Goal: Book appointment/travel/reservation

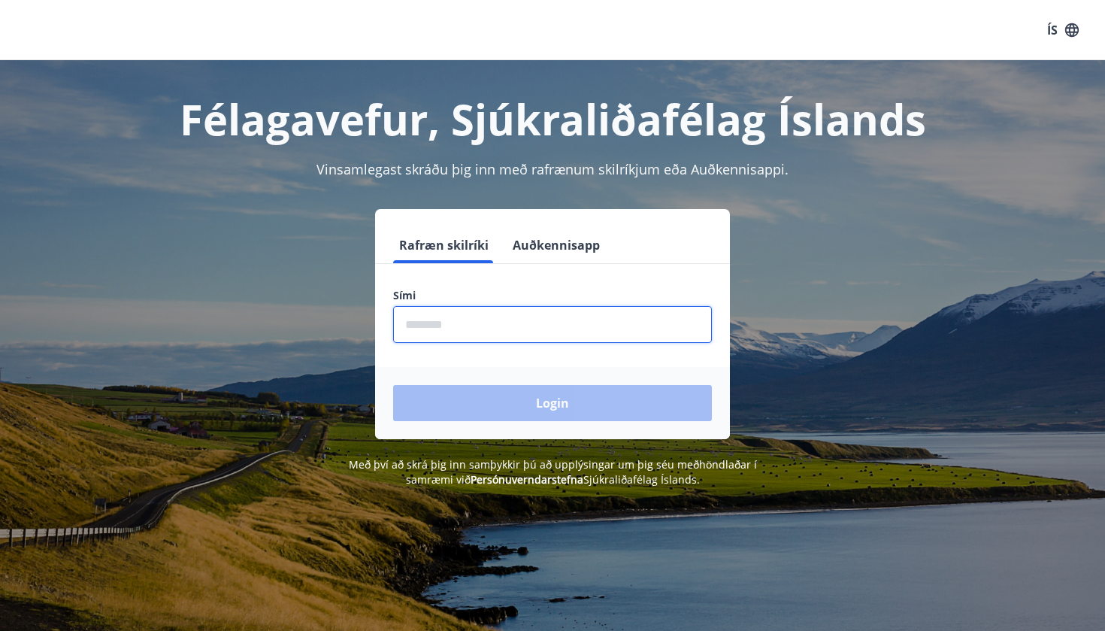
click at [501, 335] on input "phone" at bounding box center [552, 324] width 319 height 37
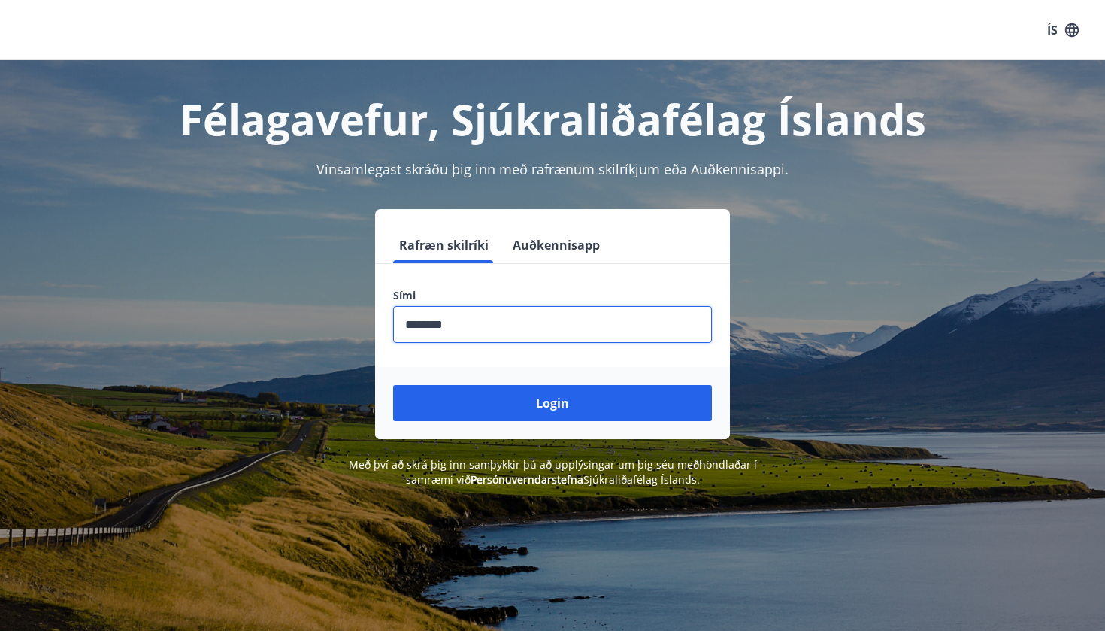
type input "********"
click at [552, 403] on button "Login" at bounding box center [552, 403] width 319 height 36
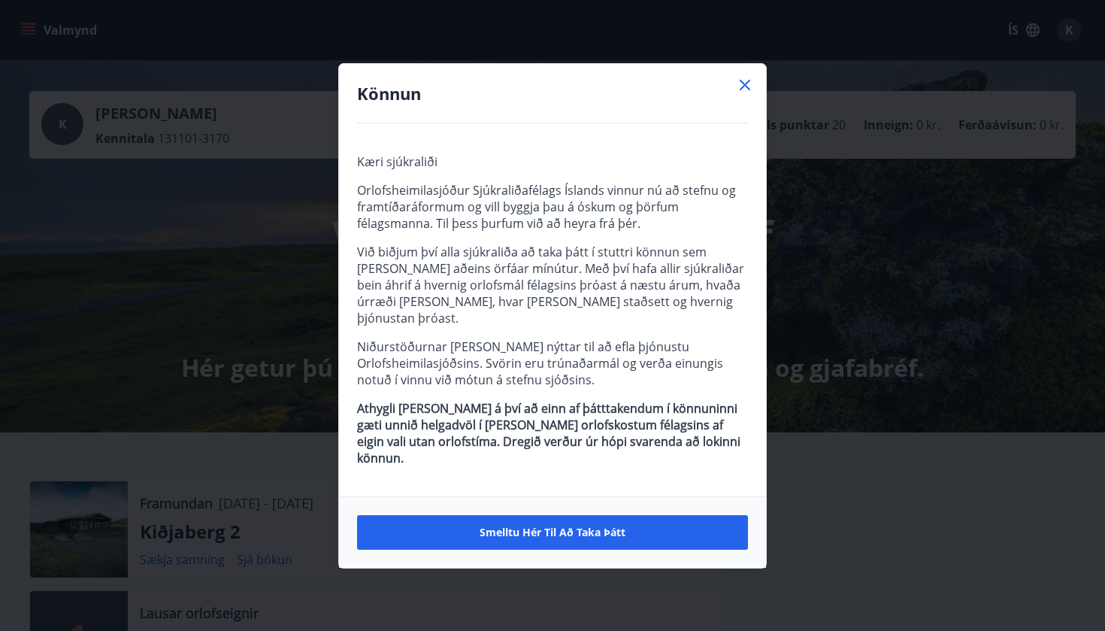
click at [749, 94] on icon at bounding box center [745, 85] width 18 height 18
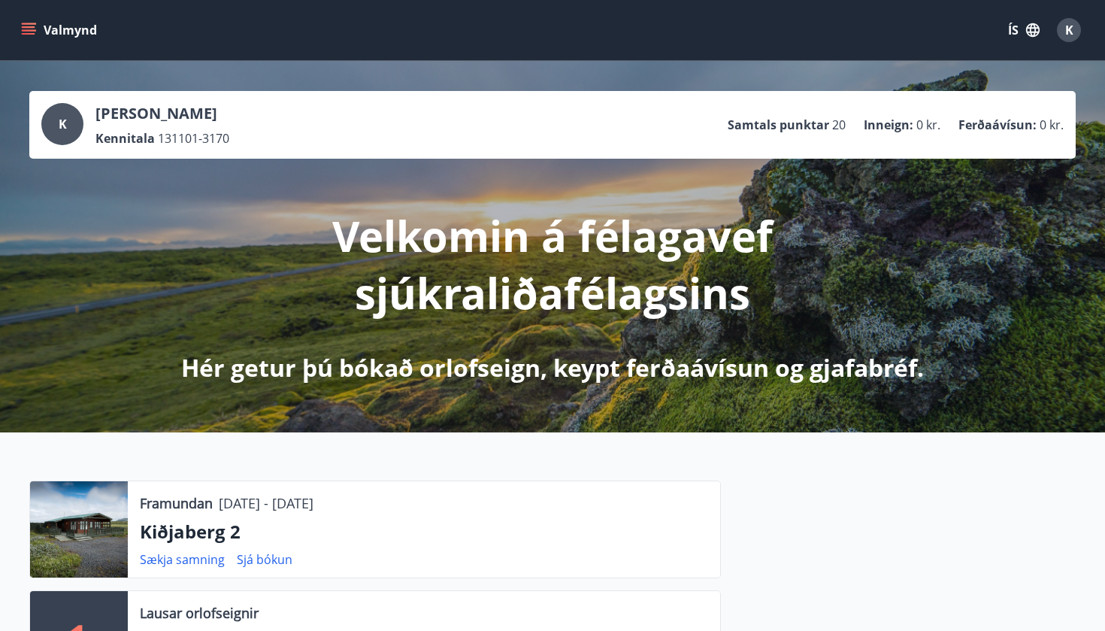
click at [74, 30] on button "Valmynd" at bounding box center [60, 30] width 85 height 27
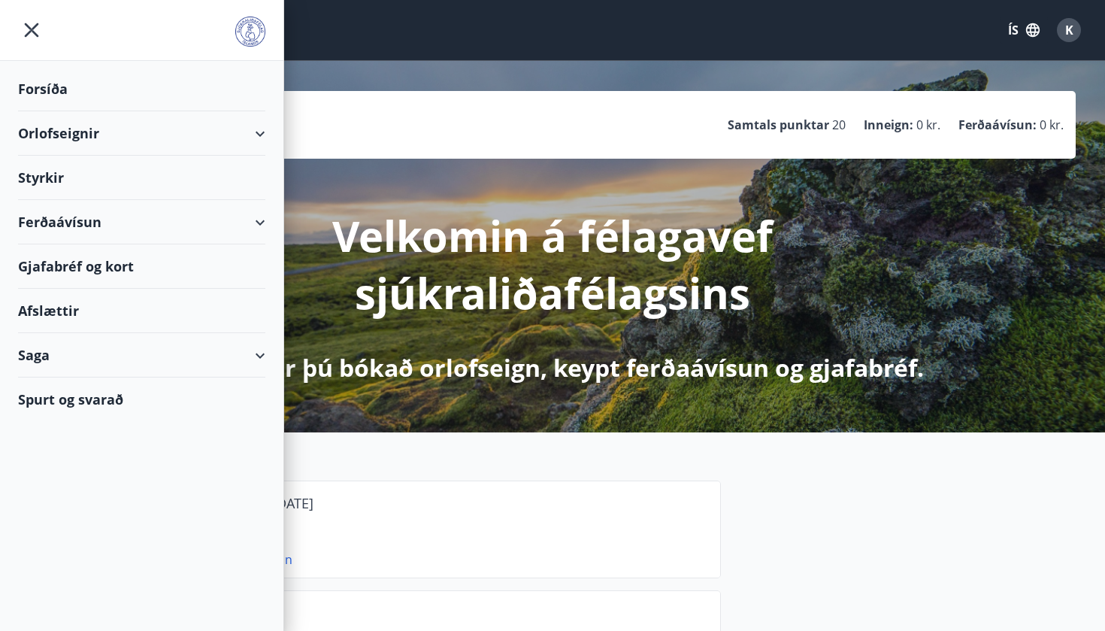
click at [80, 129] on div "Orlofseignir" at bounding box center [141, 133] width 247 height 44
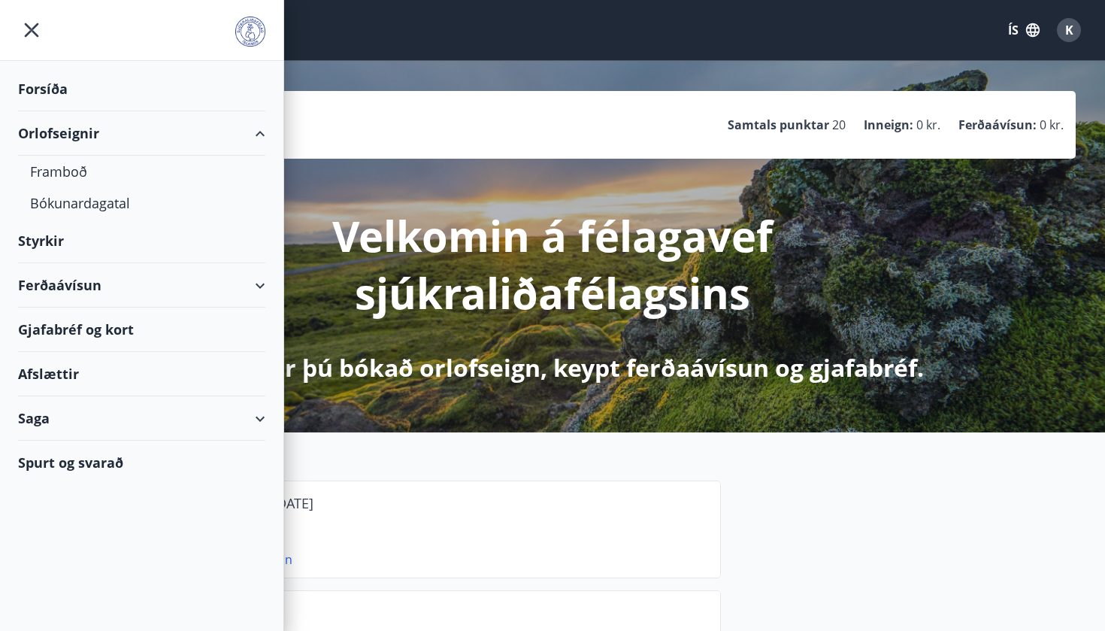
click at [56, 280] on div "Ferðaávísun" at bounding box center [141, 285] width 247 height 44
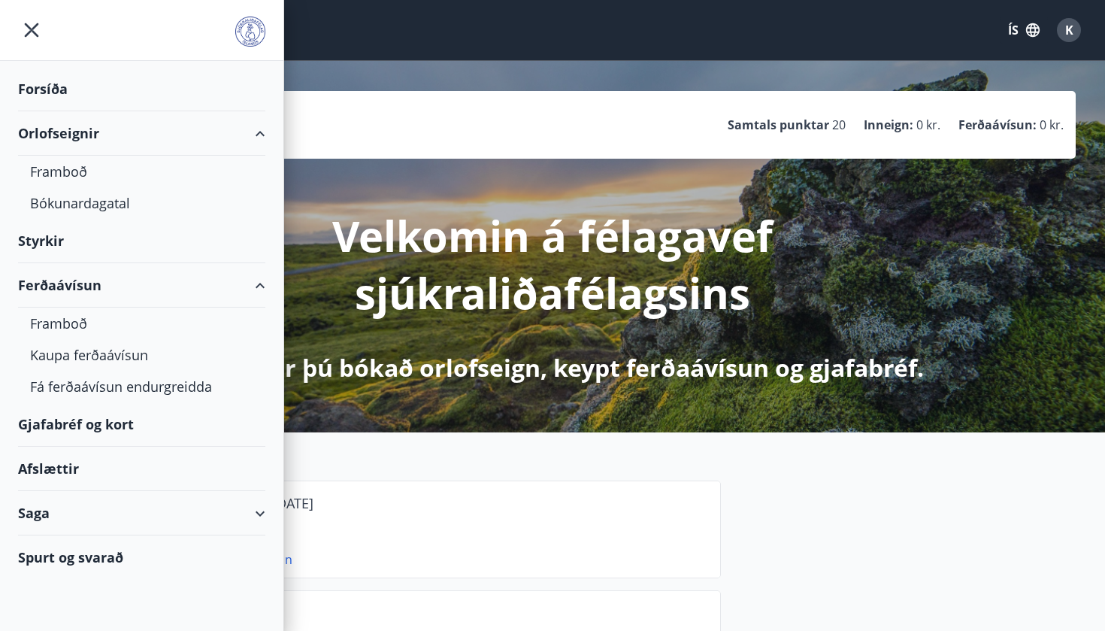
click at [65, 301] on div "Ferðaávísun" at bounding box center [141, 285] width 247 height 44
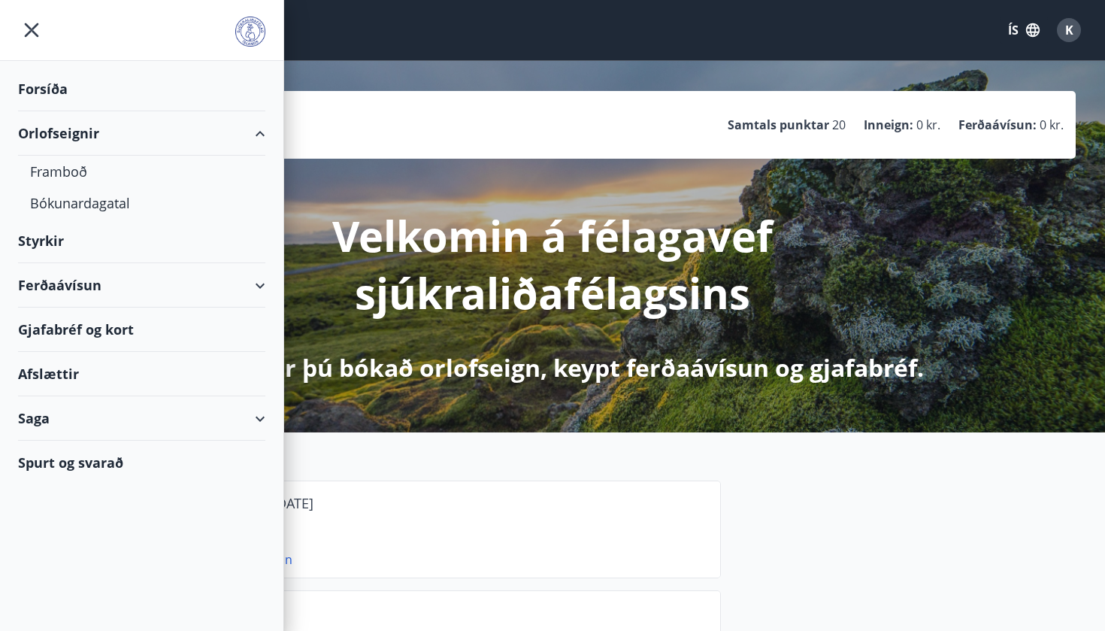
click at [65, 301] on div "Ferðaávísun" at bounding box center [141, 285] width 247 height 44
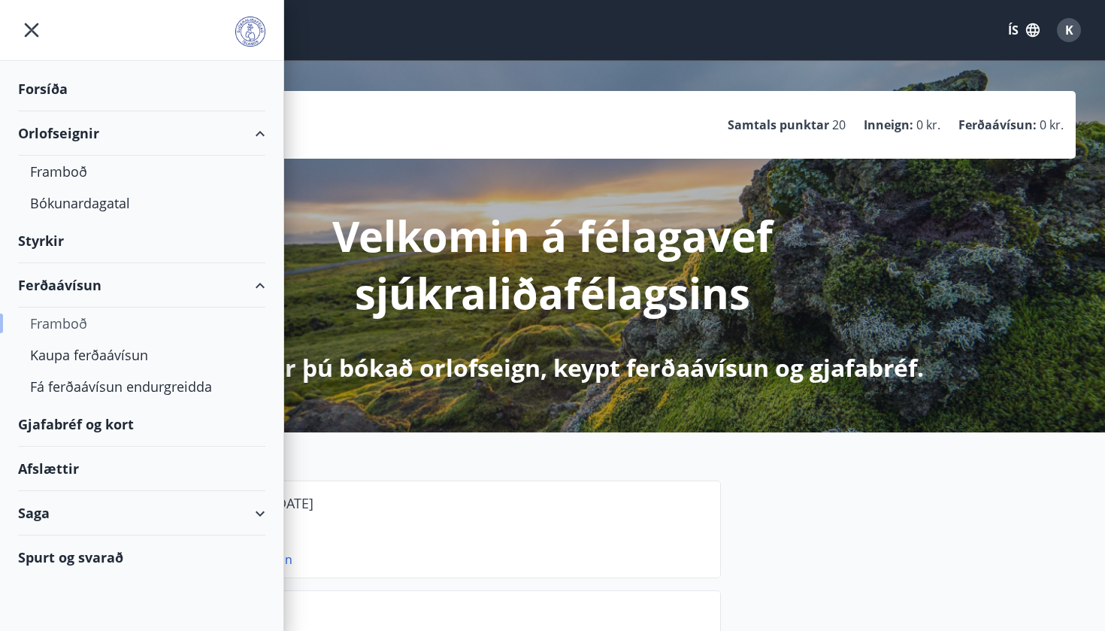
click at [63, 321] on div "Framboð" at bounding box center [141, 323] width 223 height 32
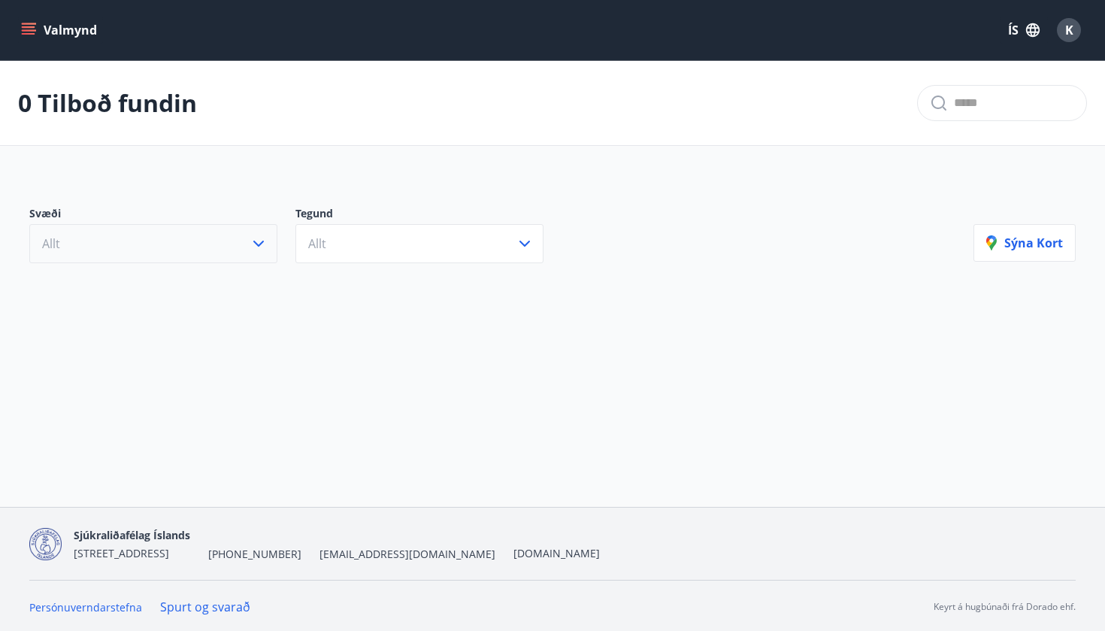
click at [185, 236] on button "Allt" at bounding box center [153, 243] width 248 height 39
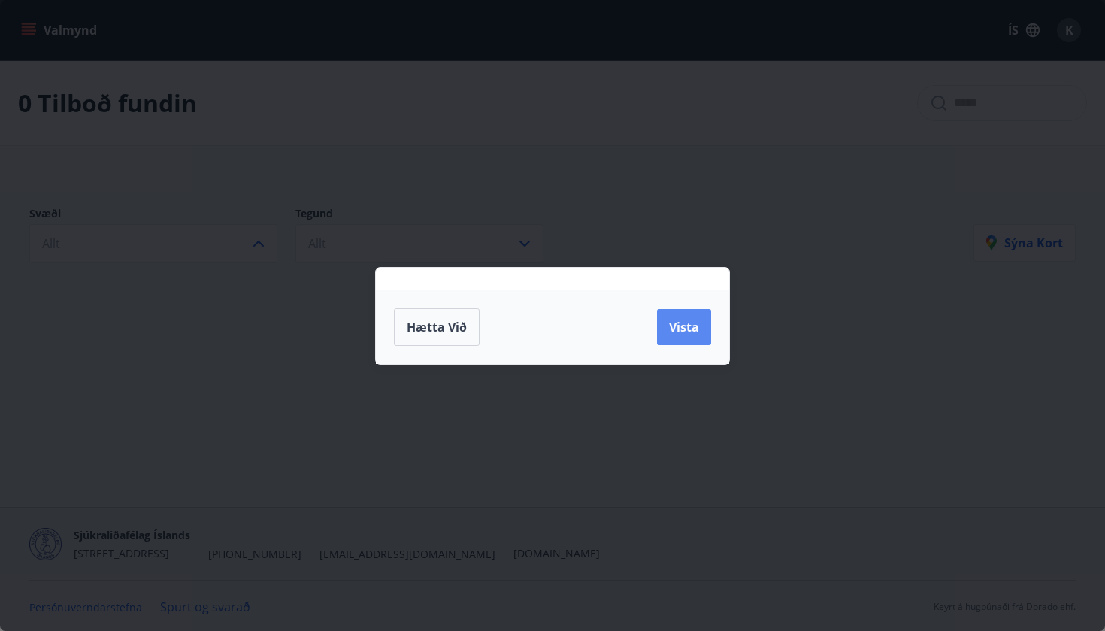
click at [686, 316] on button "Vista" at bounding box center [684, 327] width 54 height 36
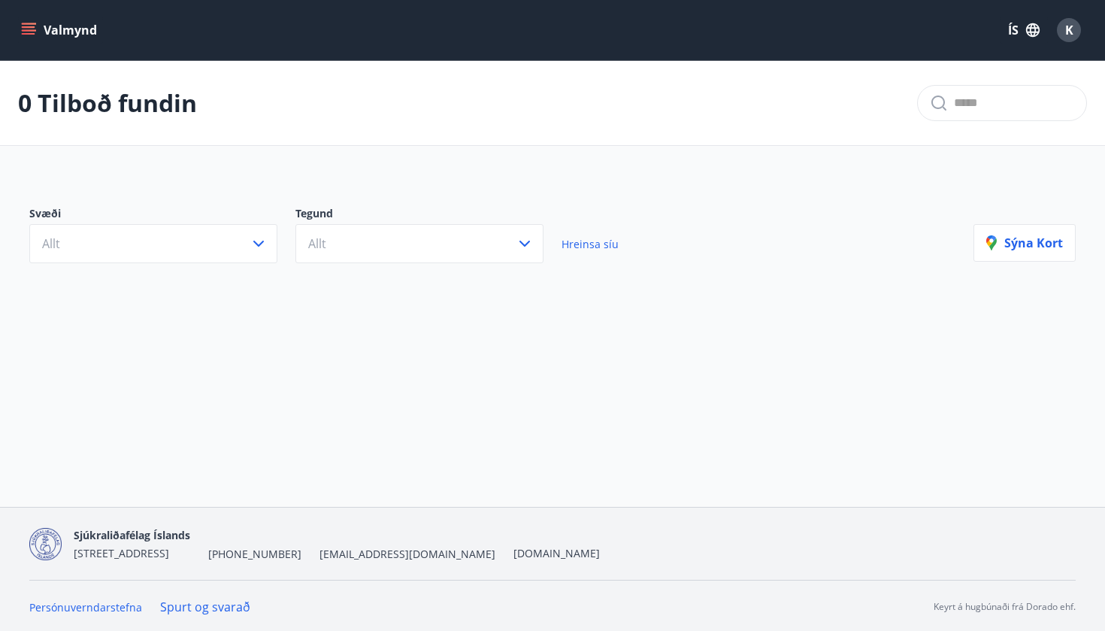
click at [8, 24] on div "Valmynd ÍS K" at bounding box center [552, 30] width 1105 height 60
click at [20, 25] on button "Valmynd" at bounding box center [60, 30] width 85 height 27
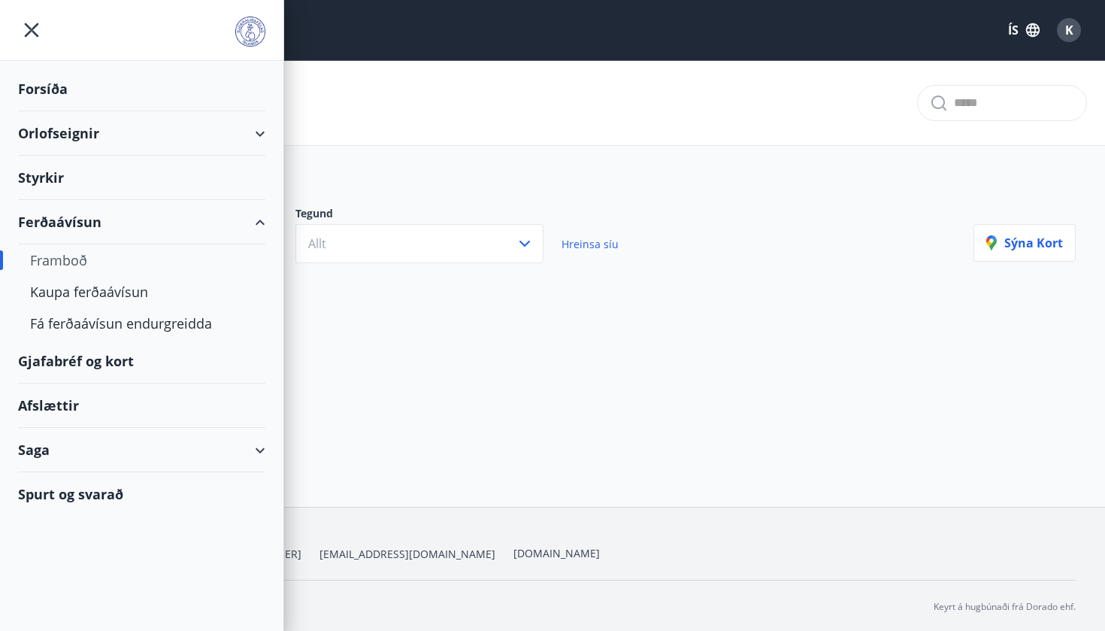
click at [71, 362] on div "Gjafabréf og kort" at bounding box center [141, 361] width 247 height 44
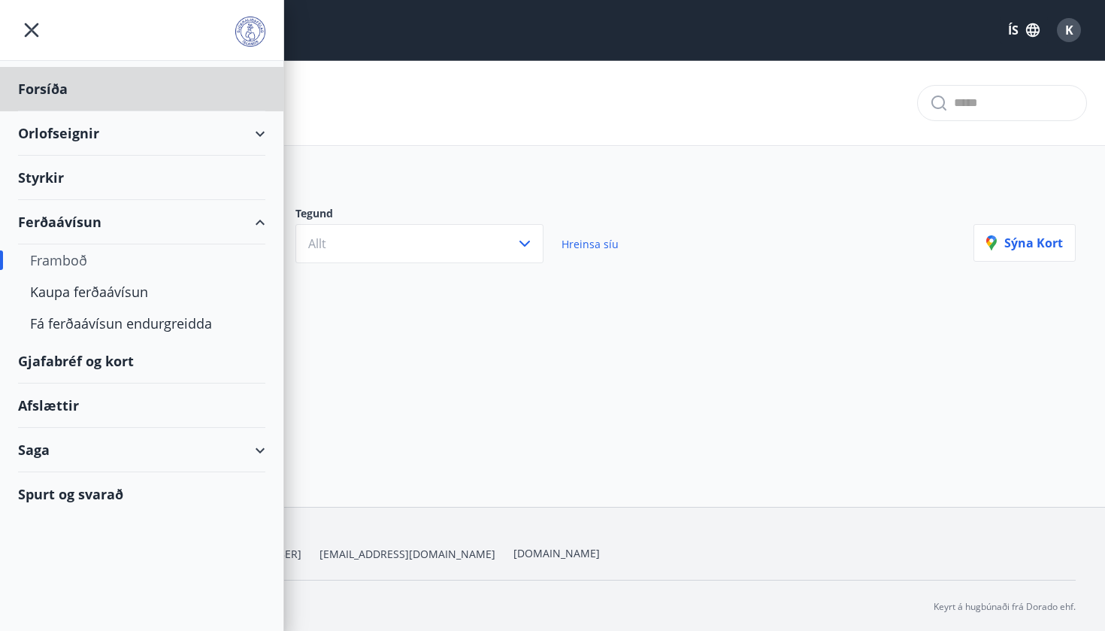
click at [110, 195] on div "Styrkir" at bounding box center [141, 178] width 247 height 44
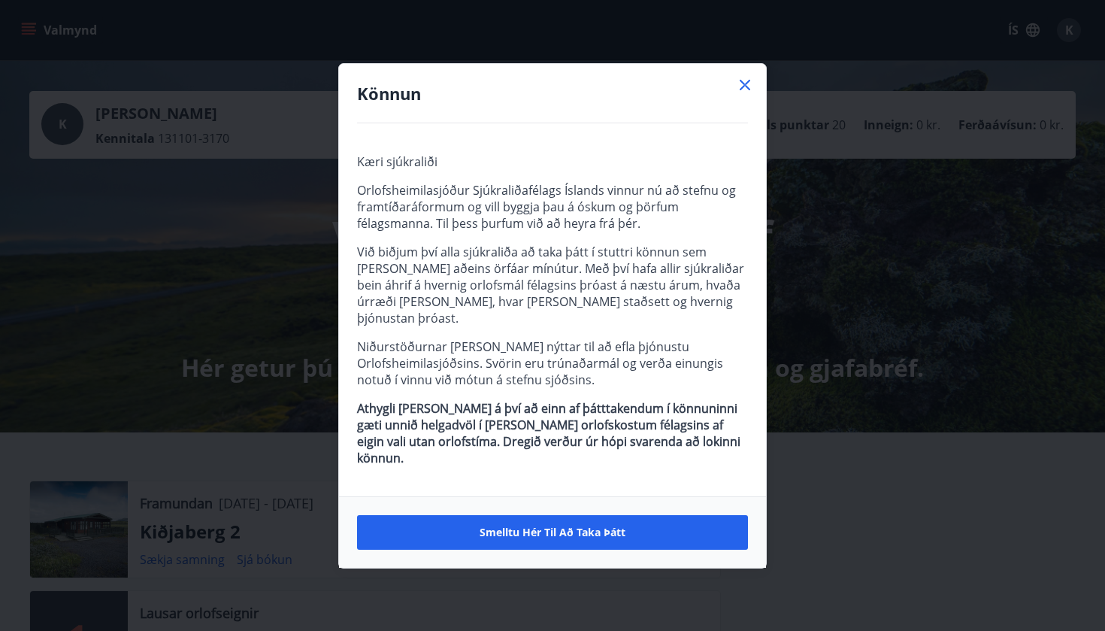
click at [746, 90] on icon at bounding box center [745, 85] width 11 height 11
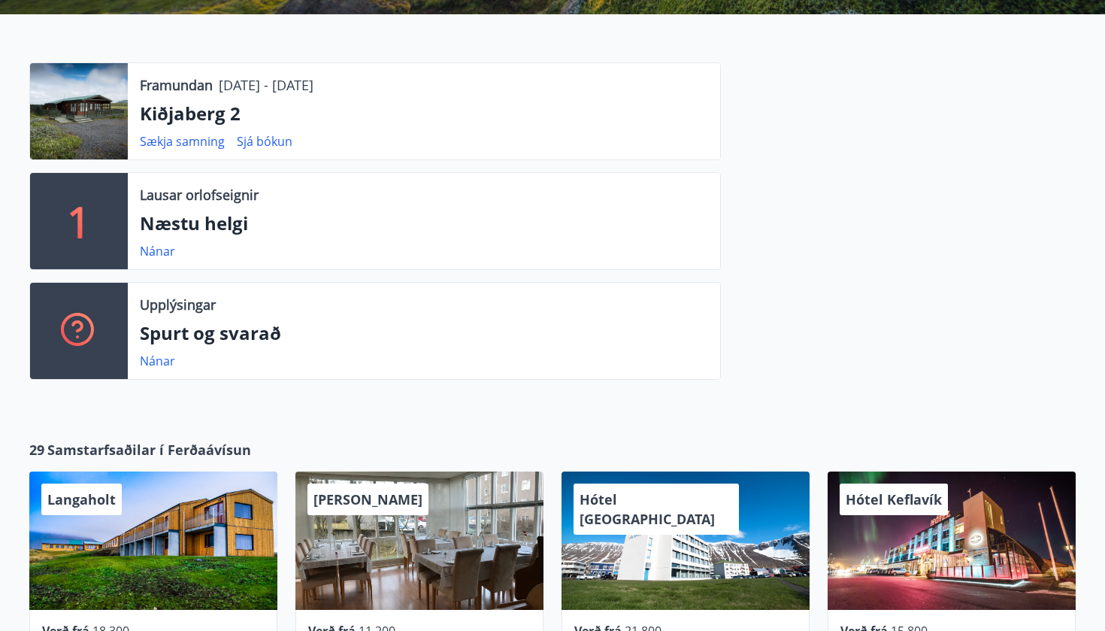
scroll to position [421, 0]
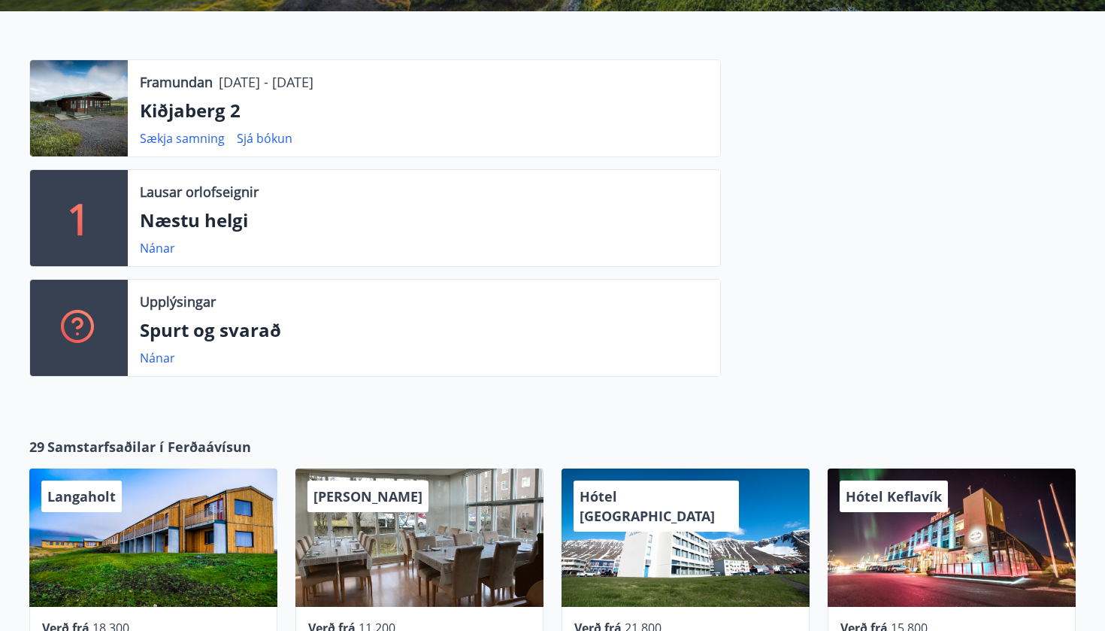
click at [120, 453] on div "Langaholt Verð frá 18.300" at bounding box center [144, 549] width 266 height 199
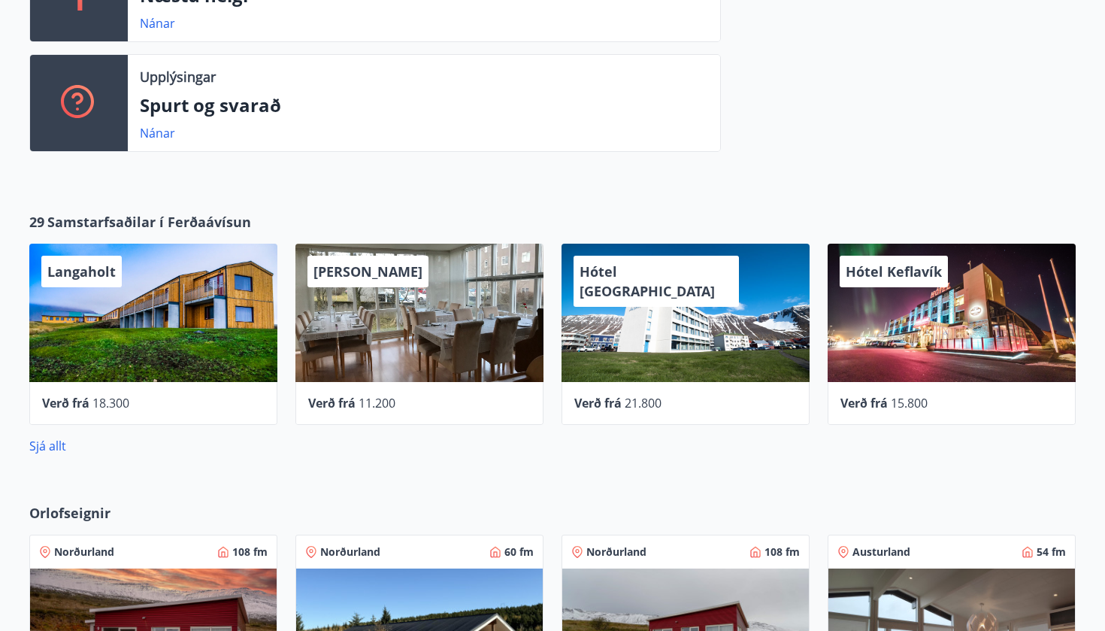
scroll to position [646, 0]
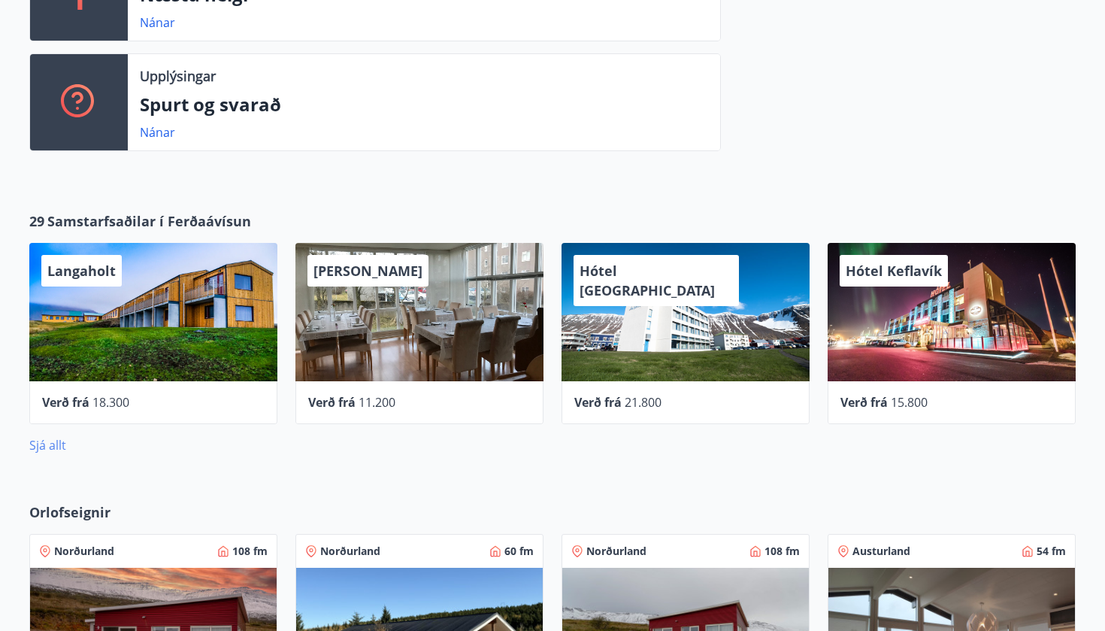
click at [38, 443] on link "Sjá allt" at bounding box center [47, 445] width 37 height 17
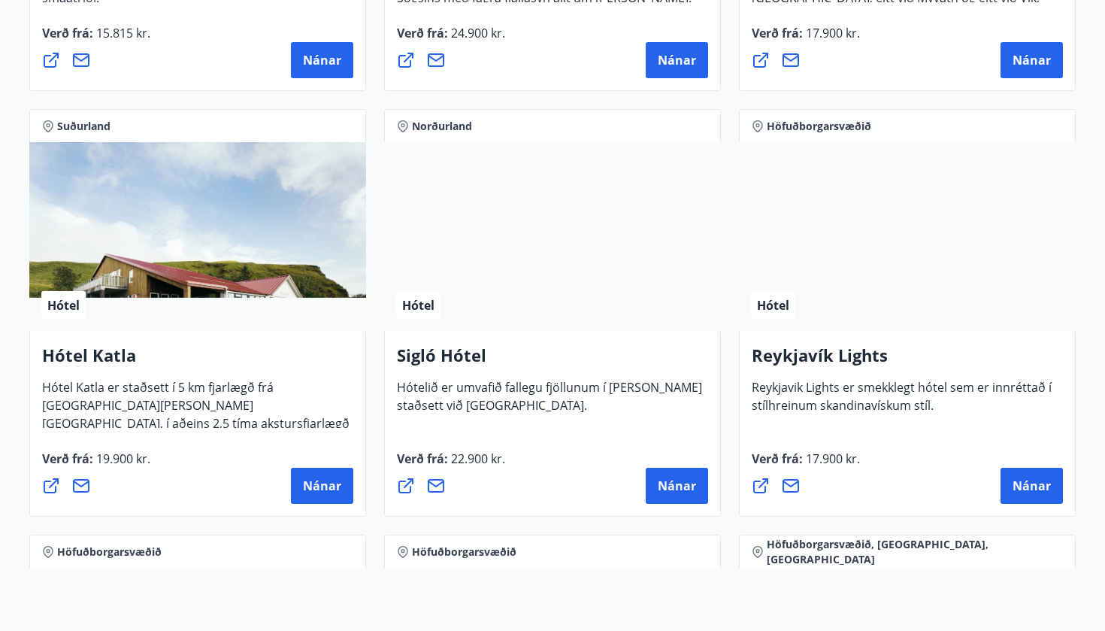
scroll to position [1043, 0]
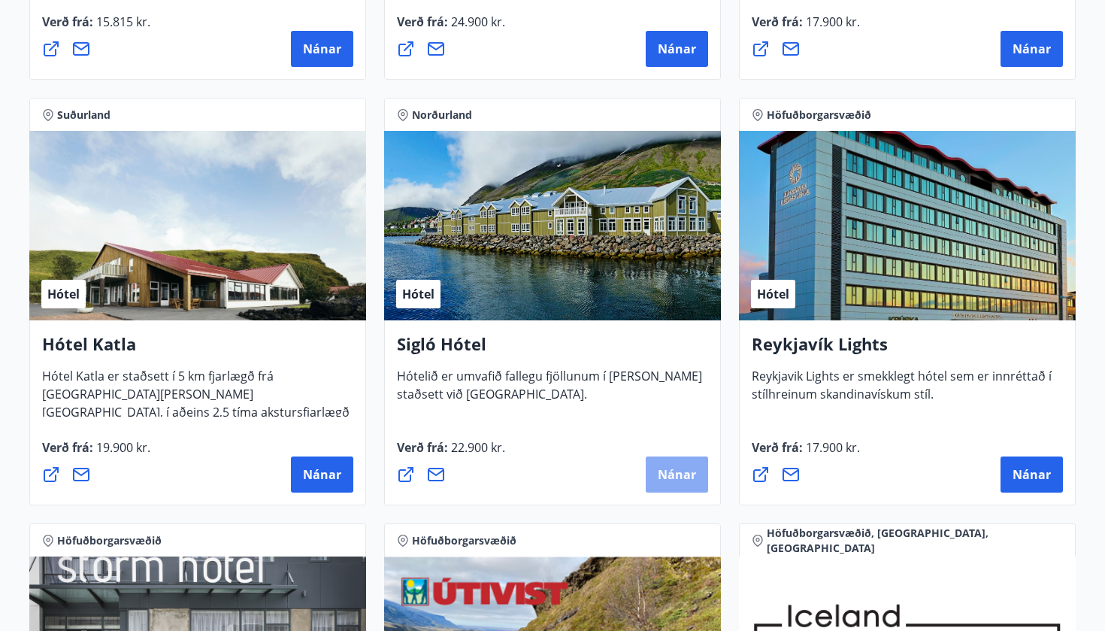
click at [653, 480] on button "Nánar" at bounding box center [677, 474] width 62 height 36
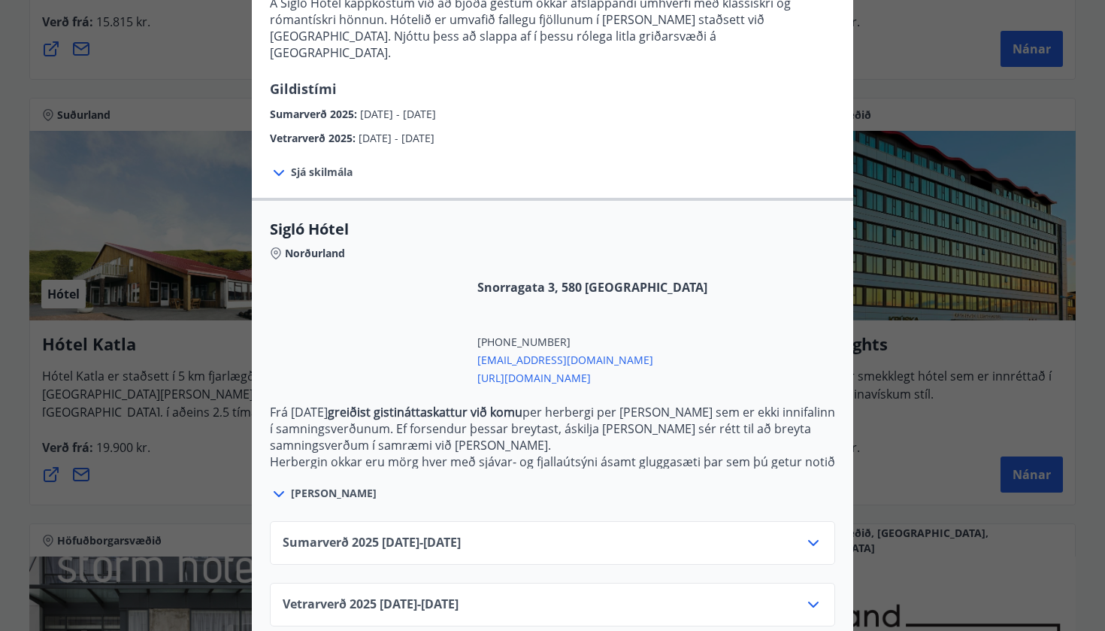
scroll to position [216, 0]
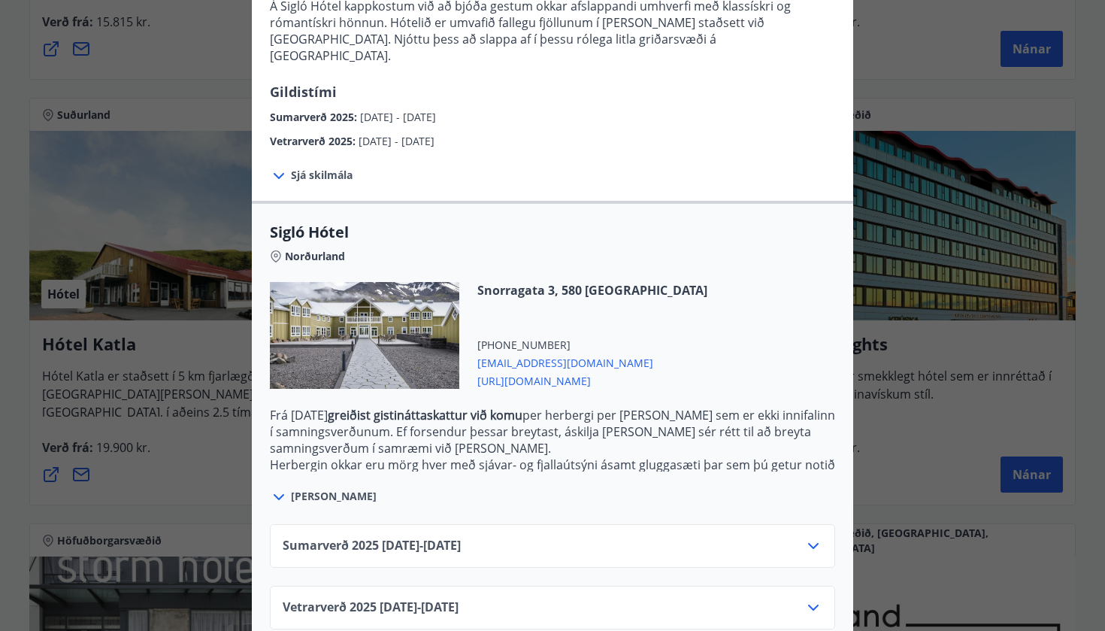
click at [588, 539] on div "Sumarverð 2025 16.05.25 - 30.09.25" at bounding box center [553, 552] width 540 height 30
click at [822, 524] on div "Sumarverð 2025 16.05.25 - 30.09.25" at bounding box center [552, 546] width 565 height 44
click at [814, 537] on icon at bounding box center [813, 546] width 18 height 18
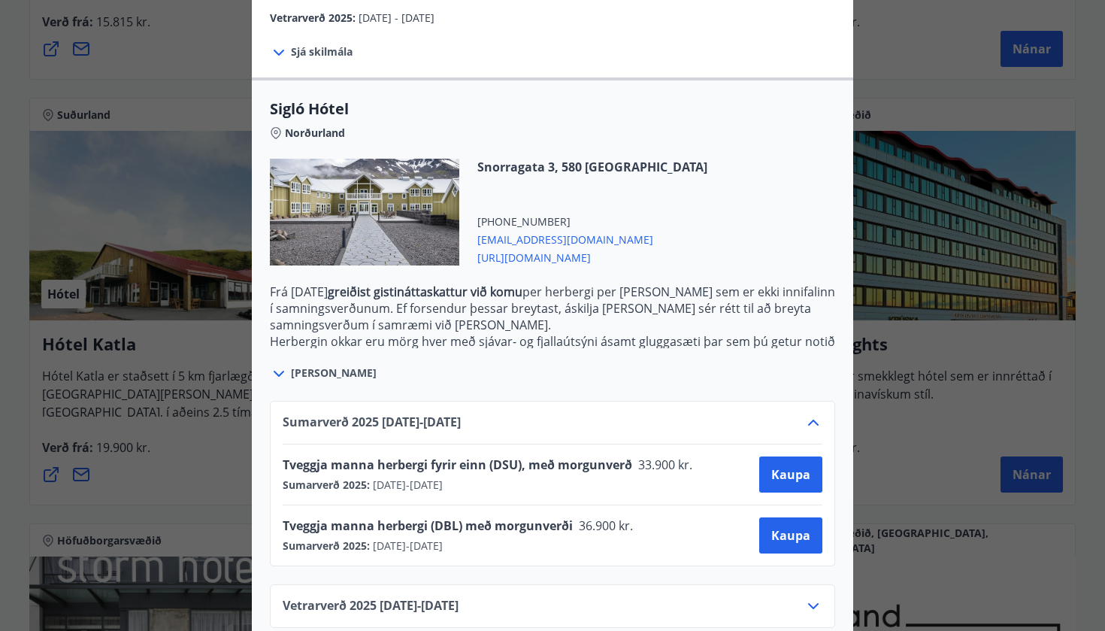
scroll to position [337, 0]
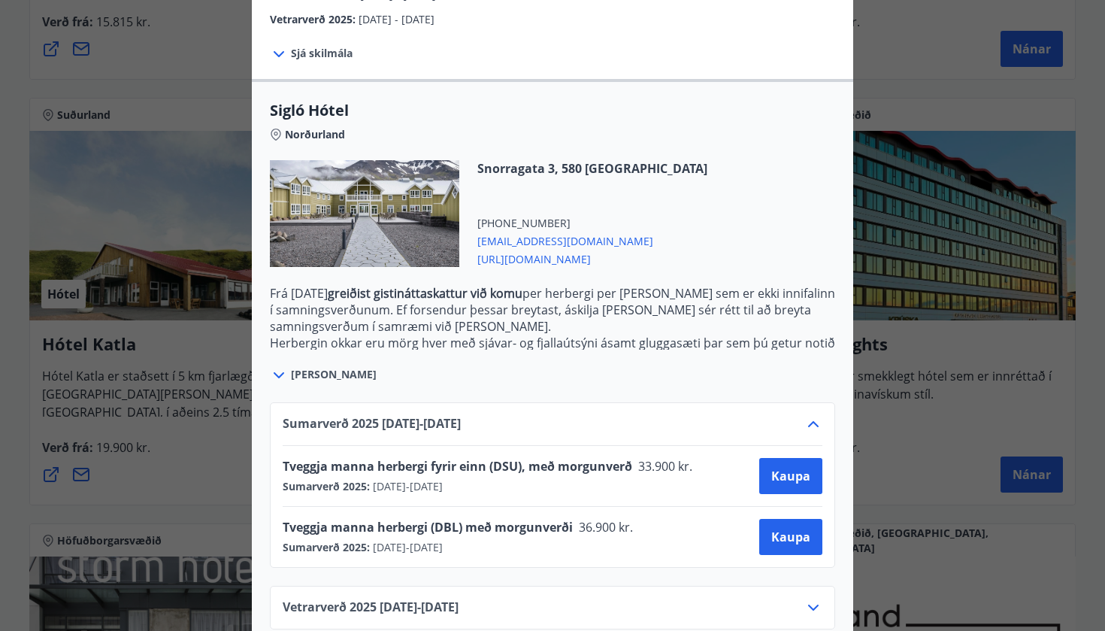
click at [811, 598] on icon at bounding box center [813, 607] width 18 height 18
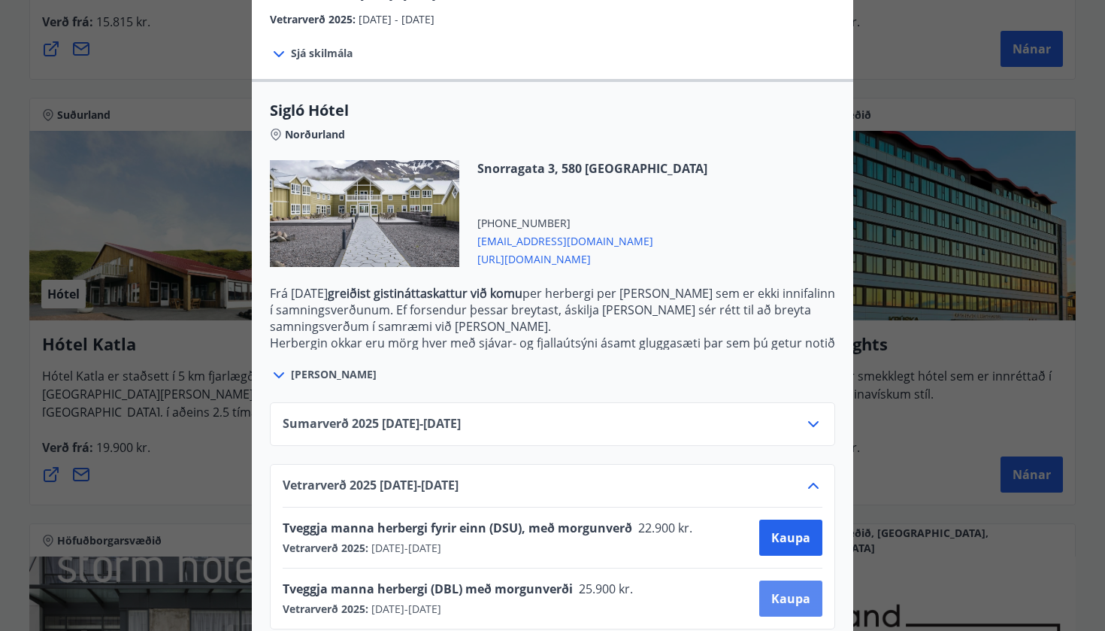
click at [768, 582] on button "Kaupa" at bounding box center [790, 598] width 63 height 36
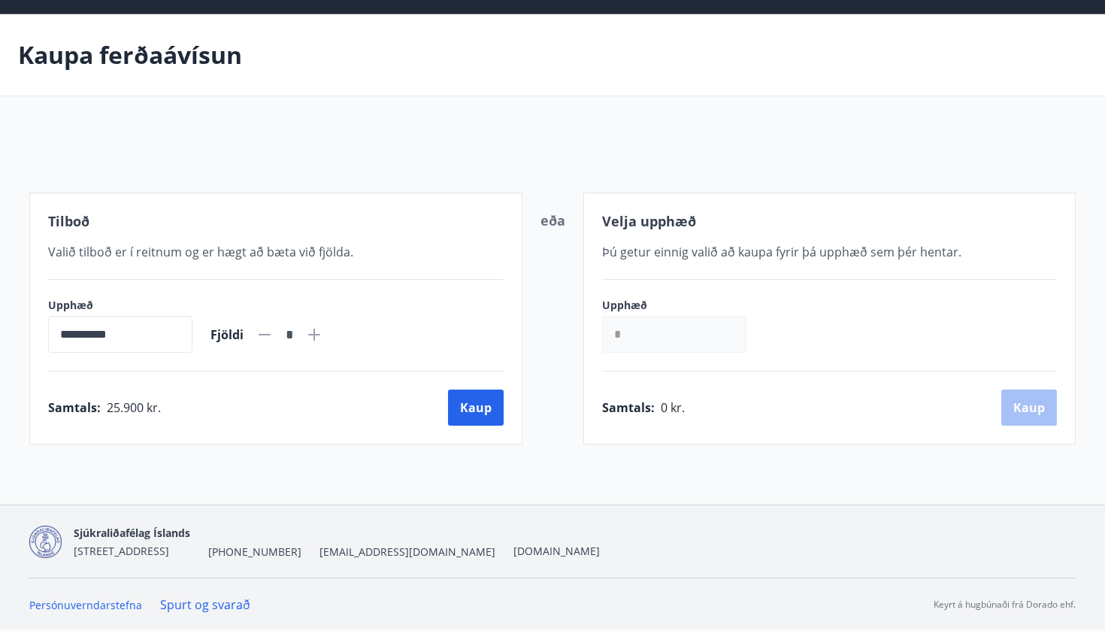
scroll to position [47, 0]
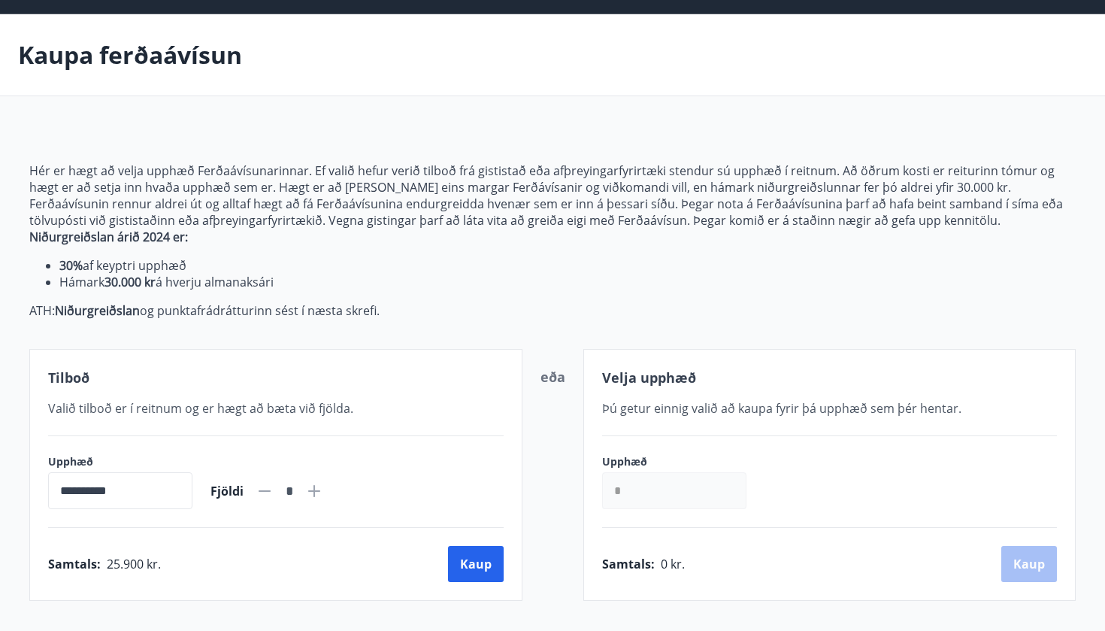
click at [771, 307] on p "ATH: Niðurgreiðslan og punktafrádrátturinn sést í næsta skrefi." at bounding box center [552, 310] width 1046 height 17
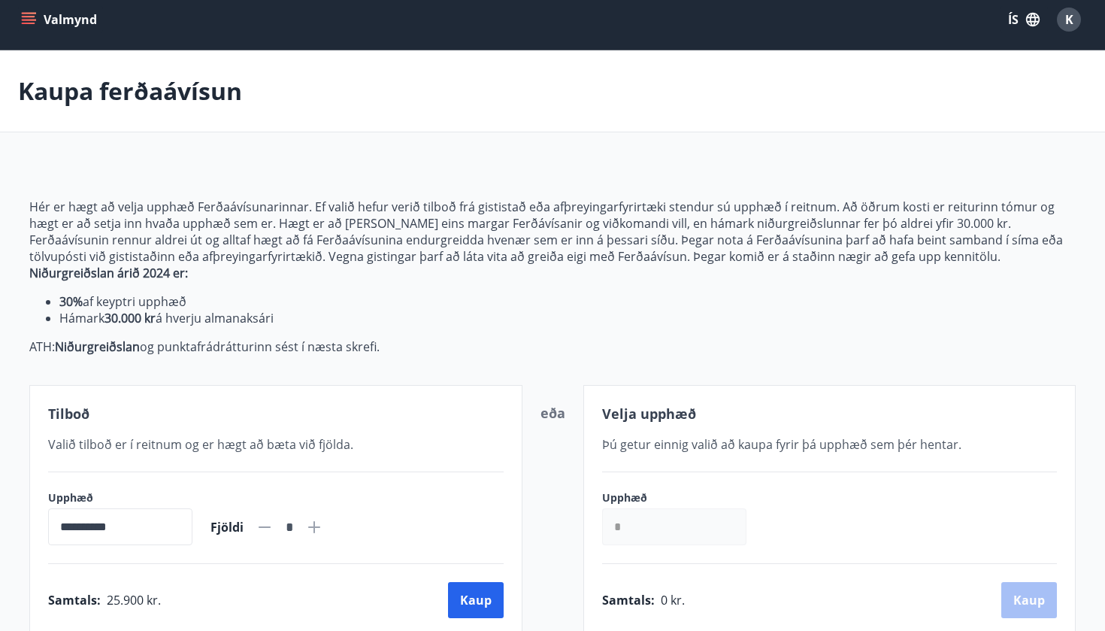
scroll to position [6, 0]
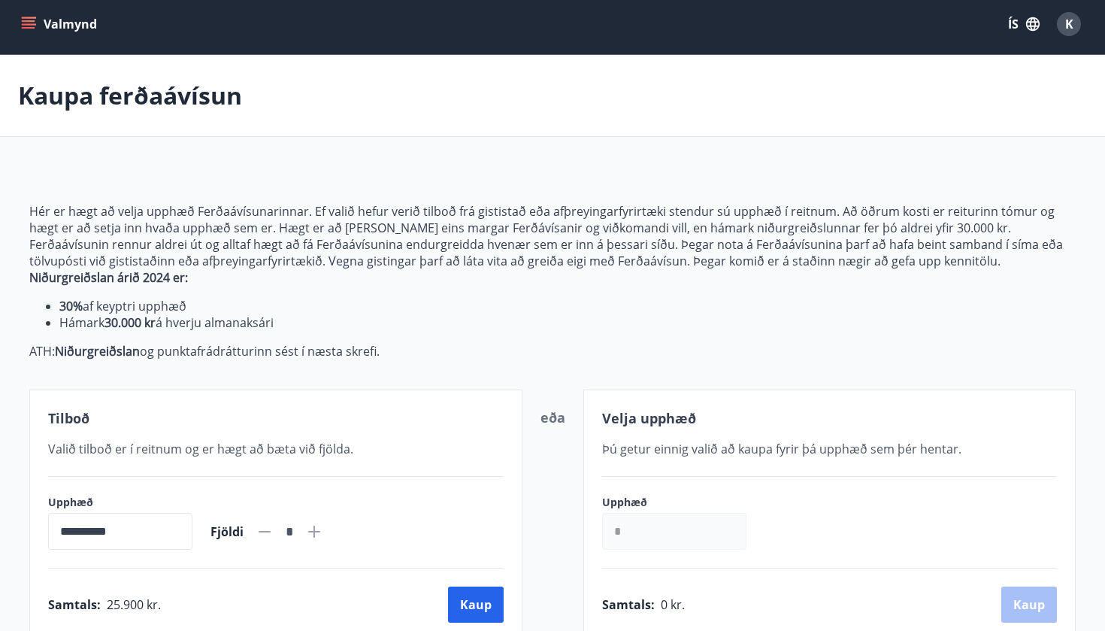
click at [44, 21] on button "Valmynd" at bounding box center [60, 24] width 85 height 27
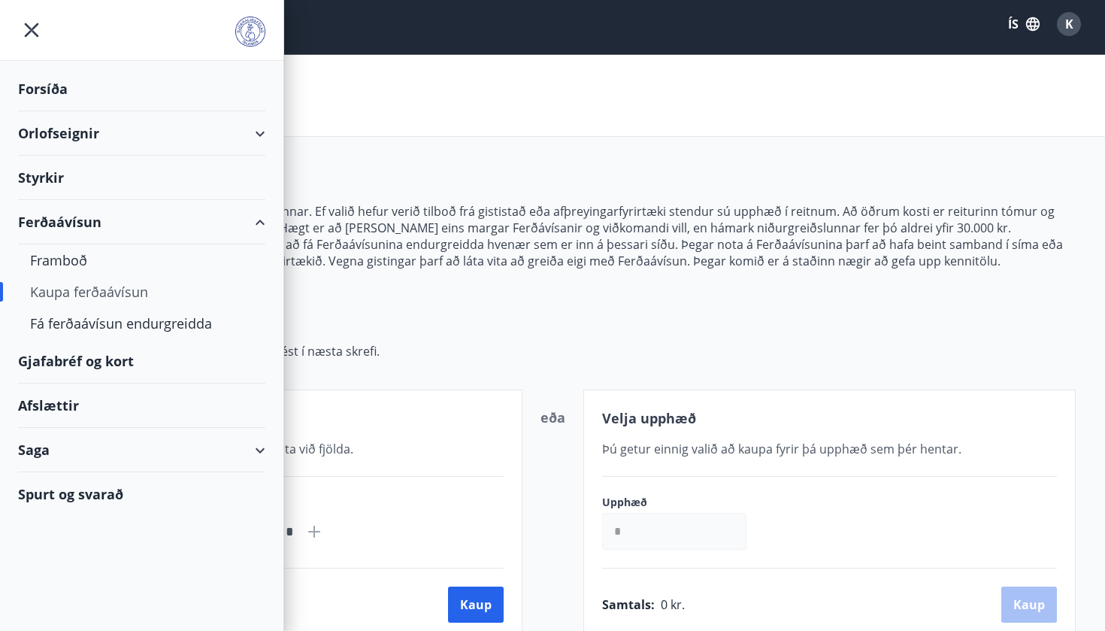
click at [67, 126] on div "Orlofseignir" at bounding box center [141, 133] width 247 height 44
type input "*****"
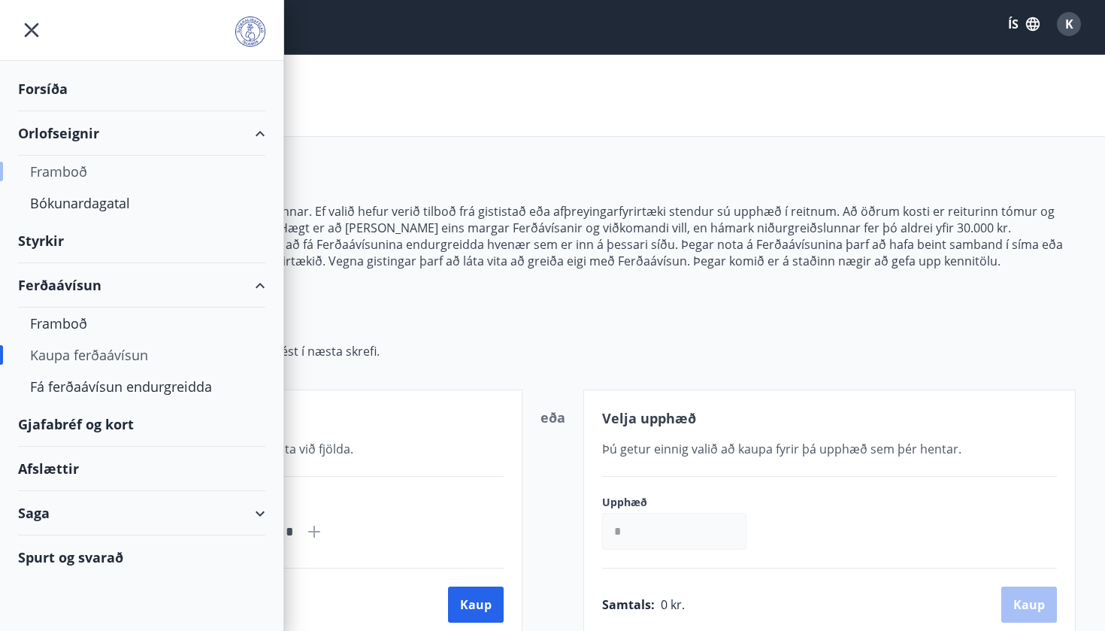
click at [58, 177] on div "Framboð" at bounding box center [141, 172] width 223 height 32
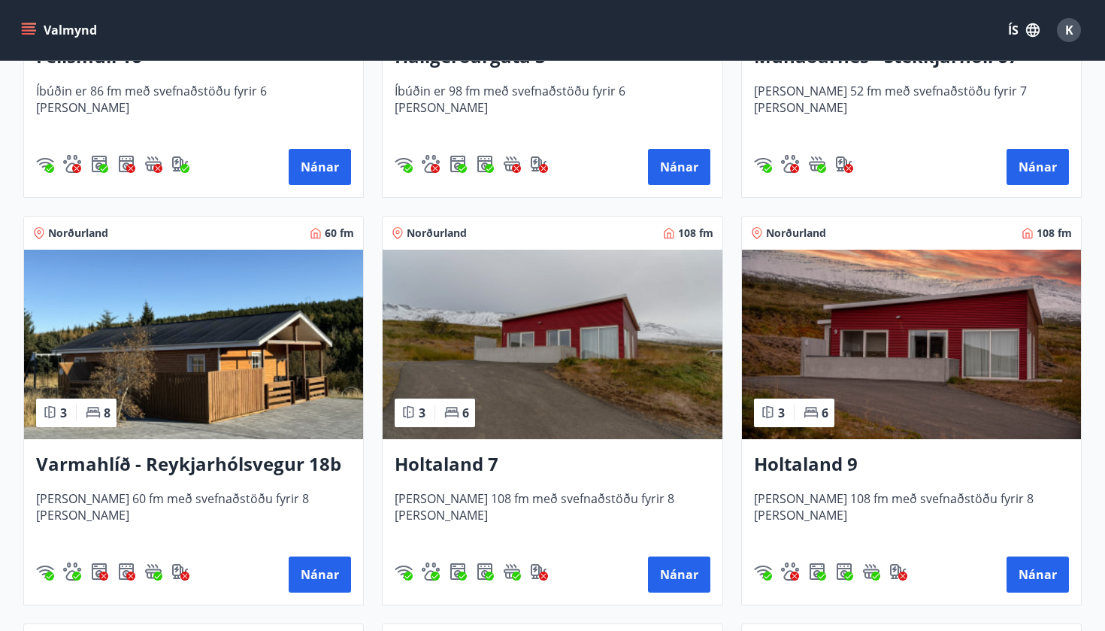
click at [934, 295] on img at bounding box center [911, 344] width 339 height 189
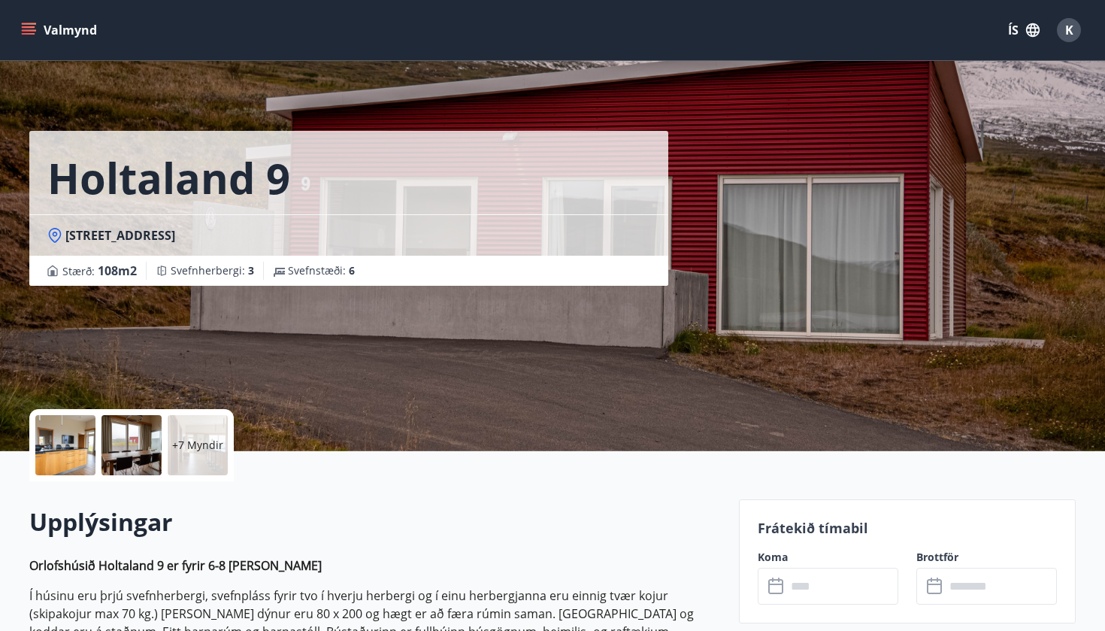
click at [49, 463] on div at bounding box center [65, 445] width 60 height 60
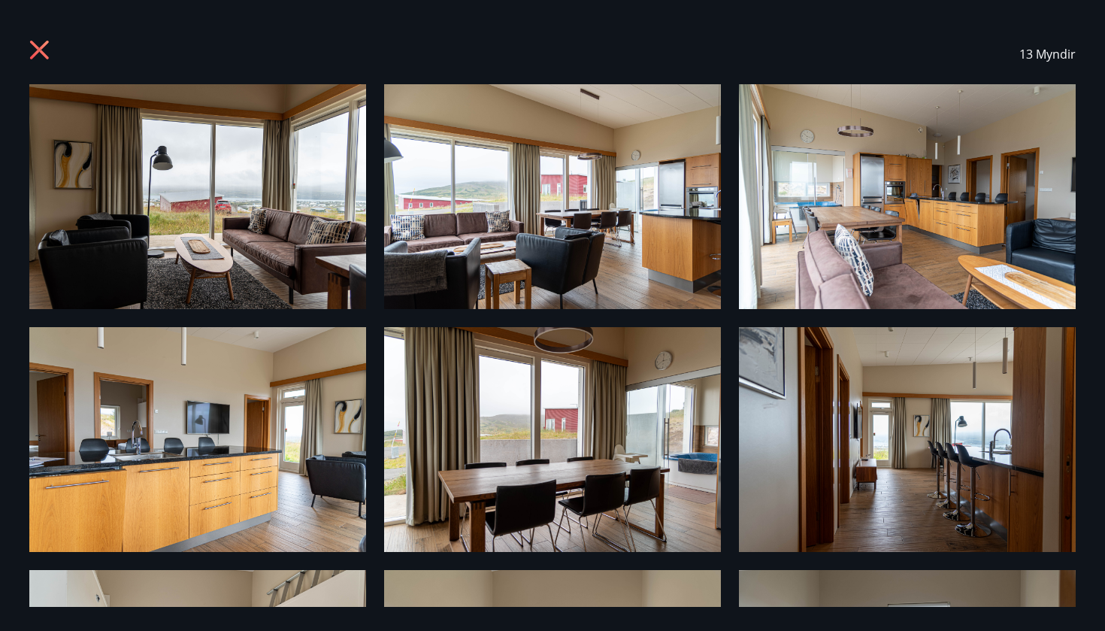
click at [201, 235] on img at bounding box center [197, 196] width 337 height 225
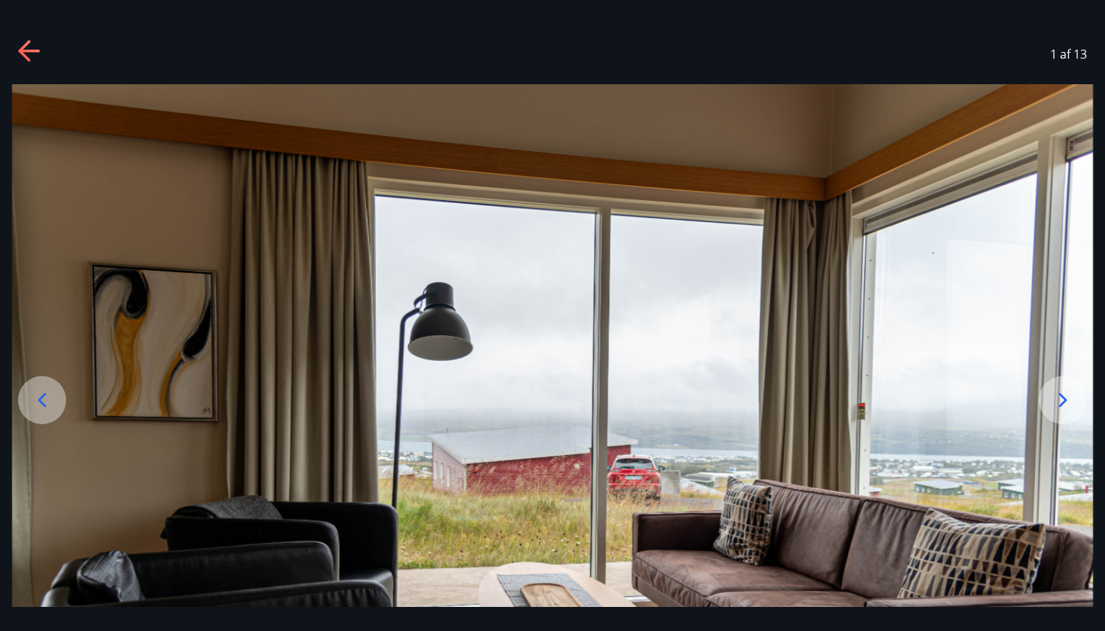
click at [1077, 400] on div at bounding box center [1063, 400] width 48 height 48
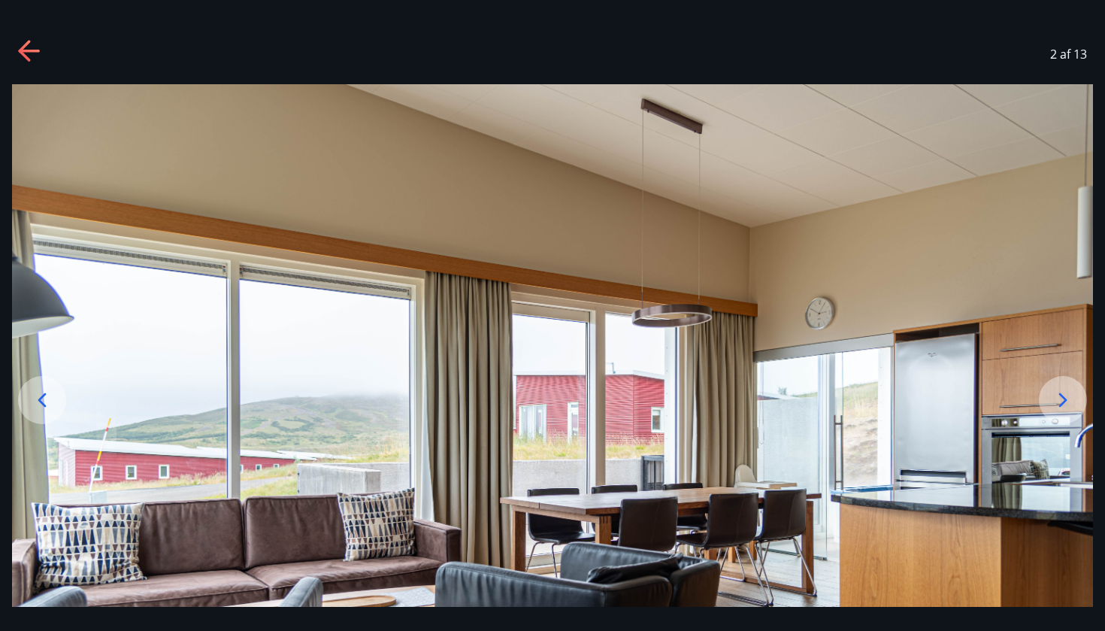
click at [1077, 400] on div at bounding box center [1063, 400] width 48 height 48
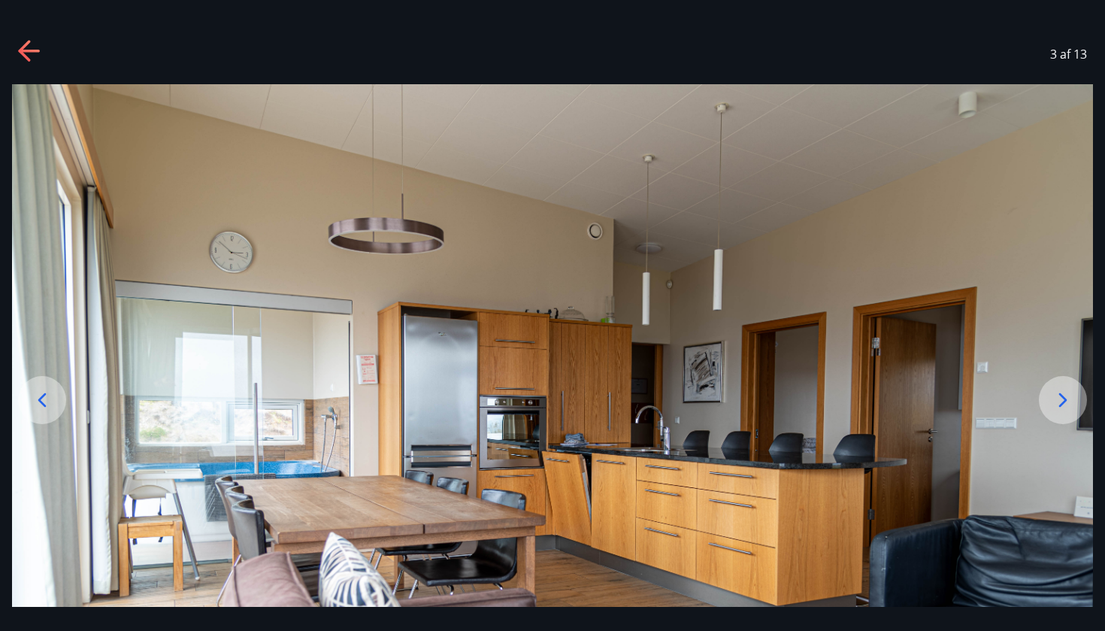
click at [1077, 400] on div at bounding box center [1063, 400] width 48 height 48
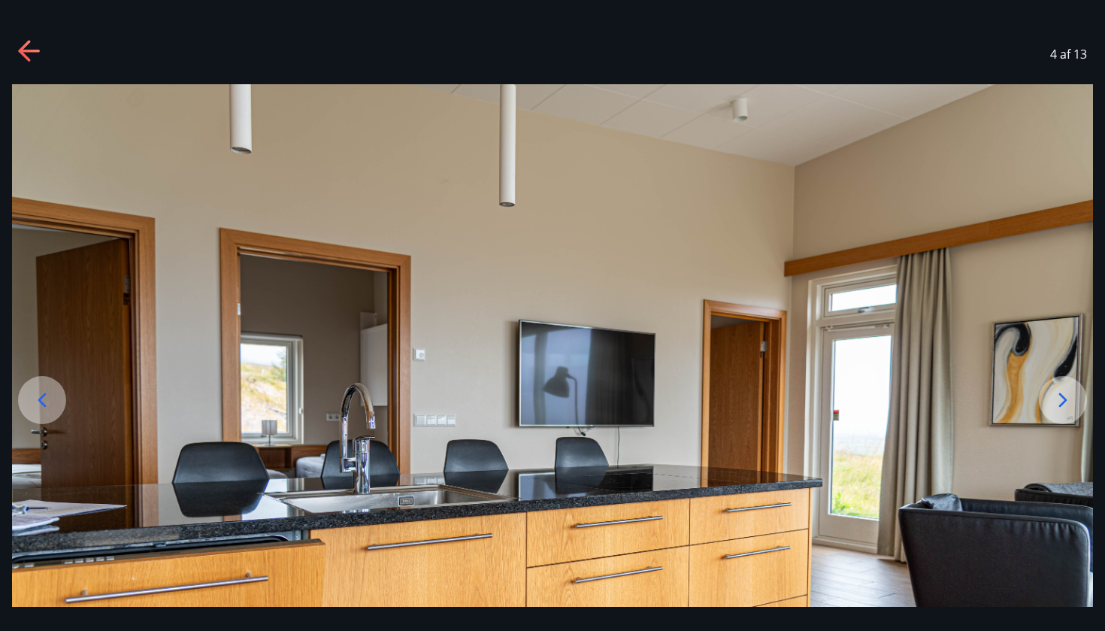
click at [1077, 400] on div at bounding box center [1063, 400] width 48 height 48
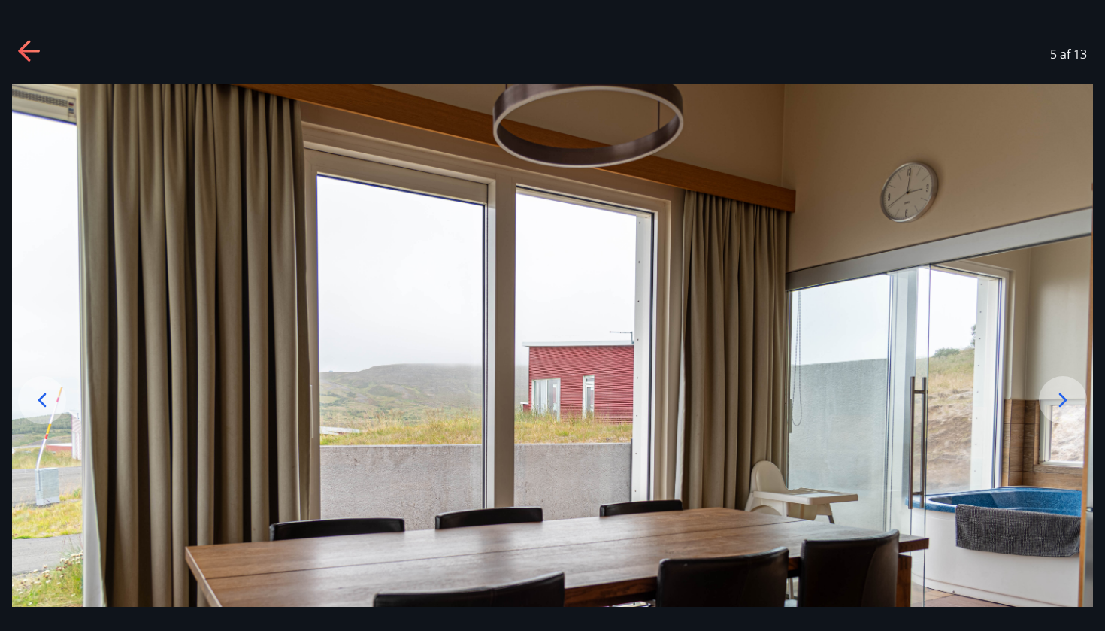
click at [1077, 400] on div at bounding box center [1063, 400] width 48 height 48
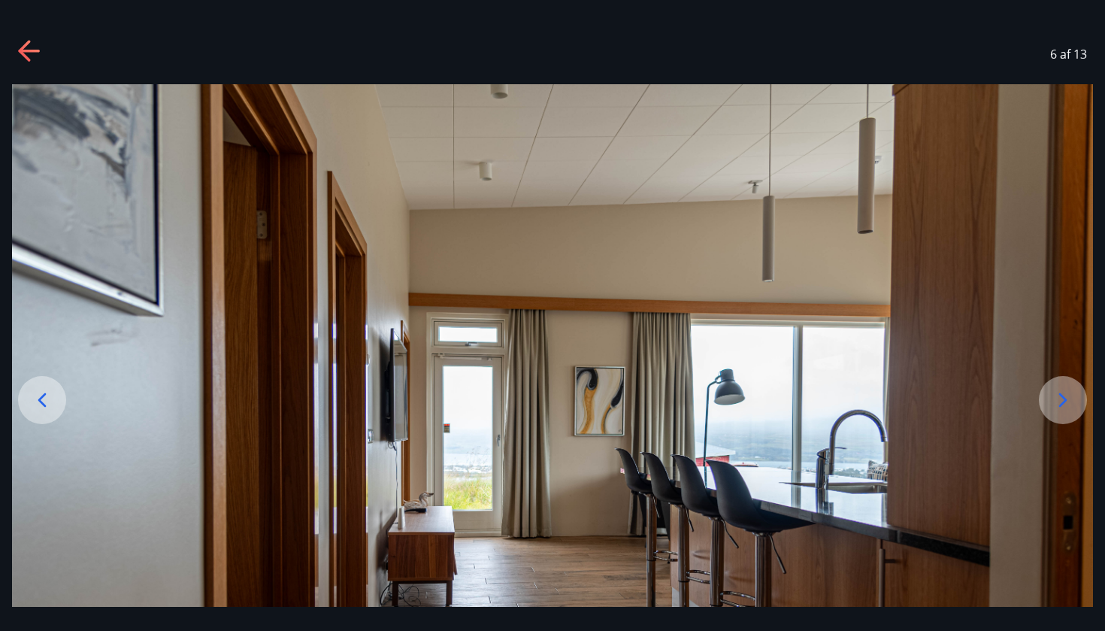
click at [1077, 400] on div at bounding box center [1063, 400] width 48 height 48
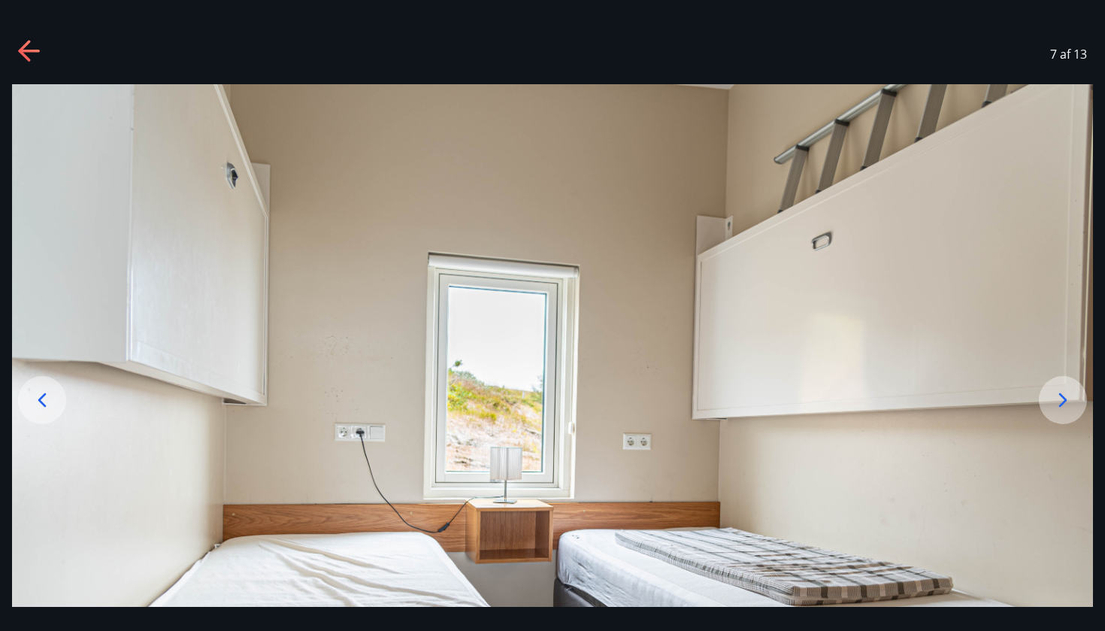
click at [1077, 400] on div at bounding box center [1063, 400] width 48 height 48
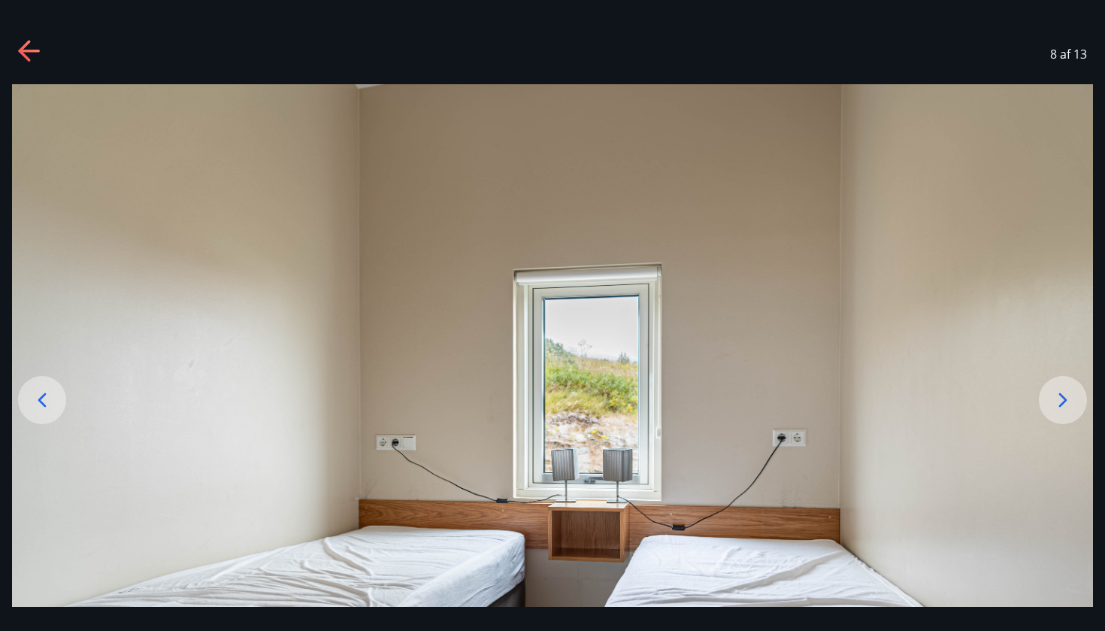
click at [1077, 400] on div at bounding box center [1063, 400] width 48 height 48
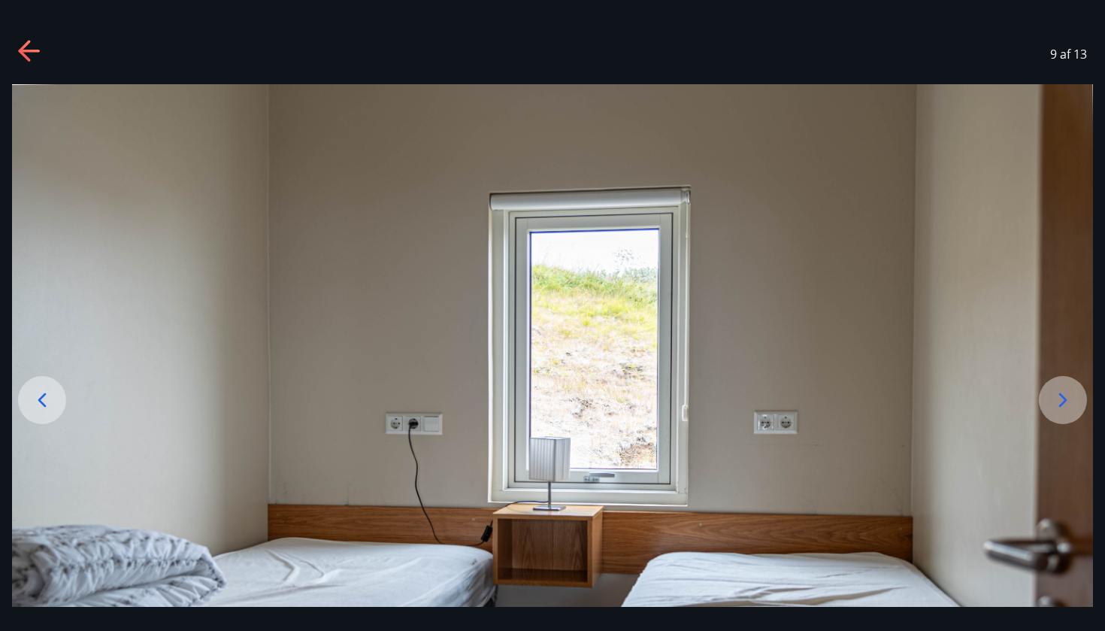
click at [1077, 400] on div at bounding box center [1063, 400] width 48 height 48
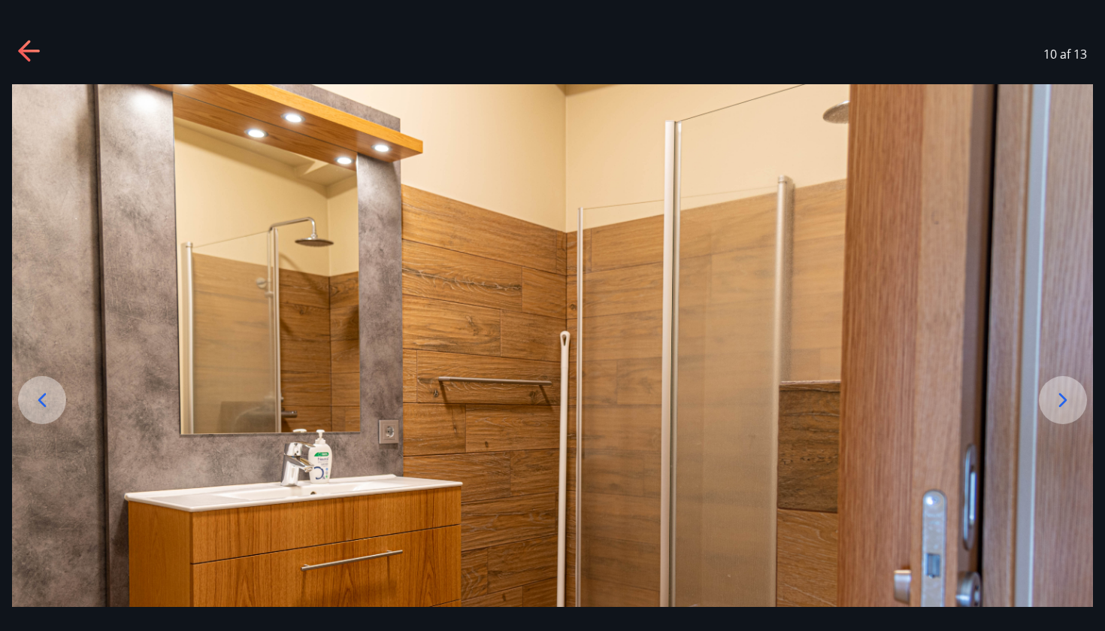
click at [1077, 400] on div at bounding box center [1063, 400] width 48 height 48
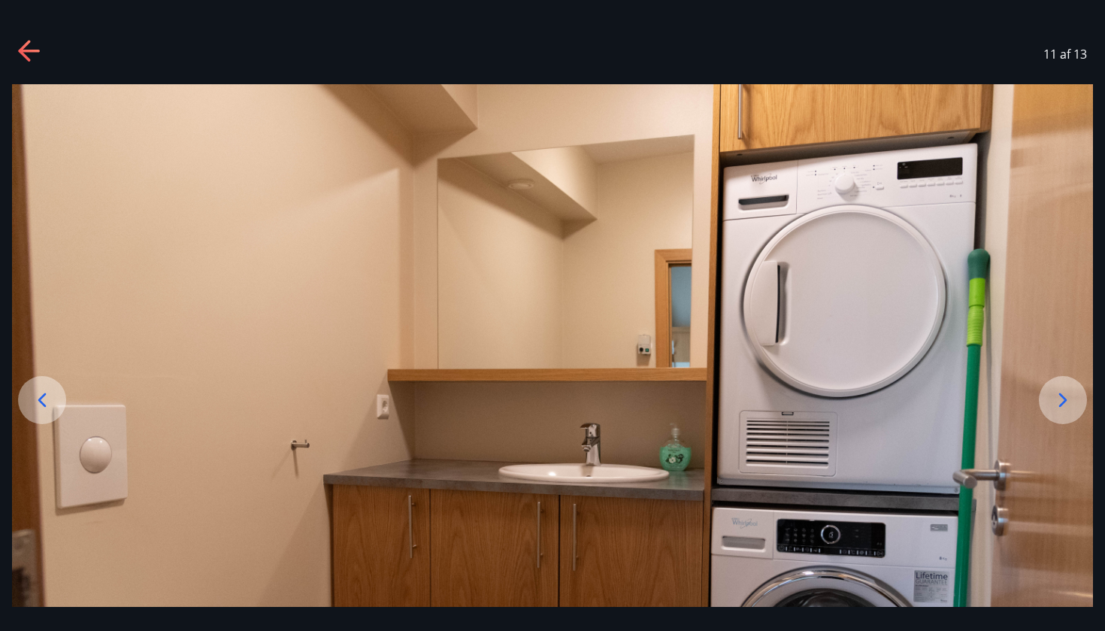
click at [1077, 400] on div at bounding box center [1063, 400] width 48 height 48
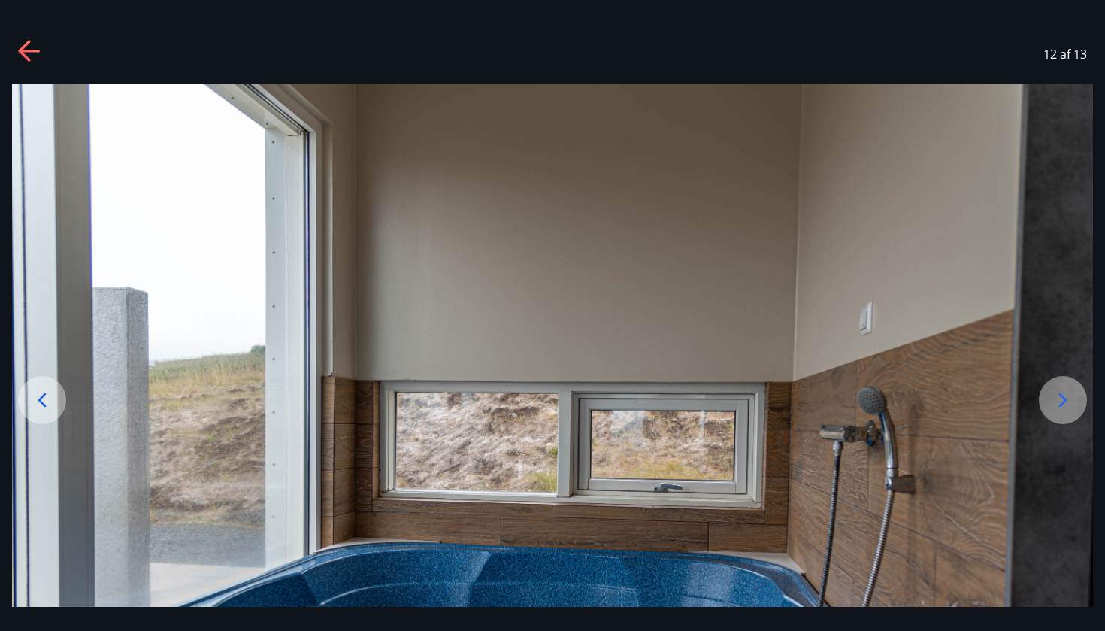
click at [1076, 400] on div at bounding box center [1063, 400] width 48 height 48
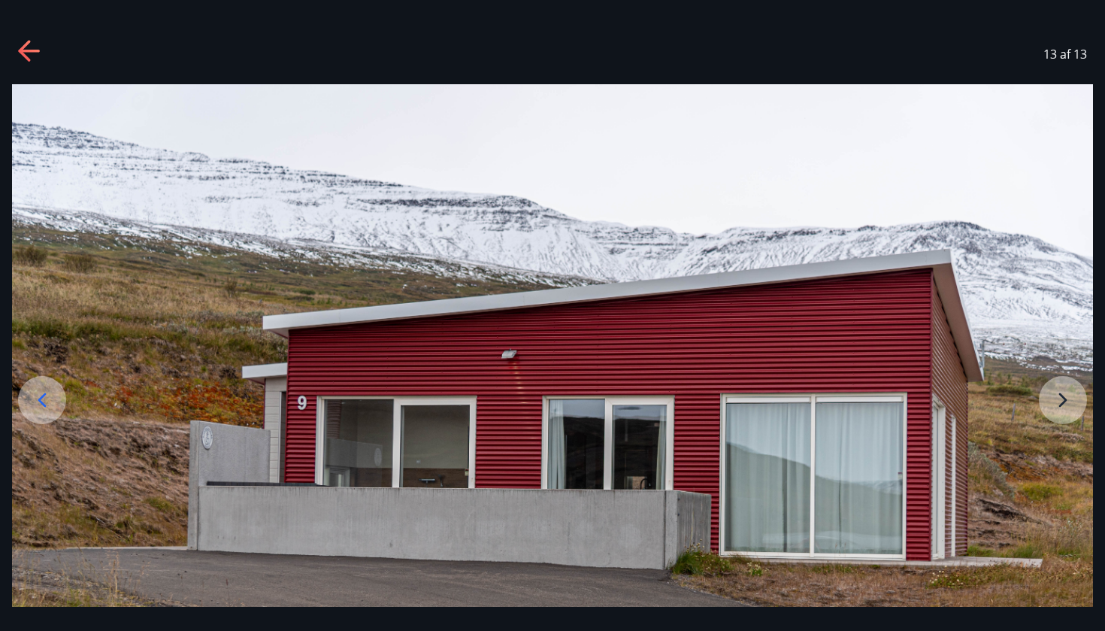
click at [1076, 400] on img at bounding box center [552, 445] width 1081 height 722
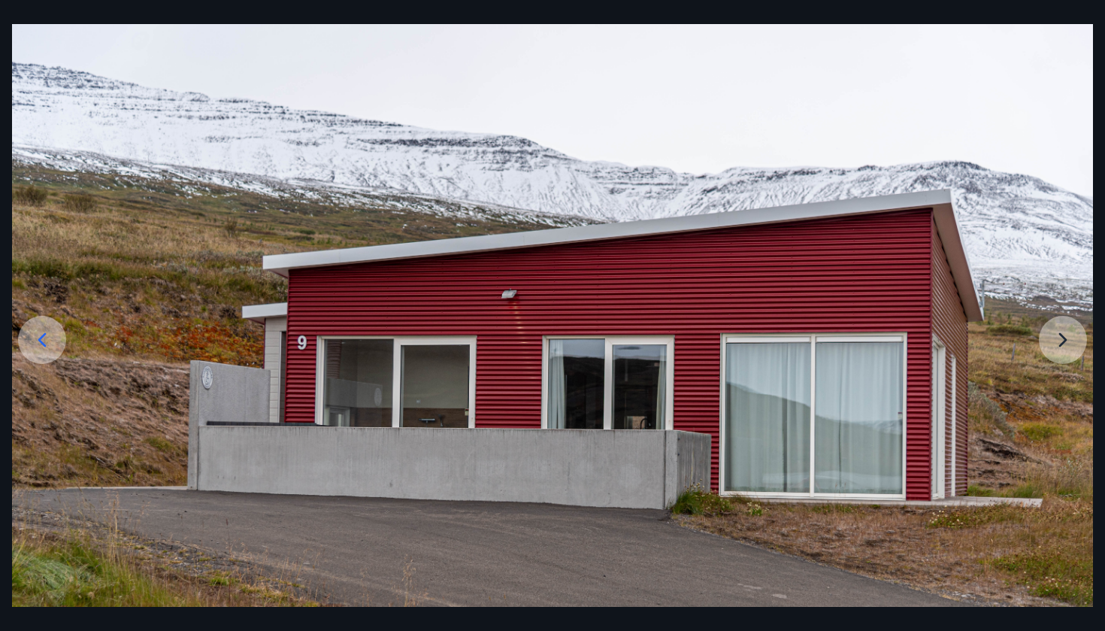
click at [1063, 346] on img at bounding box center [552, 385] width 1081 height 722
click at [1085, 346] on img at bounding box center [552, 385] width 1081 height 722
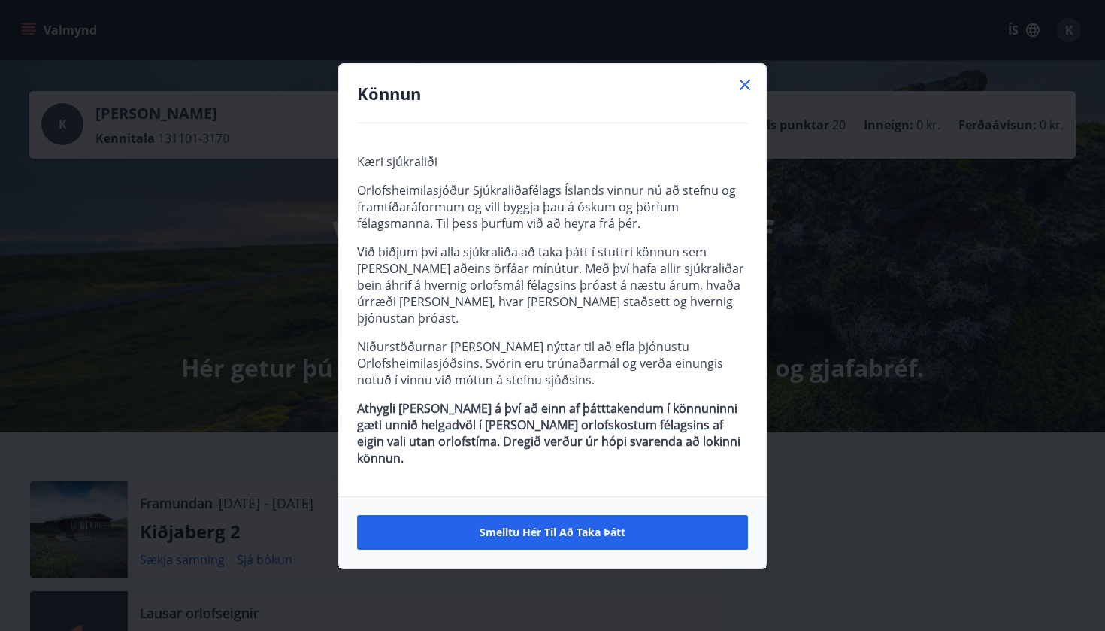
click at [757, 94] on div "Könnun" at bounding box center [552, 93] width 427 height 59
click at [738, 94] on icon at bounding box center [745, 85] width 18 height 18
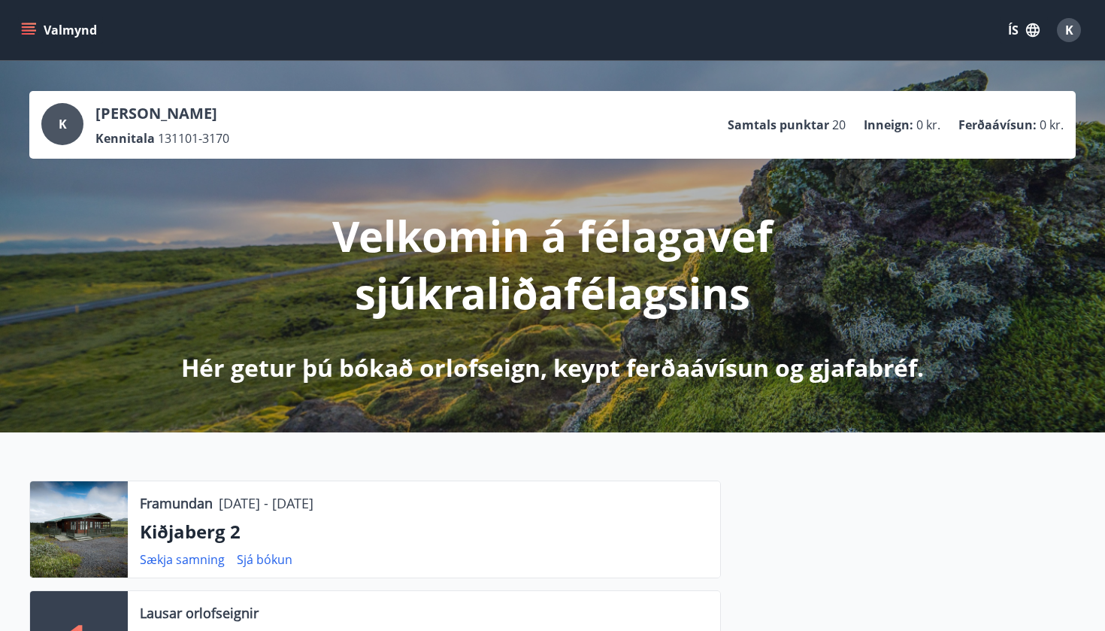
click at [34, 23] on icon "menu" at bounding box center [28, 30] width 15 height 15
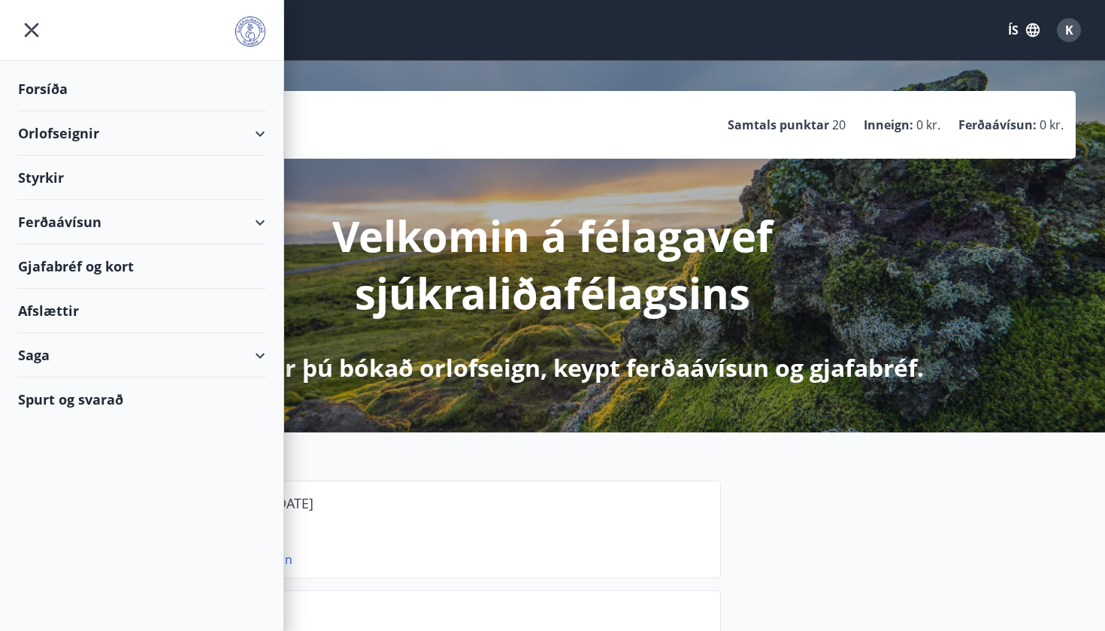
click at [255, 229] on div "Ferðaávísun" at bounding box center [141, 222] width 247 height 44
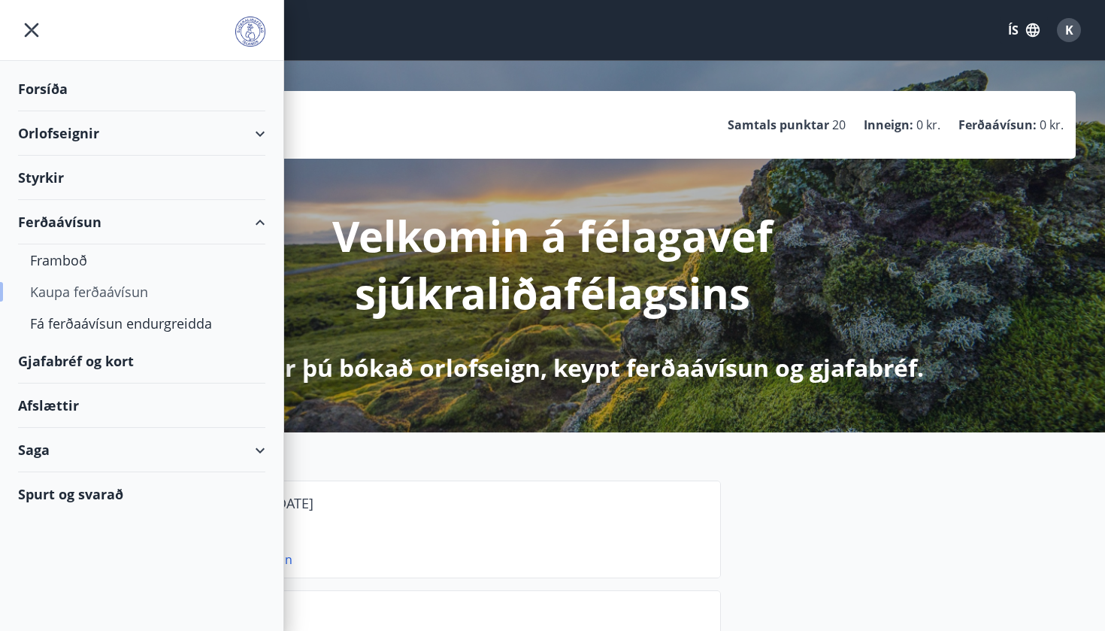
click at [107, 297] on div "Kaupa ferðaávísun" at bounding box center [141, 292] width 223 height 32
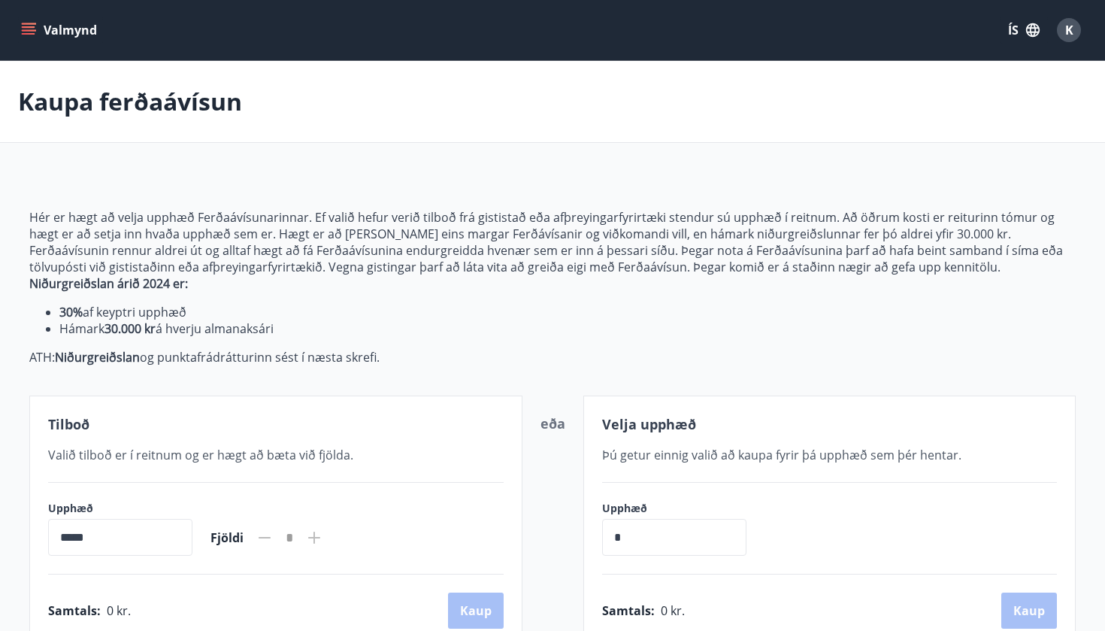
click at [35, 33] on icon "menu" at bounding box center [28, 30] width 15 height 15
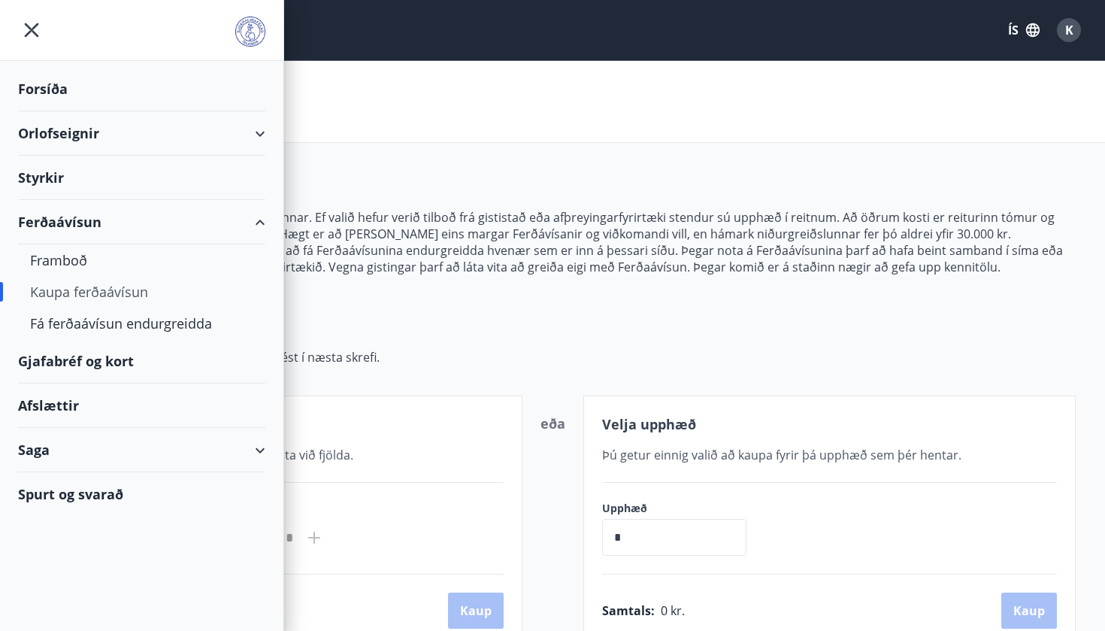
click at [92, 143] on div "Orlofseignir" at bounding box center [141, 133] width 247 height 44
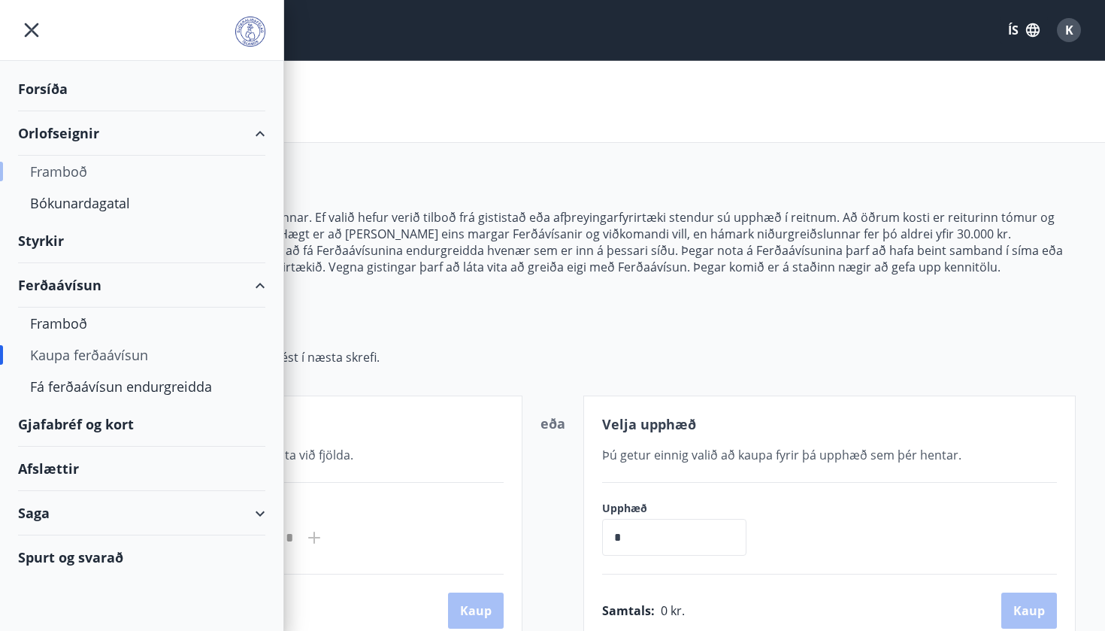
click at [72, 181] on div "Framboð" at bounding box center [141, 172] width 223 height 32
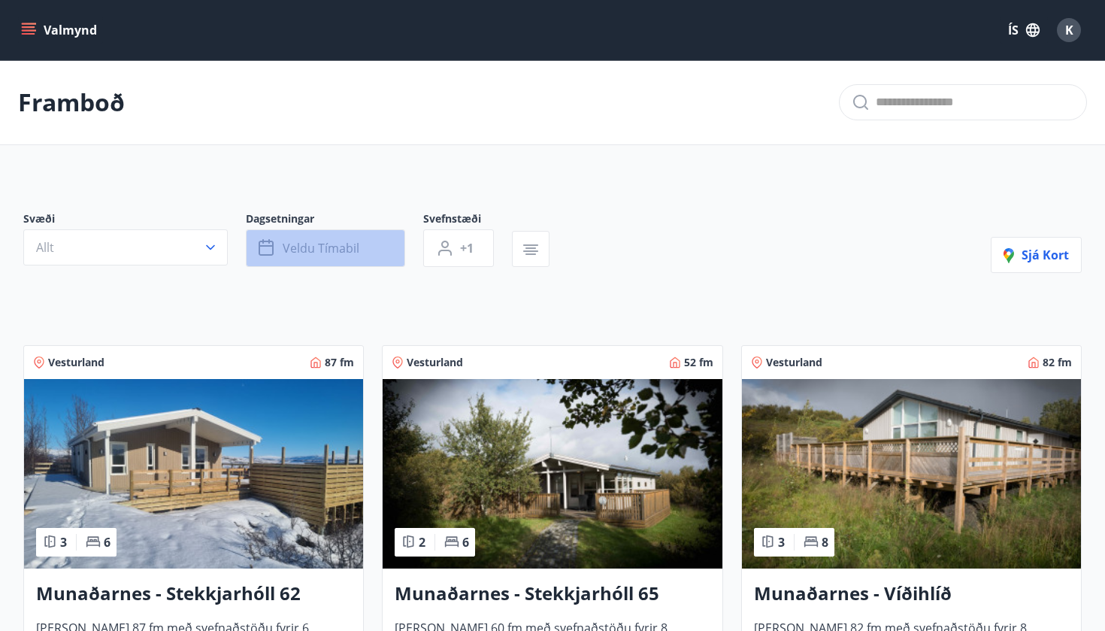
click at [263, 250] on icon "button" at bounding box center [268, 248] width 18 height 18
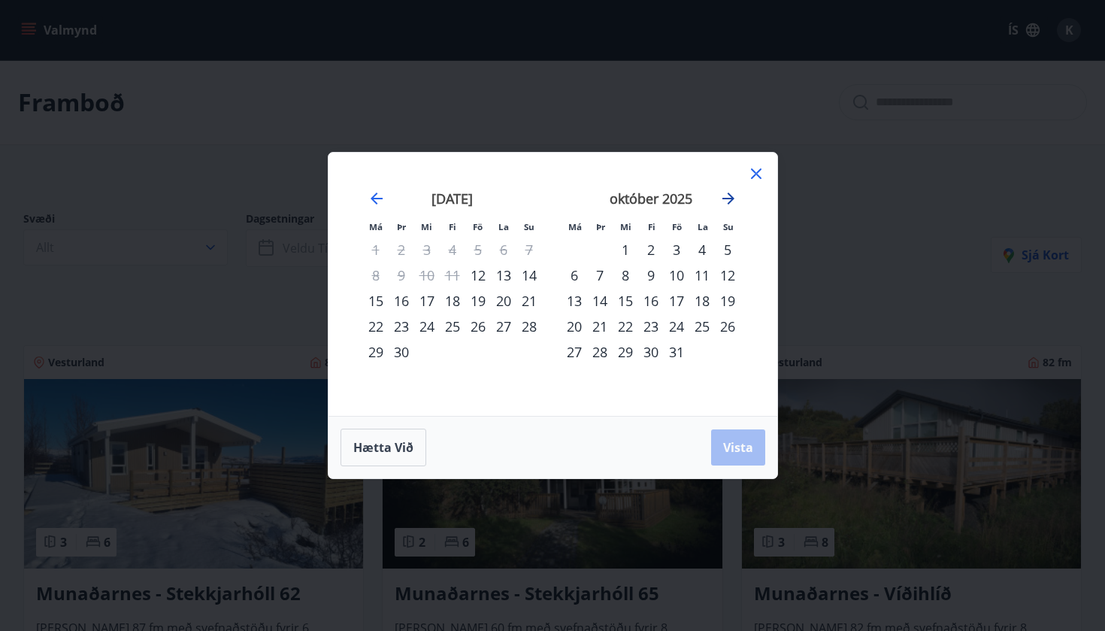
click at [731, 199] on icon "Move forward to switch to the next month." at bounding box center [728, 198] width 12 height 12
click at [670, 302] on div "14" at bounding box center [677, 301] width 26 height 26
click at [733, 300] on div "16" at bounding box center [728, 301] width 26 height 26
click at [740, 443] on span "Vista" at bounding box center [738, 447] width 30 height 17
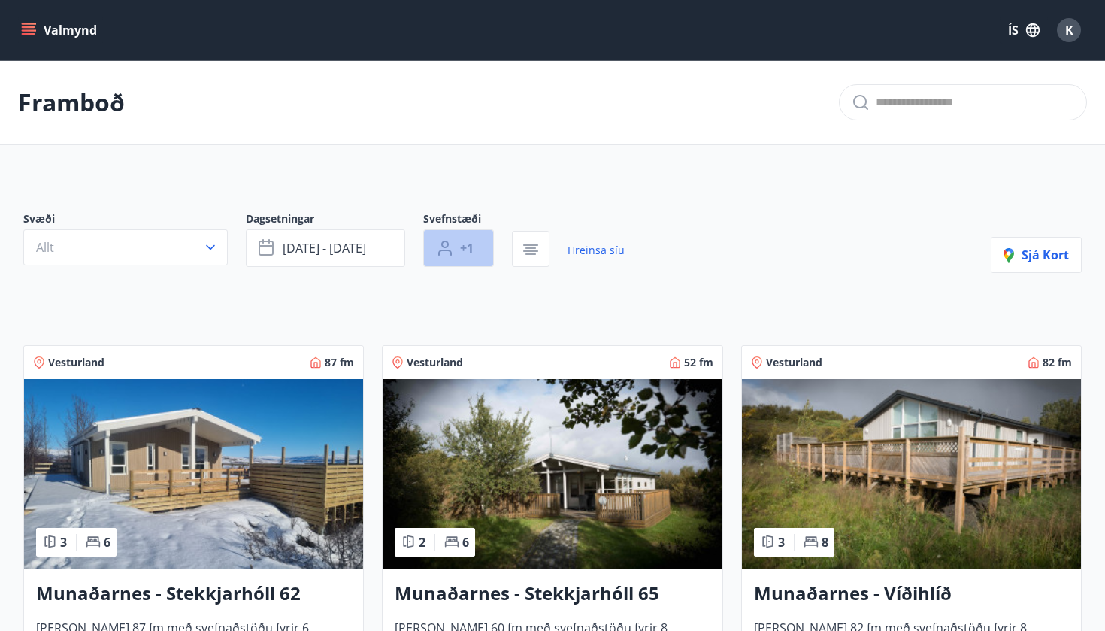
click at [461, 255] on span "+1" at bounding box center [467, 248] width 14 height 17
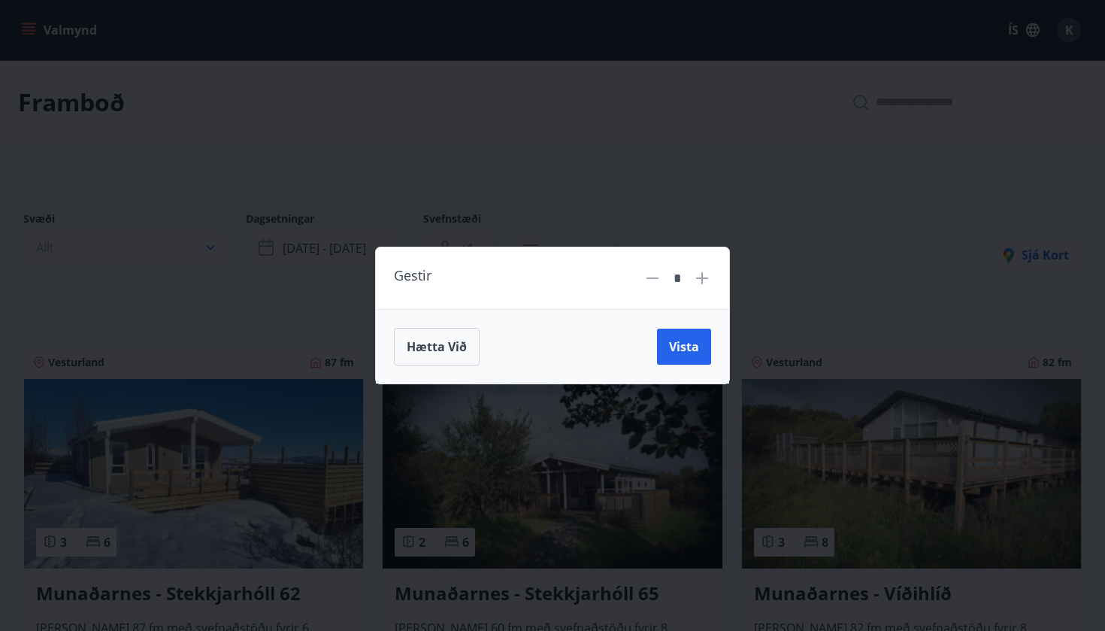
click at [692, 277] on div "*" at bounding box center [677, 278] width 32 height 26
click at [701, 277] on icon at bounding box center [702, 278] width 12 height 12
type input "*"
click at [680, 348] on span "Vista" at bounding box center [684, 346] width 30 height 17
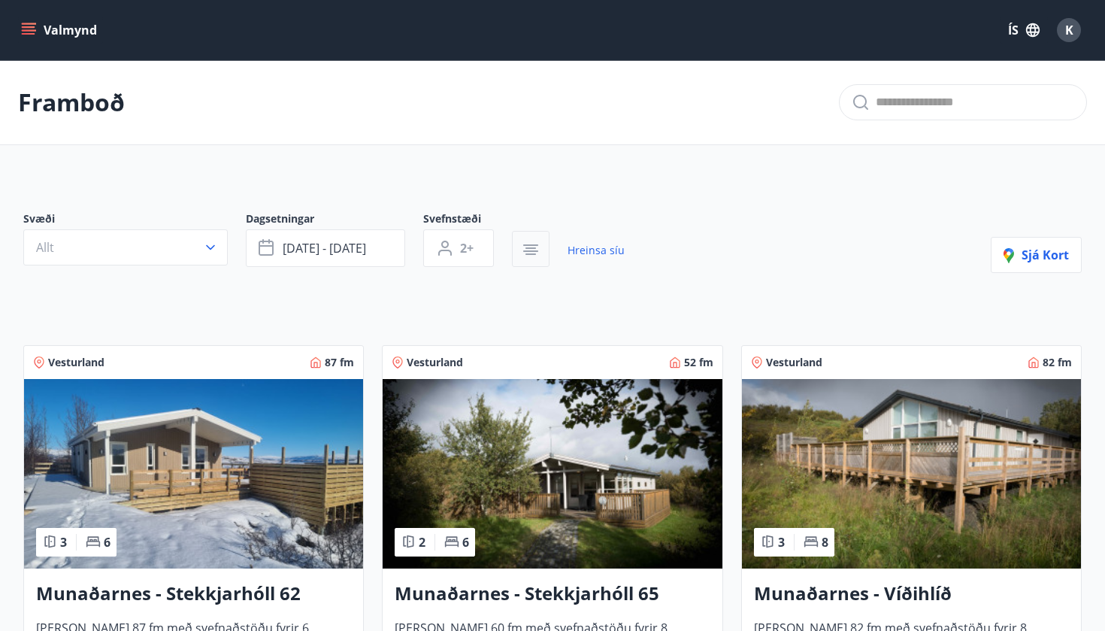
click at [532, 260] on button "button" at bounding box center [531, 249] width 38 height 36
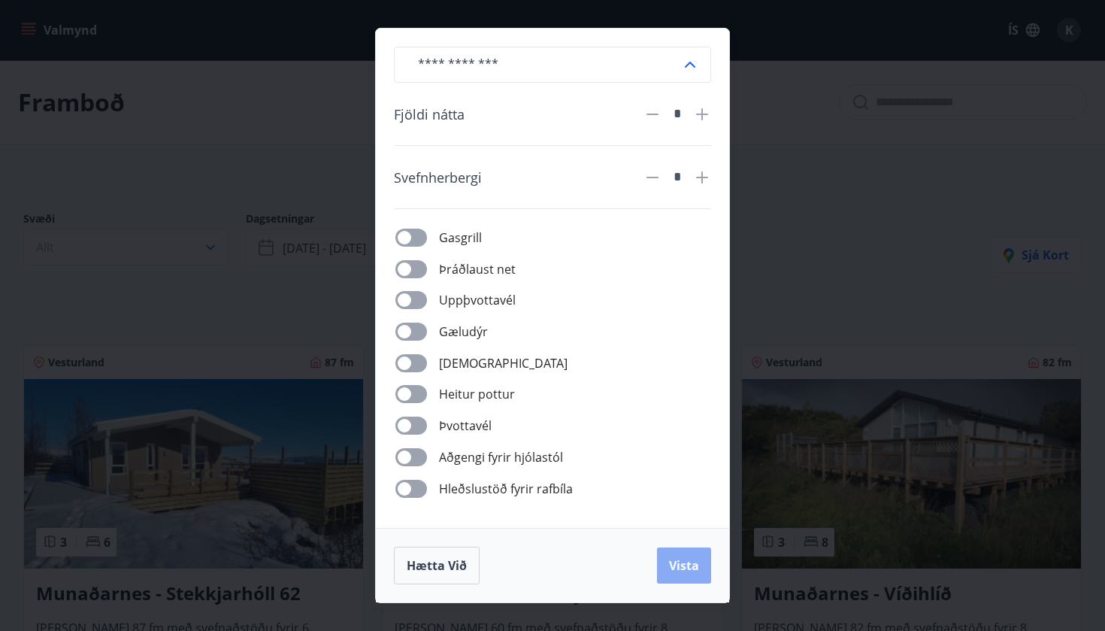
click at [689, 567] on span "Vista" at bounding box center [684, 565] width 30 height 17
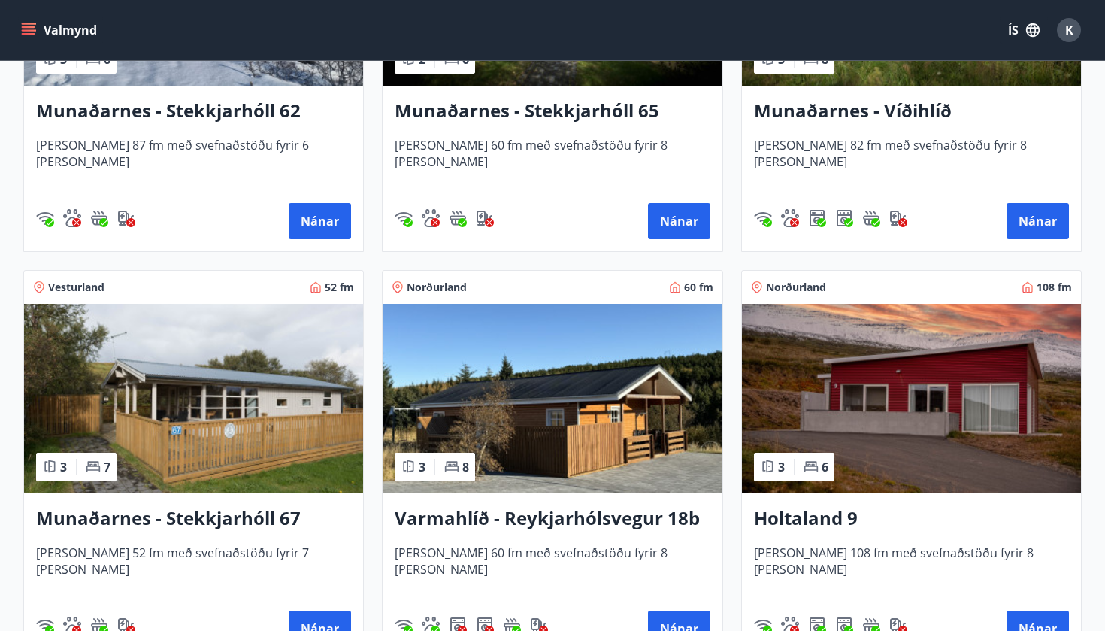
scroll to position [501, 0]
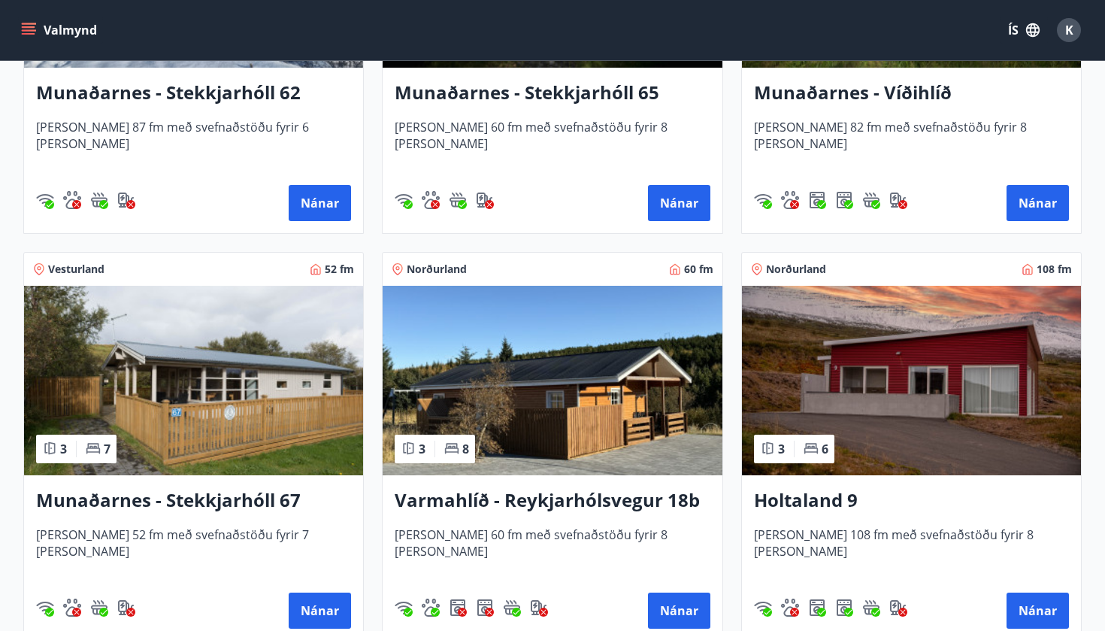
click at [760, 261] on div "Norðurland 108 fm" at bounding box center [911, 269] width 339 height 33
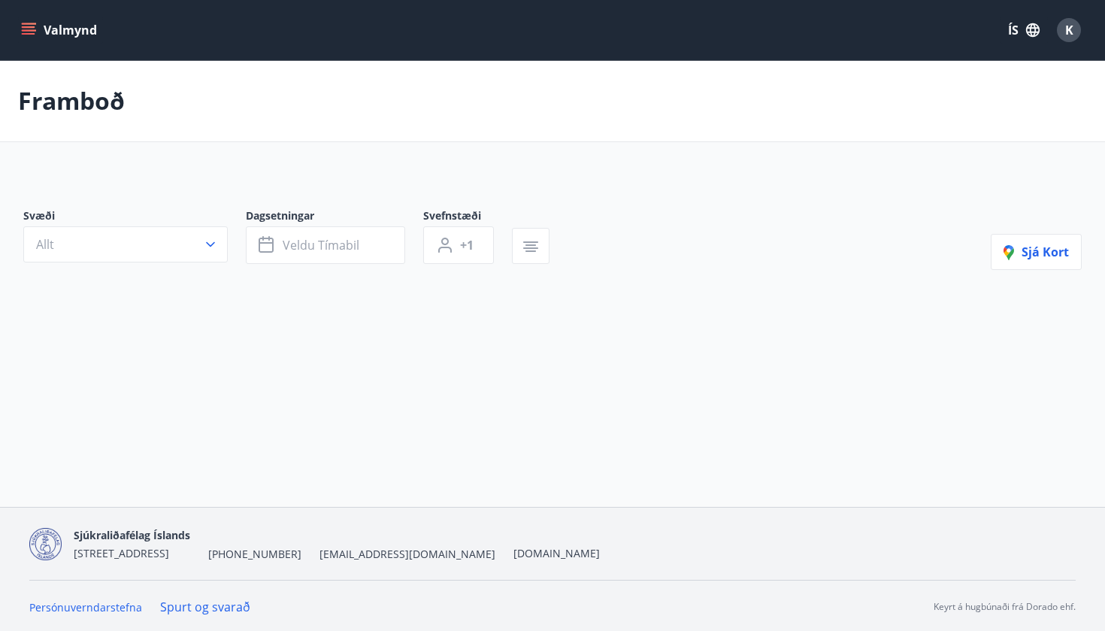
type input "*"
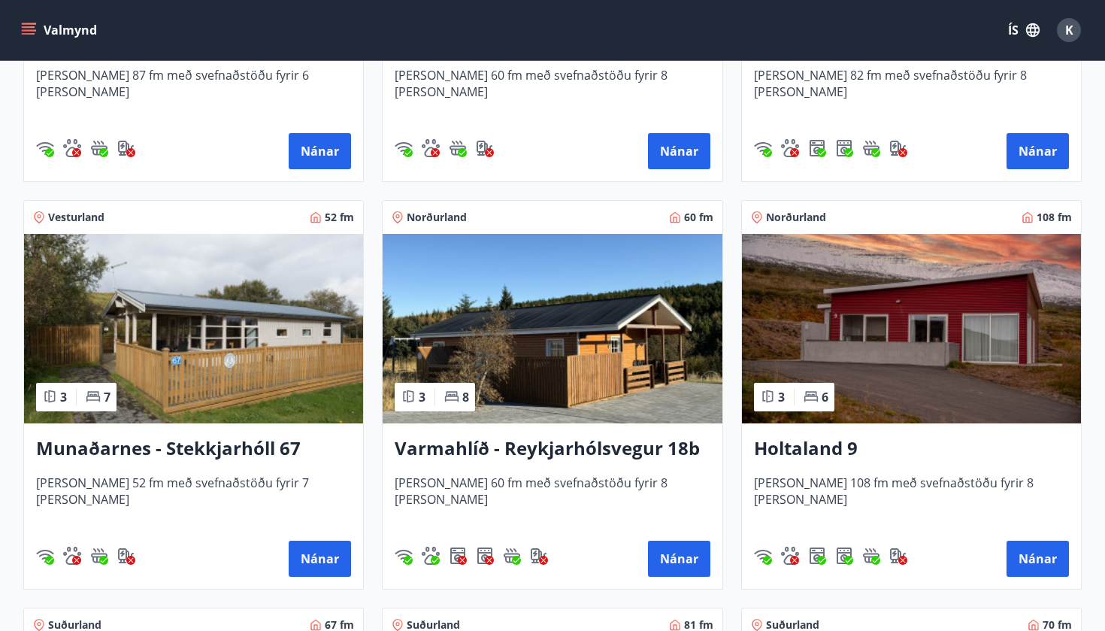
scroll to position [639, 0]
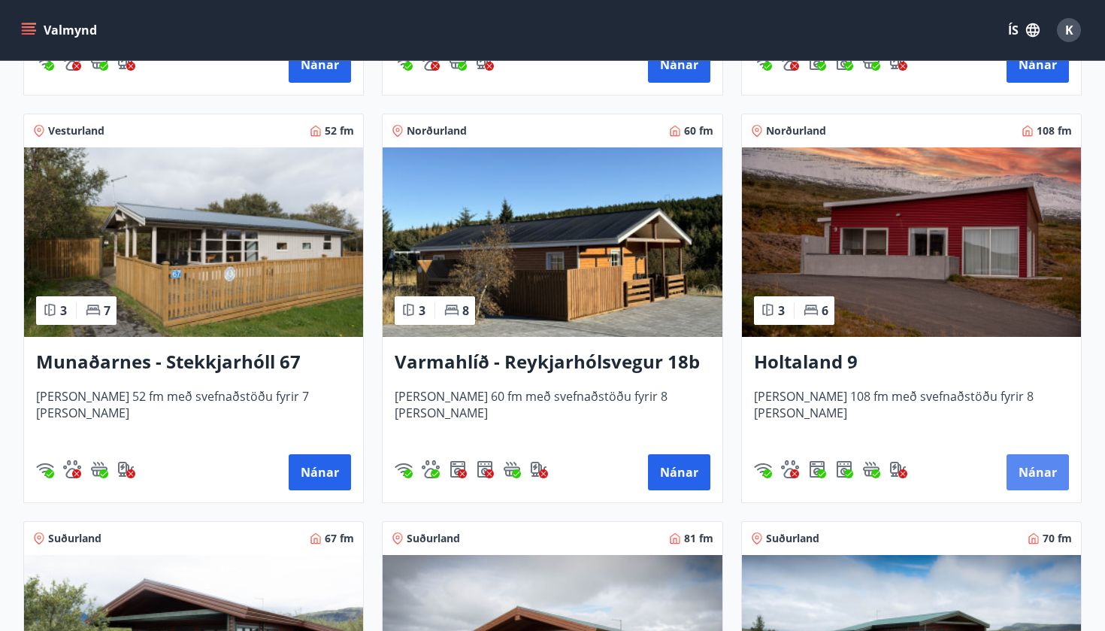
click at [1045, 472] on button "Nánar" at bounding box center [1037, 472] width 62 height 36
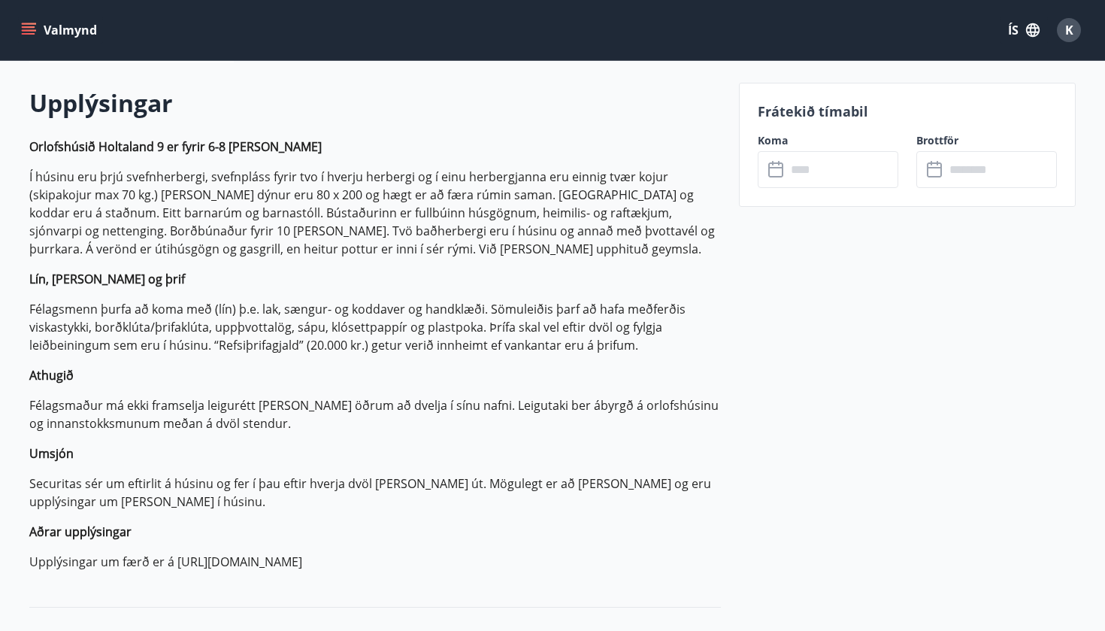
scroll to position [435, 0]
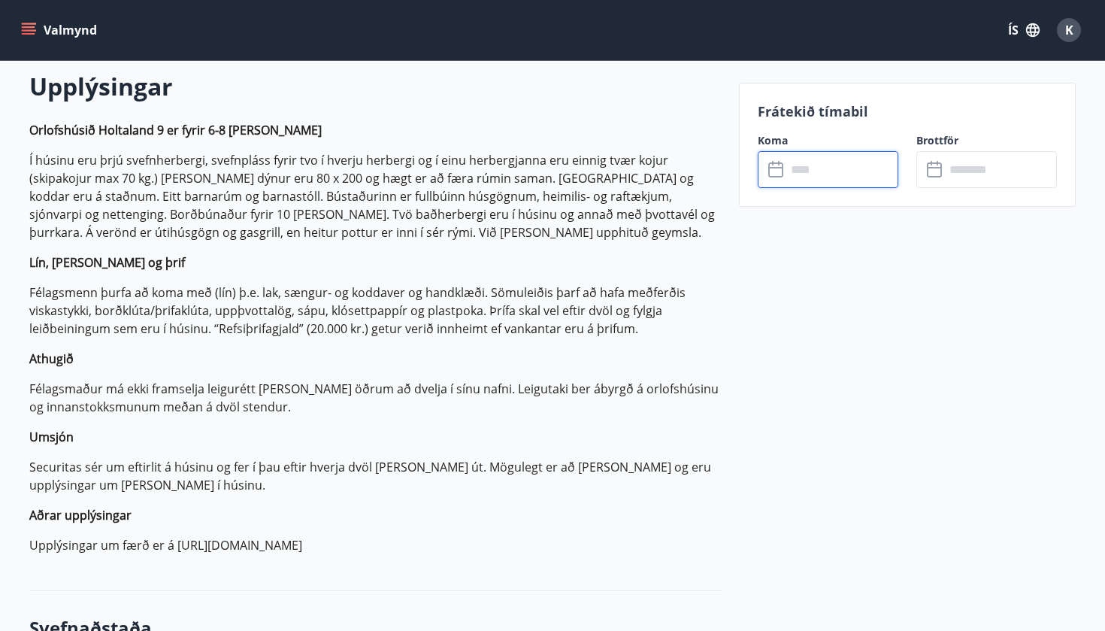
click at [791, 168] on input "text" at bounding box center [842, 169] width 112 height 37
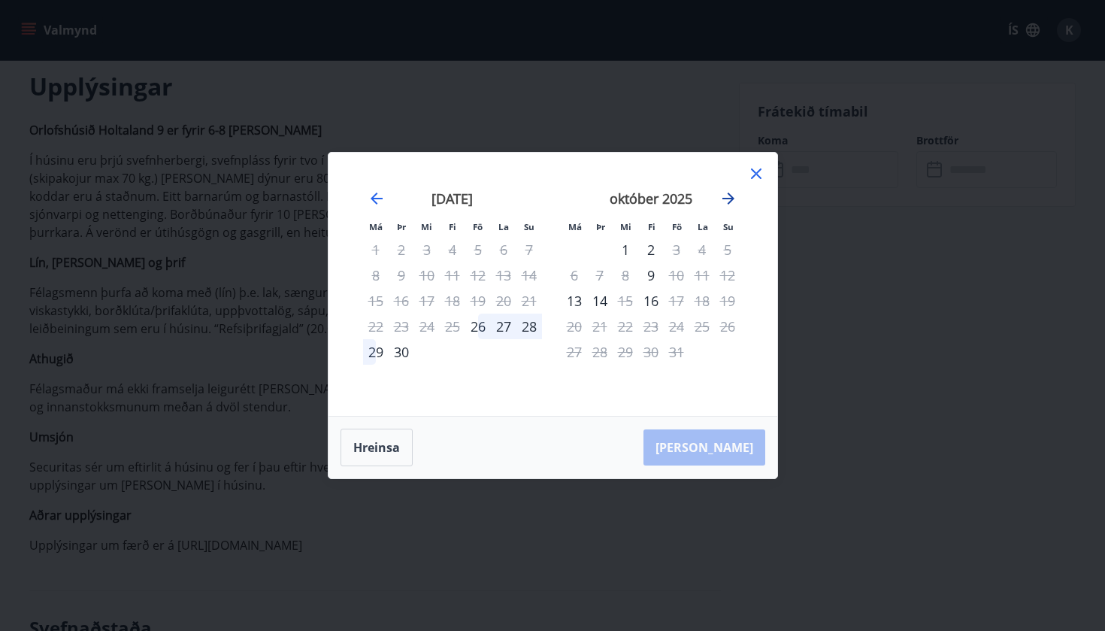
click at [723, 202] on icon "Move forward to switch to the next month." at bounding box center [728, 198] width 18 height 18
click at [679, 301] on div "14" at bounding box center [677, 301] width 26 height 26
click at [734, 304] on div "16" at bounding box center [728, 301] width 26 height 26
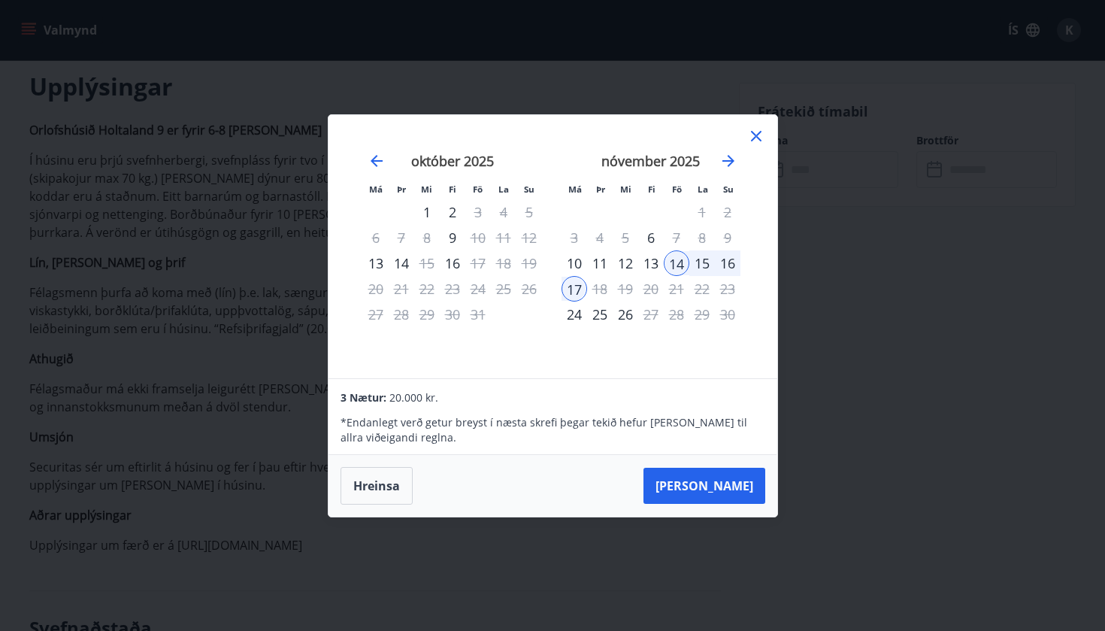
click at [726, 265] on div "16" at bounding box center [728, 263] width 26 height 26
click at [719, 493] on button "Taka Frá" at bounding box center [704, 486] width 122 height 36
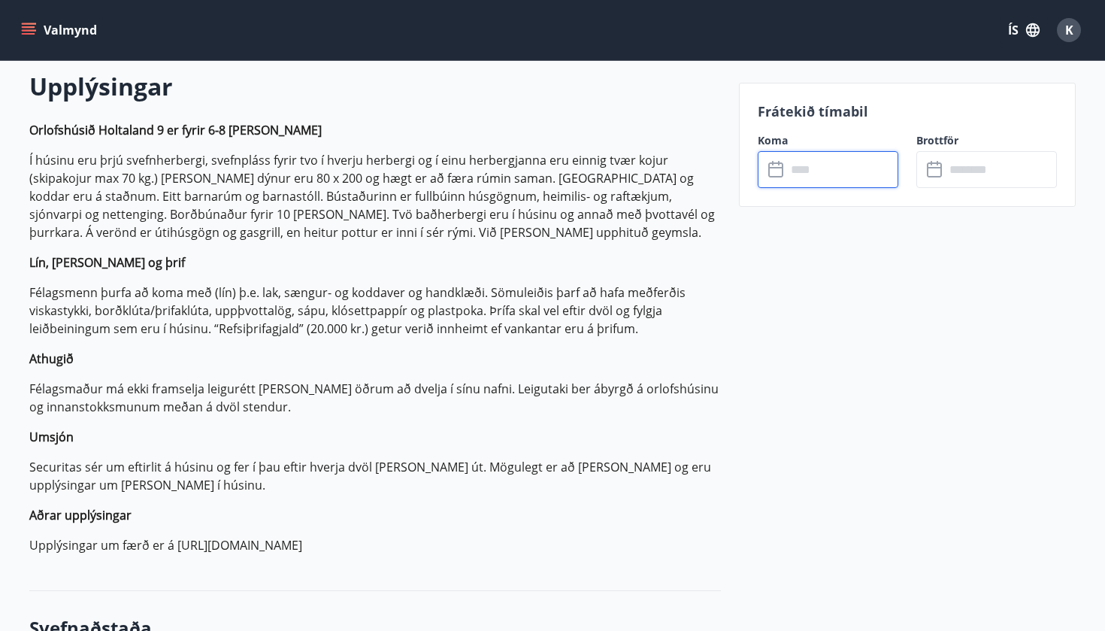
type input "******"
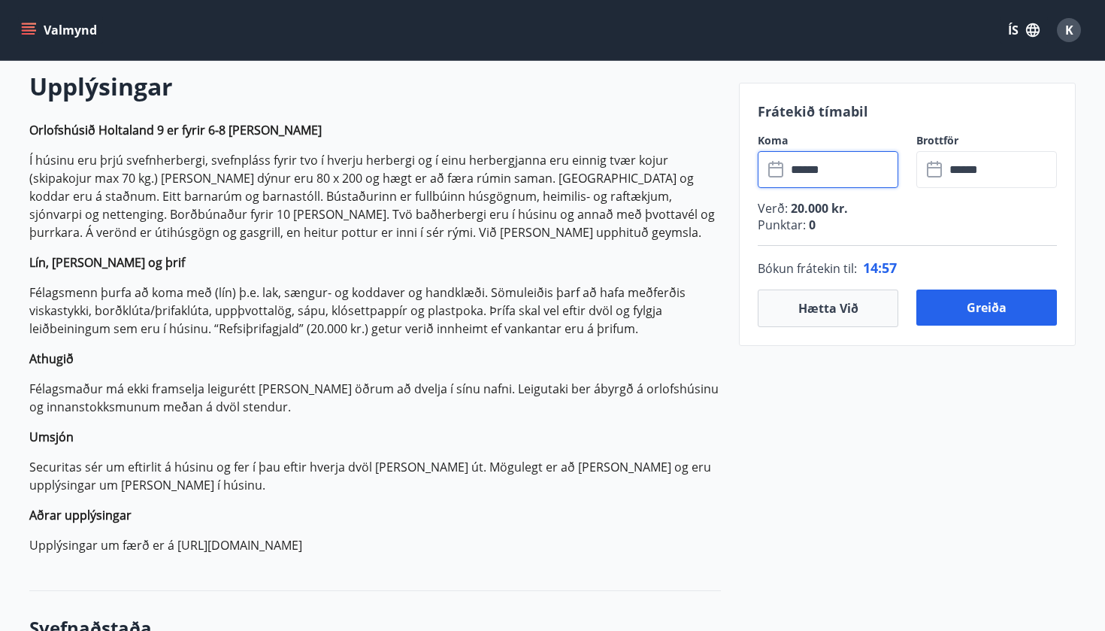
click at [973, 183] on input "******" at bounding box center [1001, 169] width 112 height 37
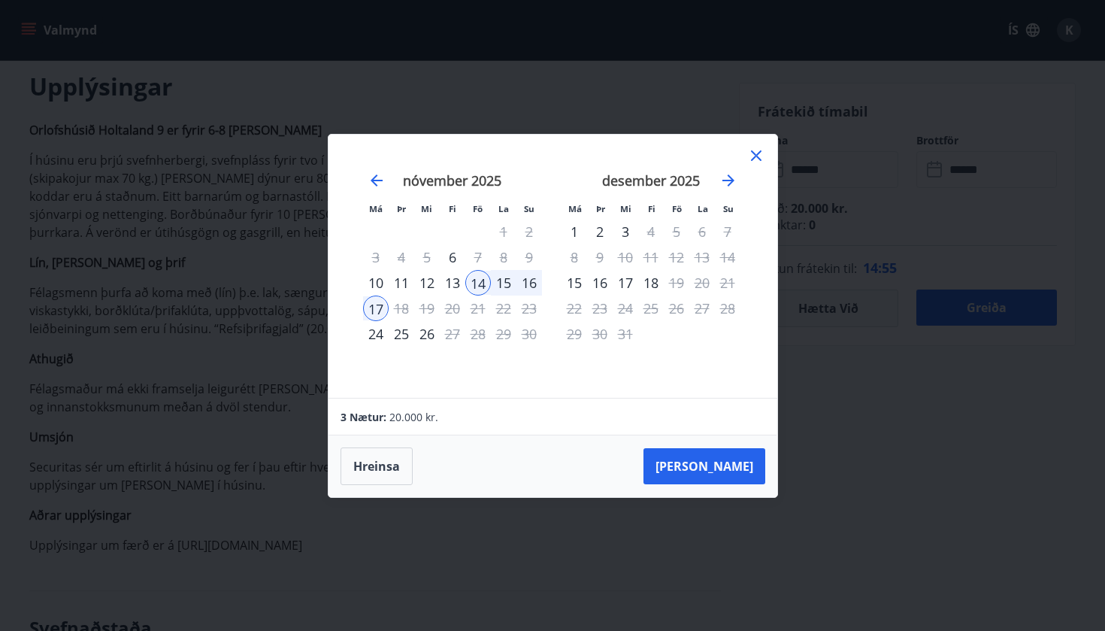
click at [522, 282] on div "16" at bounding box center [529, 283] width 26 height 26
click at [530, 282] on div "16" at bounding box center [529, 283] width 26 height 26
click at [756, 150] on icon at bounding box center [756, 156] width 18 height 18
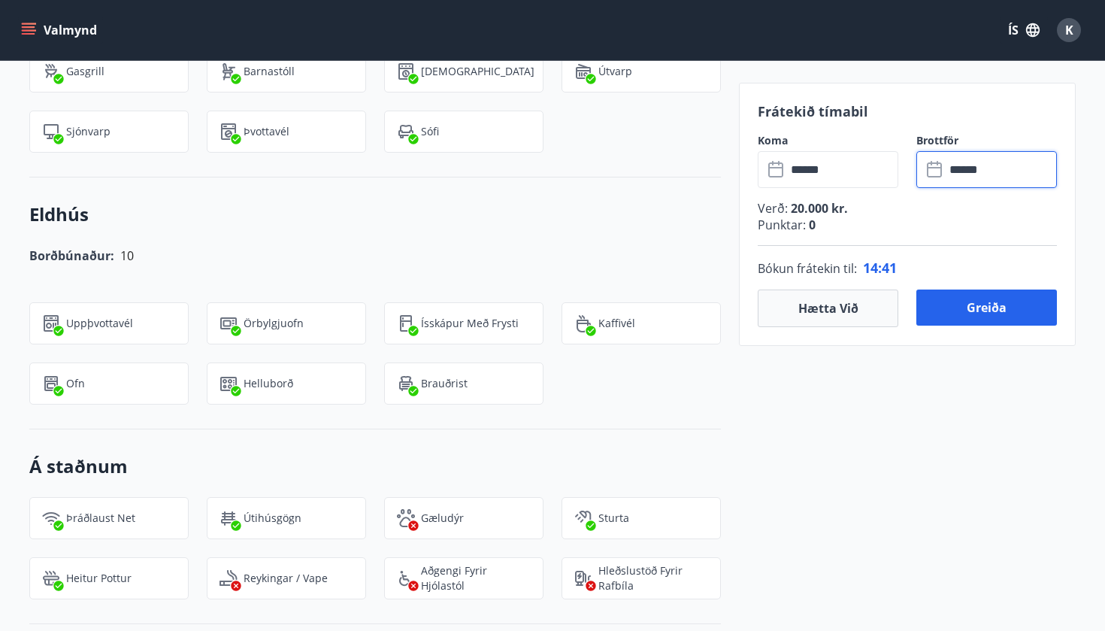
scroll to position [1632, 0]
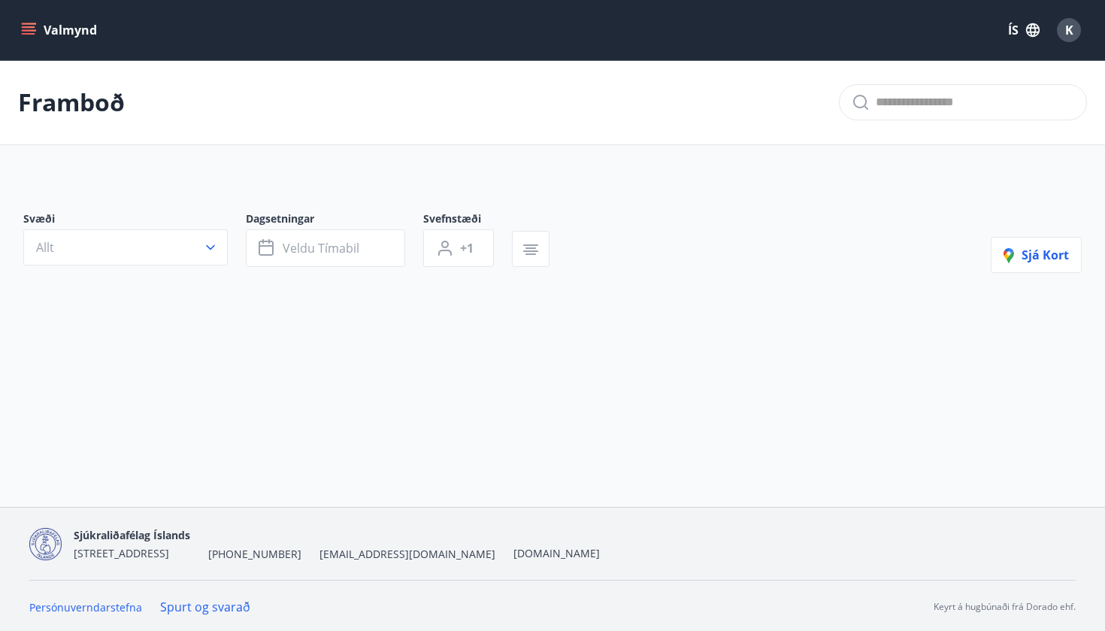
type input "*"
click at [218, 241] on button "Allt" at bounding box center [125, 247] width 204 height 36
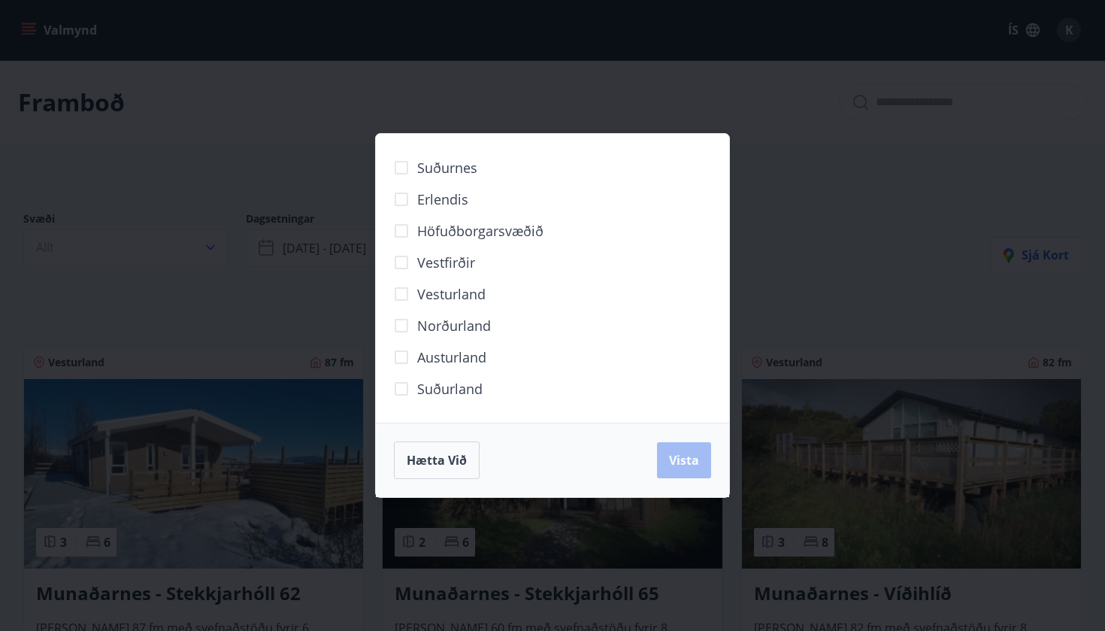
click at [434, 480] on div "Hætta við Vista" at bounding box center [552, 459] width 353 height 74
click at [461, 443] on button "Hætta við" at bounding box center [437, 460] width 86 height 38
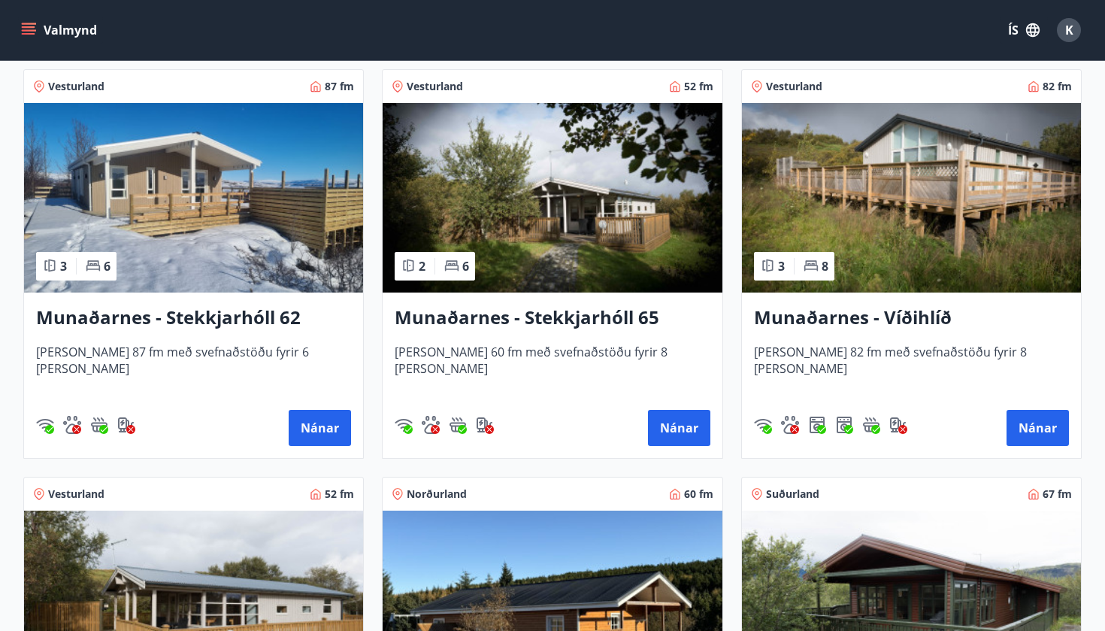
scroll to position [278, 0]
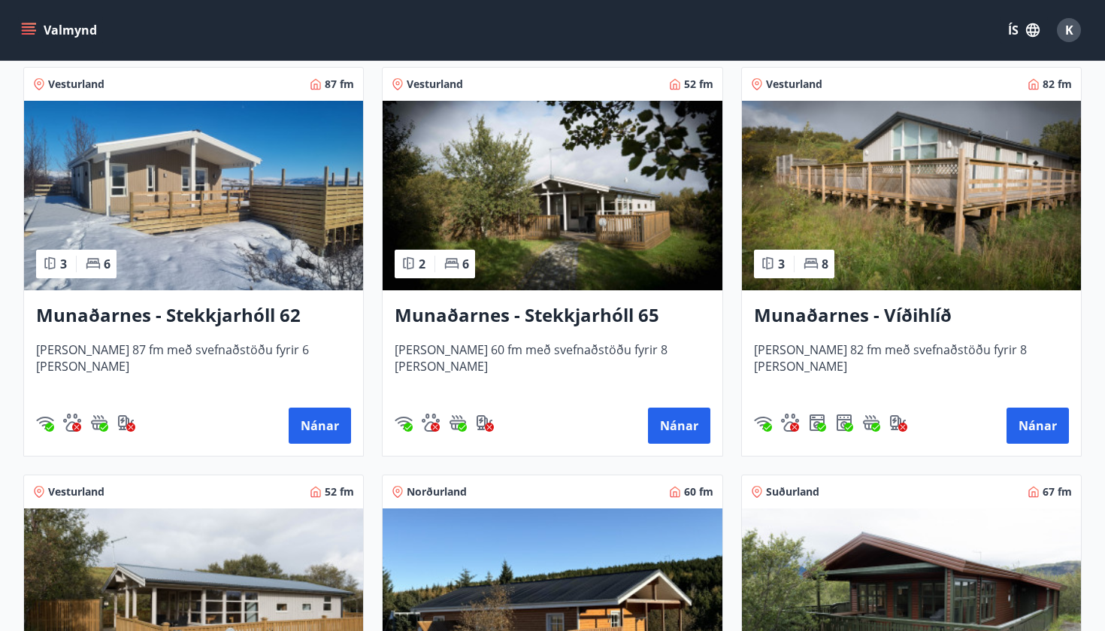
click at [56, 85] on span "Vesturland" at bounding box center [76, 84] width 56 height 15
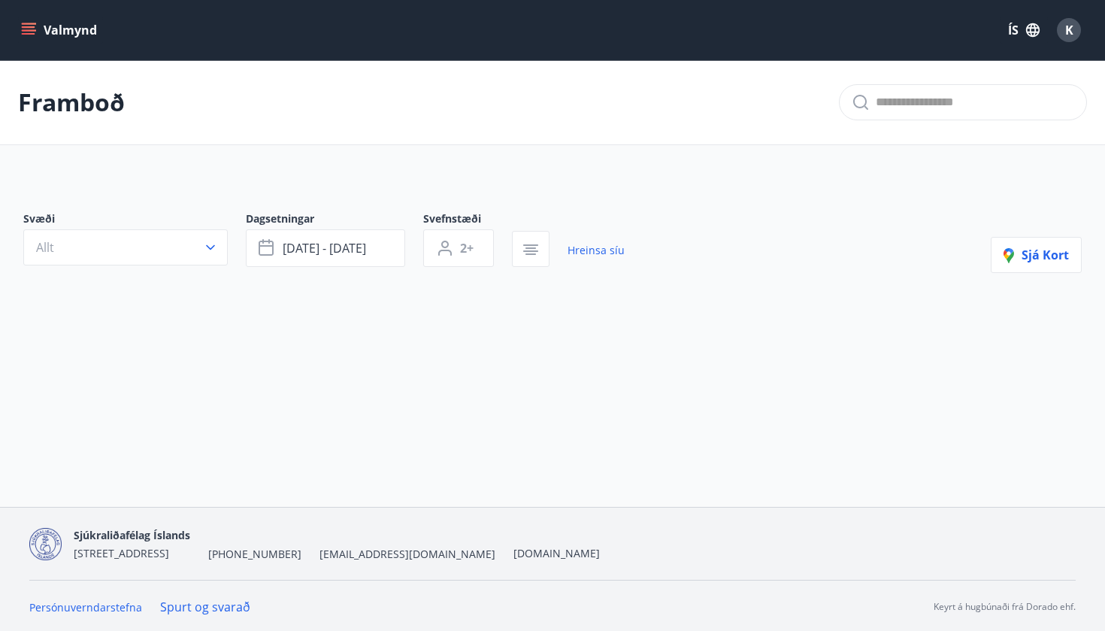
type input "*"
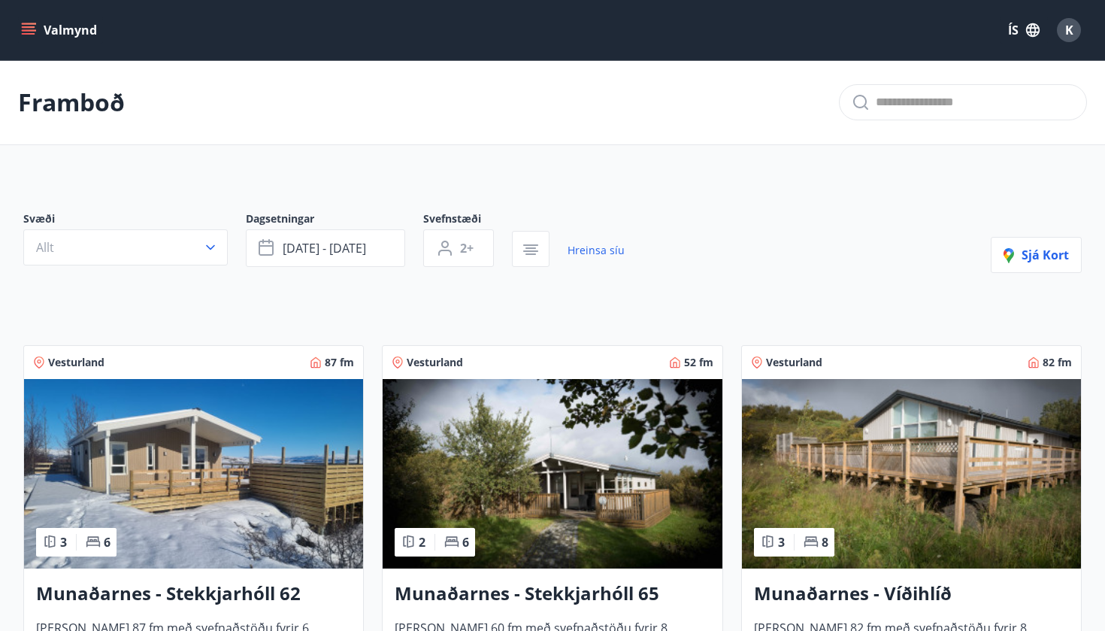
click at [842, 269] on div "Svæði Allt Dagsetningar nóv 14 - nóv 16 Svefnstæði 2+ Hreinsa síu Sjá kort" at bounding box center [552, 242] width 1058 height 62
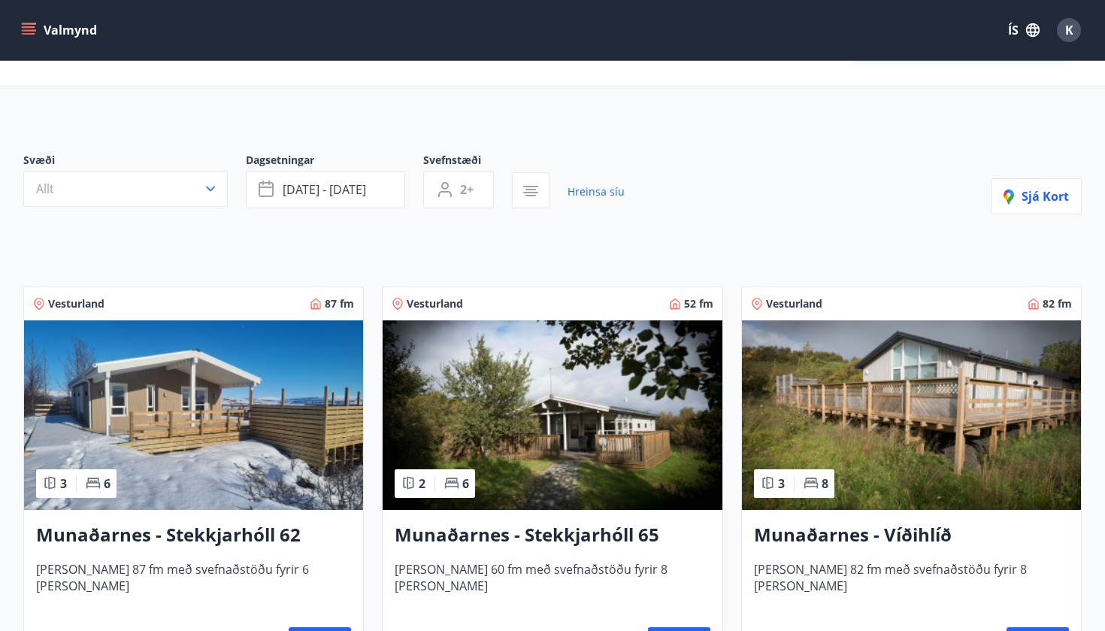
scroll to position [50, 0]
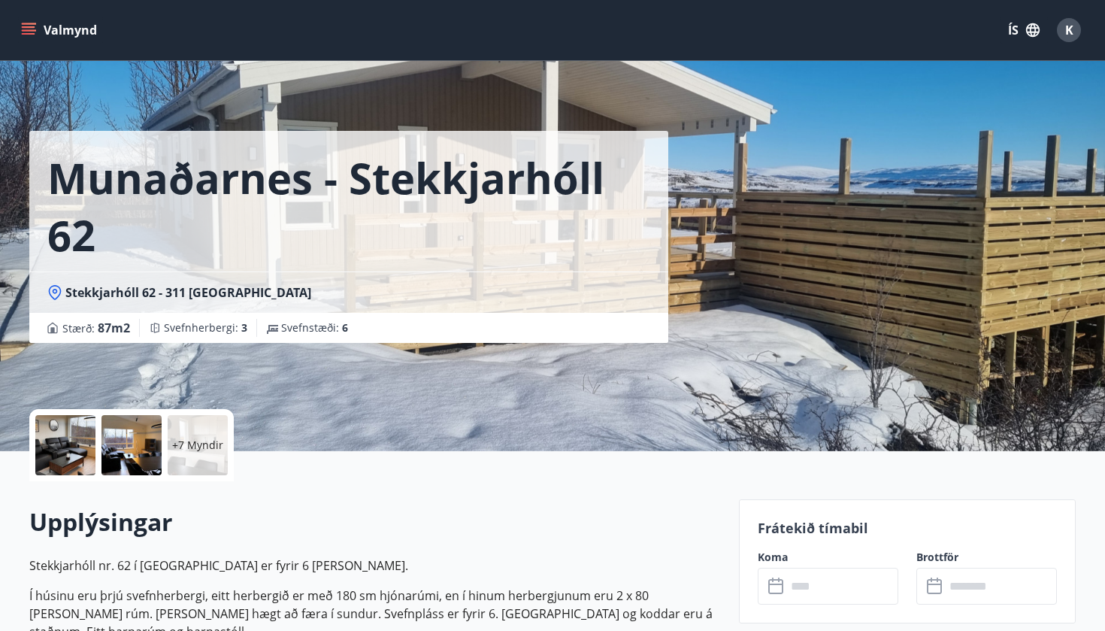
click at [860, 586] on input "text" at bounding box center [842, 585] width 112 height 37
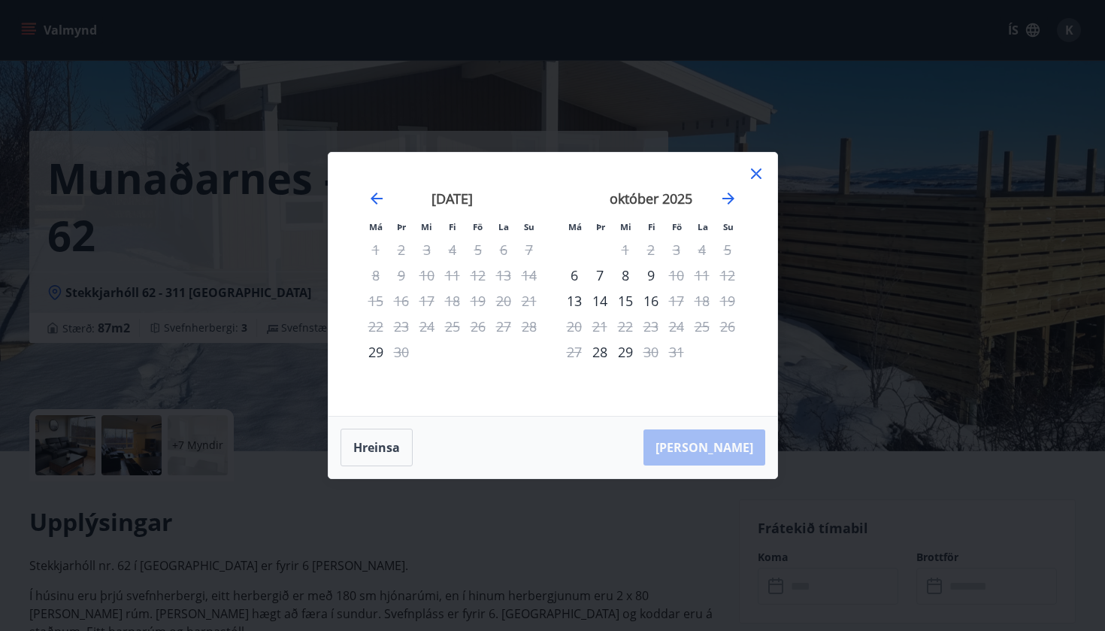
click at [737, 200] on div "október 2025" at bounding box center [650, 204] width 179 height 66
click at [723, 197] on icon "Move forward to switch to the next month." at bounding box center [728, 198] width 18 height 18
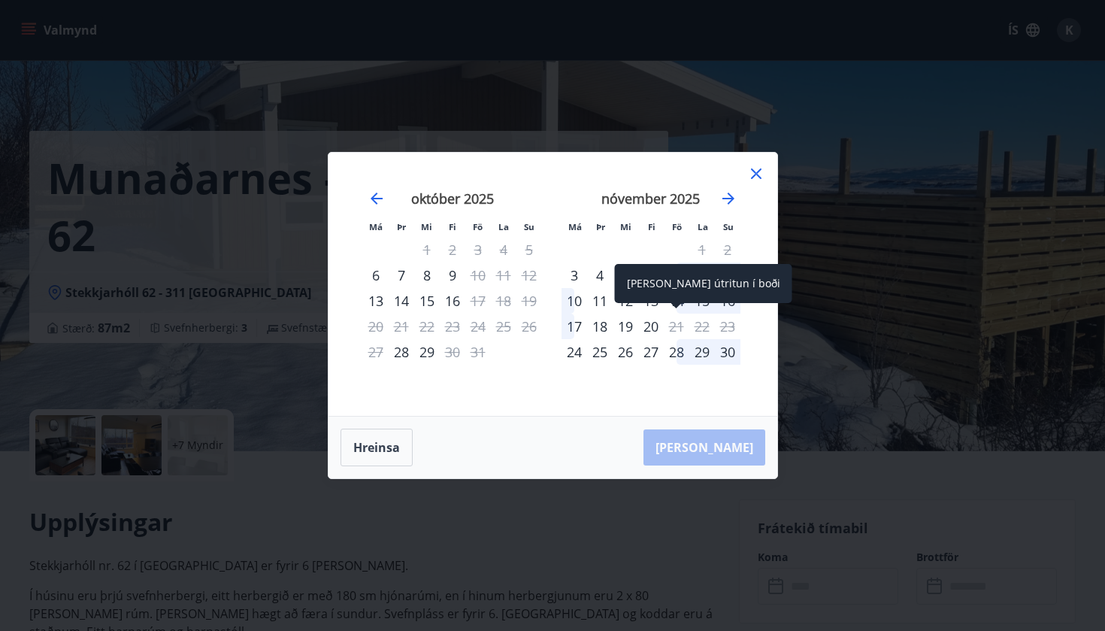
click at [680, 305] on span at bounding box center [676, 307] width 11 height 8
click at [678, 310] on div "Aðeins útritun í boði" at bounding box center [703, 289] width 177 height 50
click at [669, 299] on div "Aðeins útritun í boði" at bounding box center [703, 283] width 177 height 39
click at [767, 176] on div "Má Þr Mi Fi Fö La Su Má Þr Mi Fi Fö La Su september 2025 1 2 3 4 5 6 7 8 9 10 1…" at bounding box center [552, 284] width 449 height 263
click at [755, 176] on icon at bounding box center [756, 174] width 18 height 18
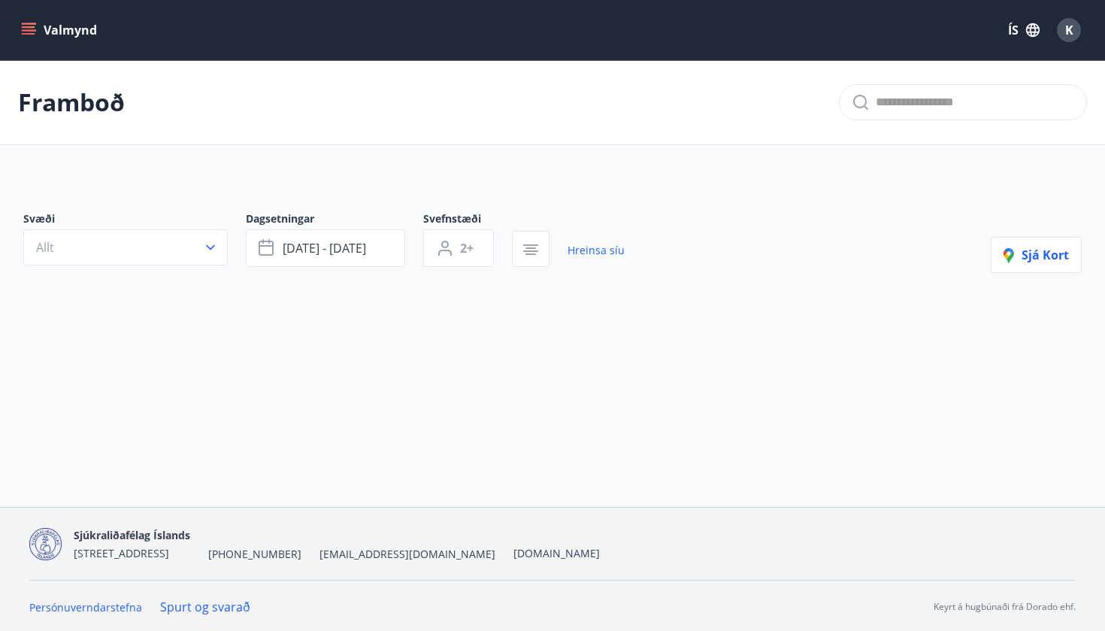
type input "*"
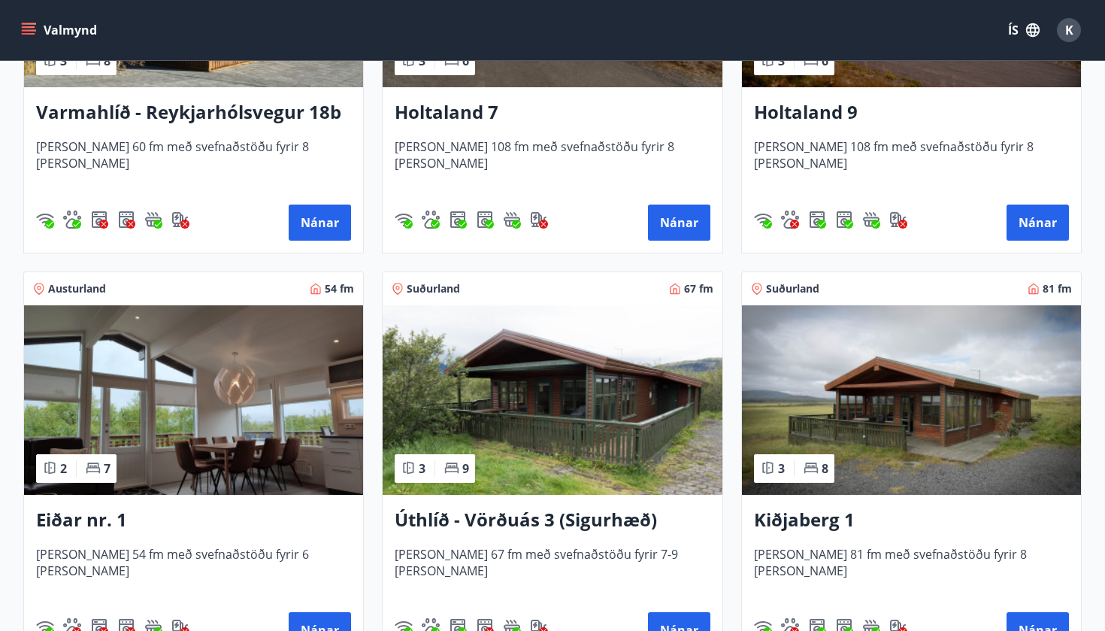
scroll to position [1790, 0]
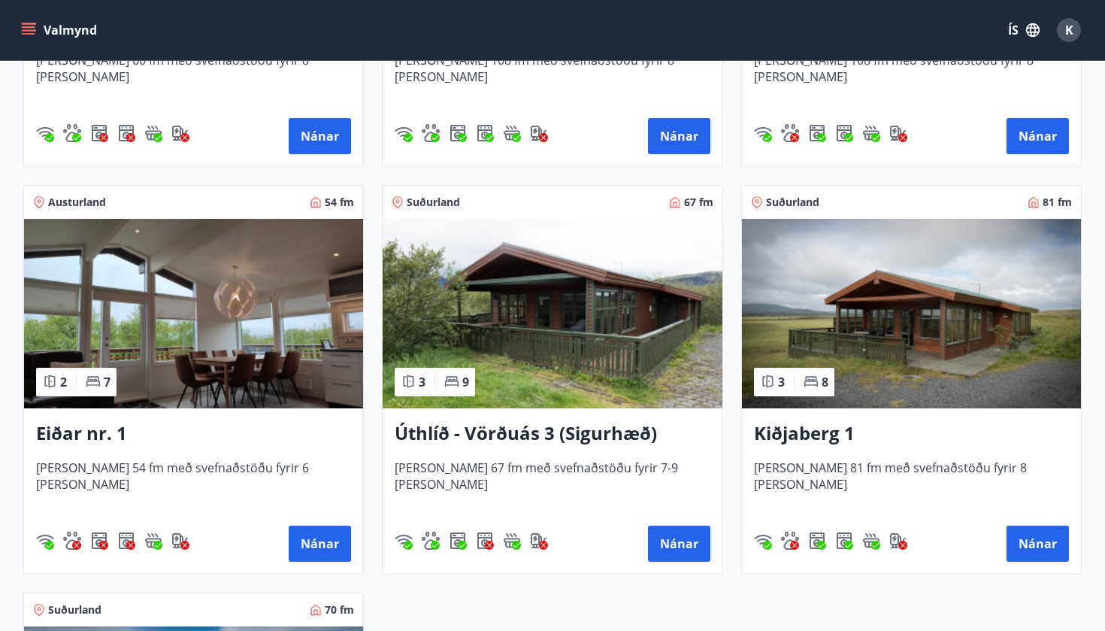
click at [77, 200] on span "Austurland" at bounding box center [77, 202] width 58 height 15
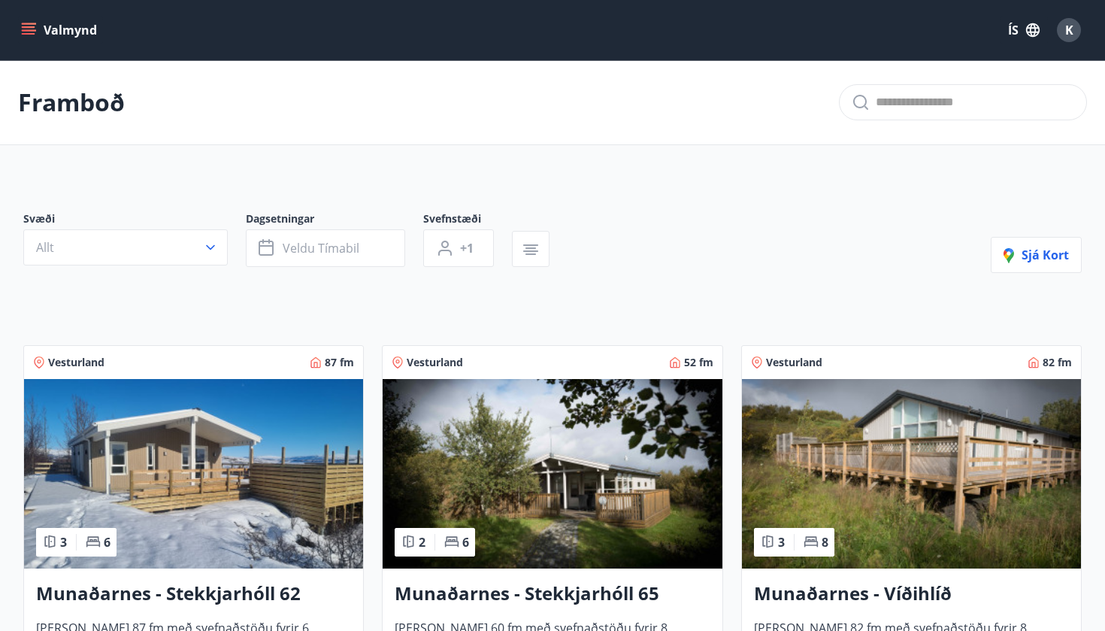
click at [1060, 232] on div "Sjá kort" at bounding box center [1036, 242] width 91 height 62
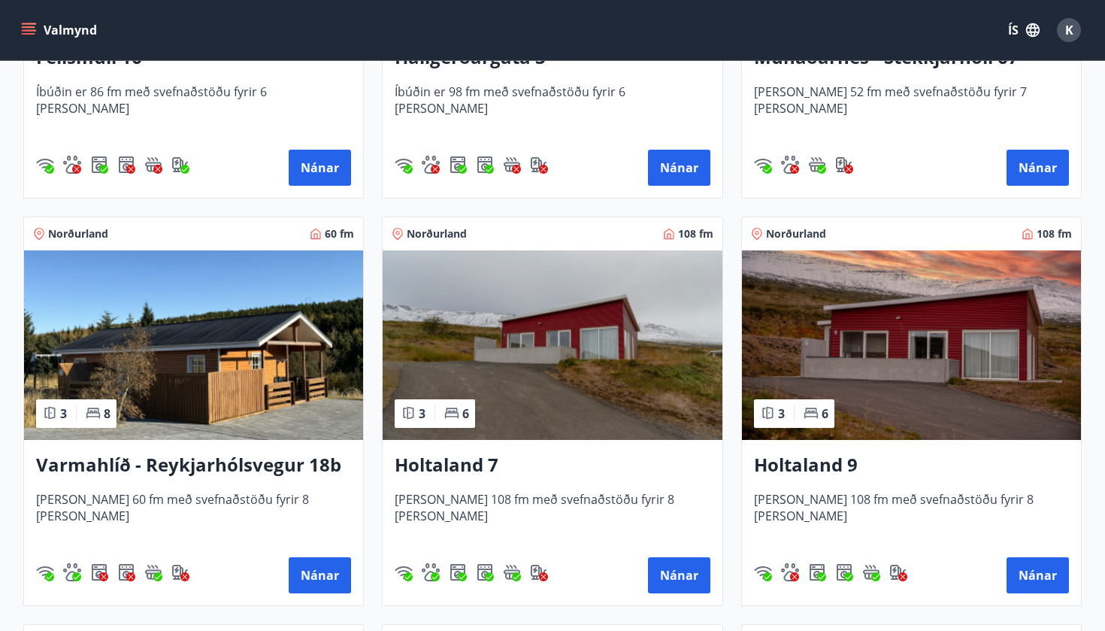
scroll to position [1411, 0]
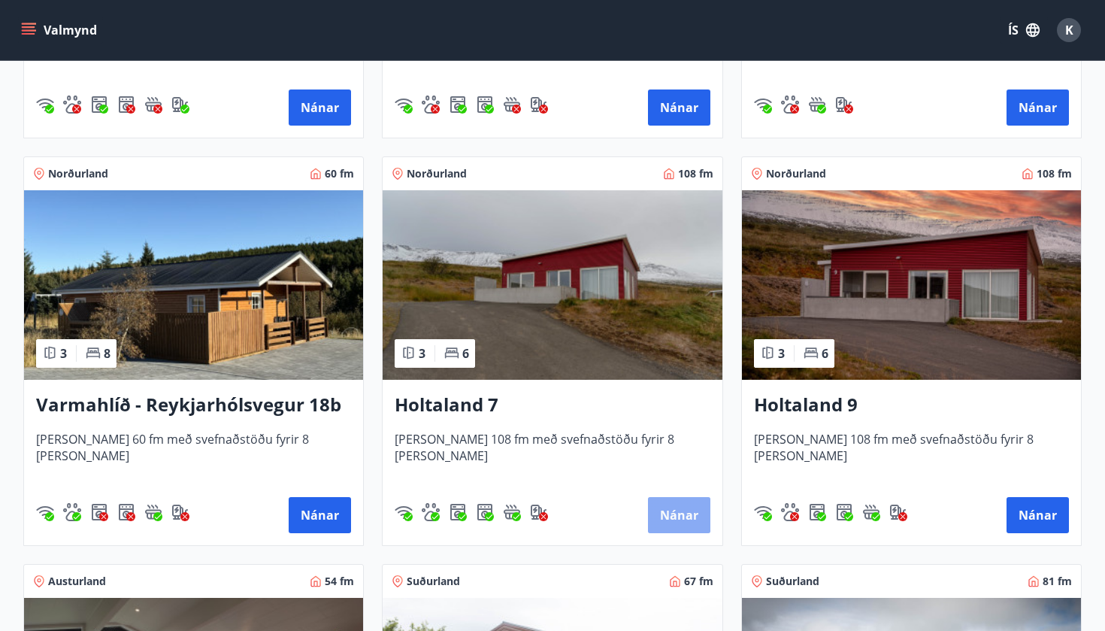
click at [692, 513] on button "Nánar" at bounding box center [679, 515] width 62 height 36
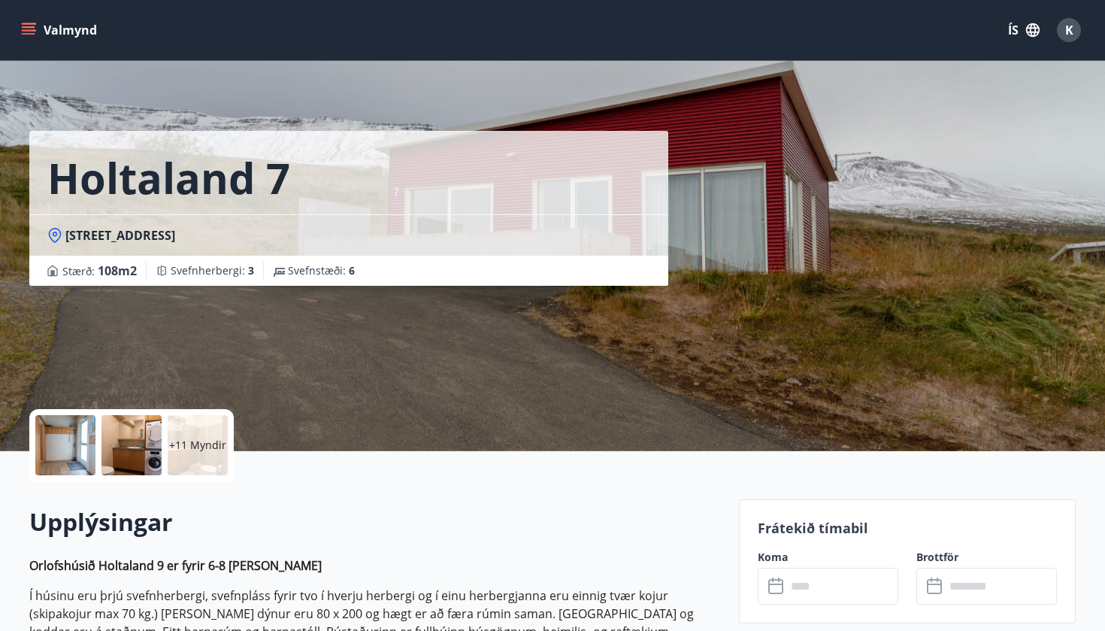
click at [823, 573] on input "text" at bounding box center [842, 585] width 112 height 37
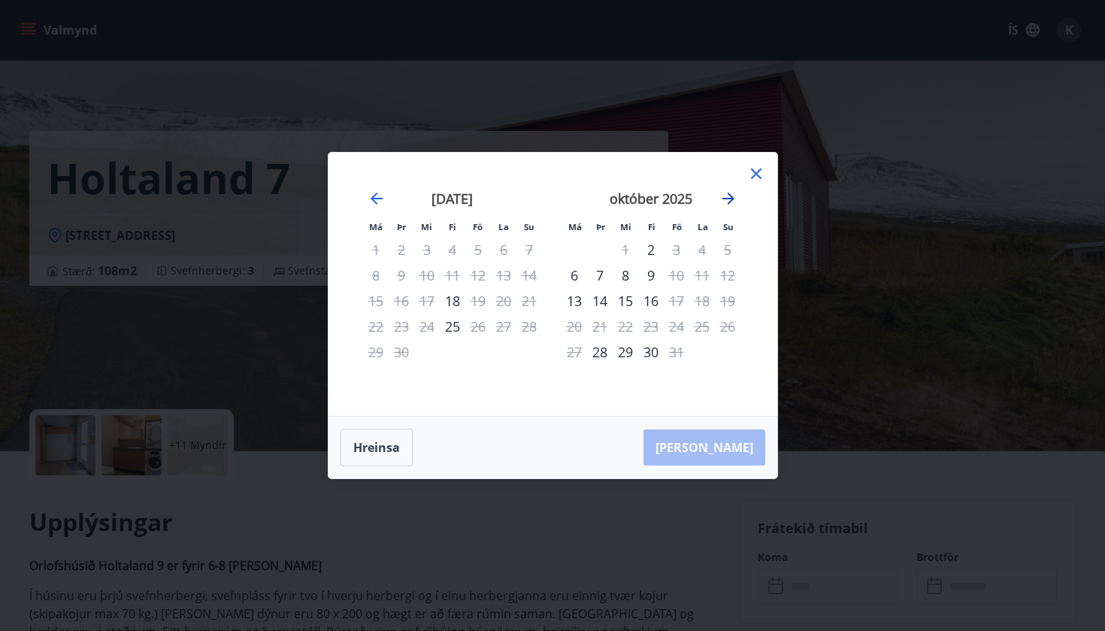
click at [728, 201] on icon "Move forward to switch to the next month." at bounding box center [728, 198] width 18 height 18
click at [677, 297] on div "14" at bounding box center [677, 301] width 26 height 26
click at [178, 204] on div "Má Þr Mi Fi Fö La Su Má Þr Mi Fi Fö La Su september 2025 1 2 3 4 5 6 7 8 9 10 1…" at bounding box center [552, 315] width 1105 height 631
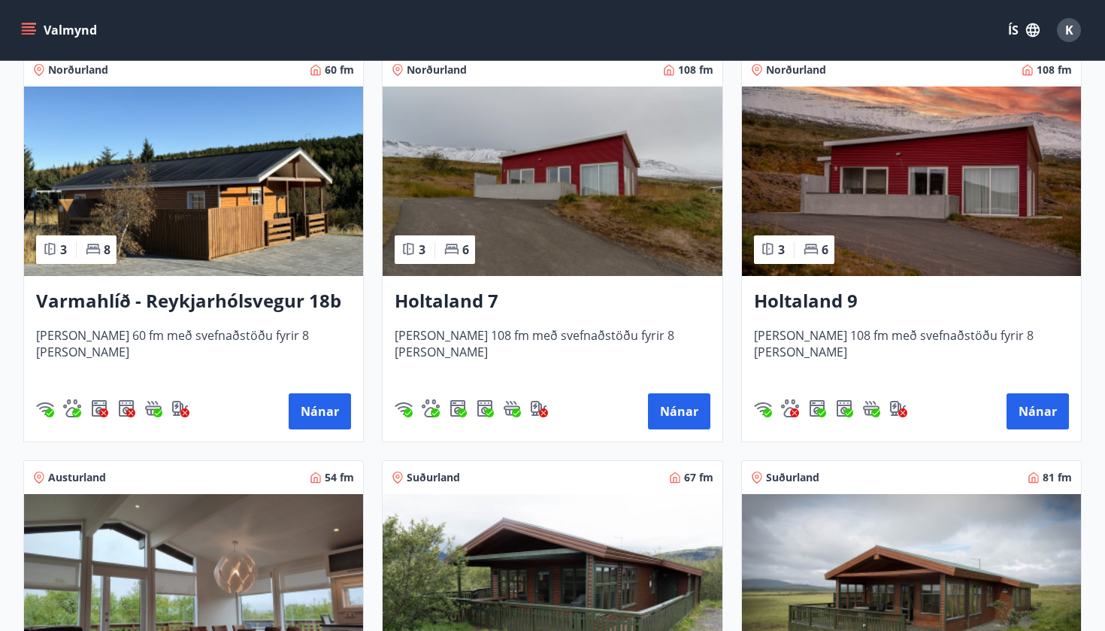
scroll to position [1521, 0]
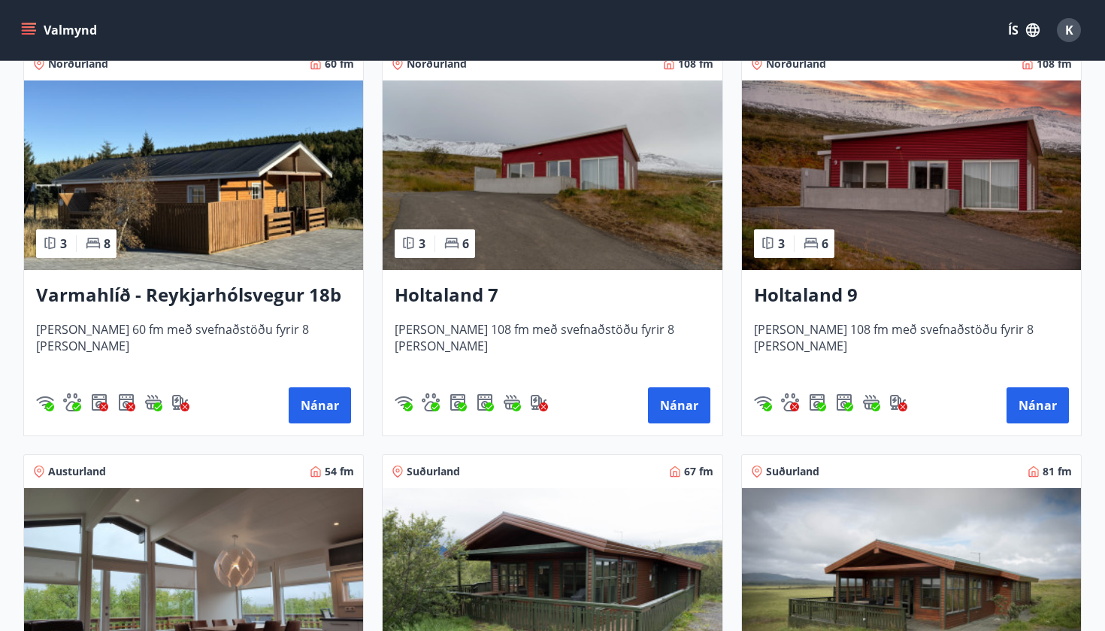
click at [881, 228] on img at bounding box center [911, 174] width 339 height 189
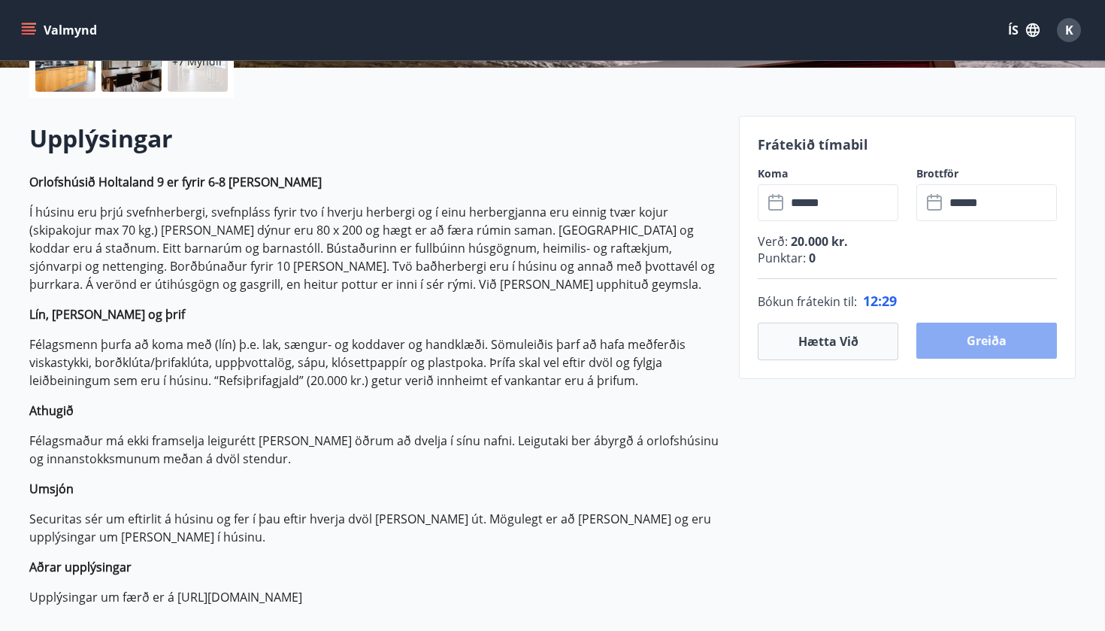
click at [1003, 333] on button "Greiða" at bounding box center [986, 340] width 141 height 36
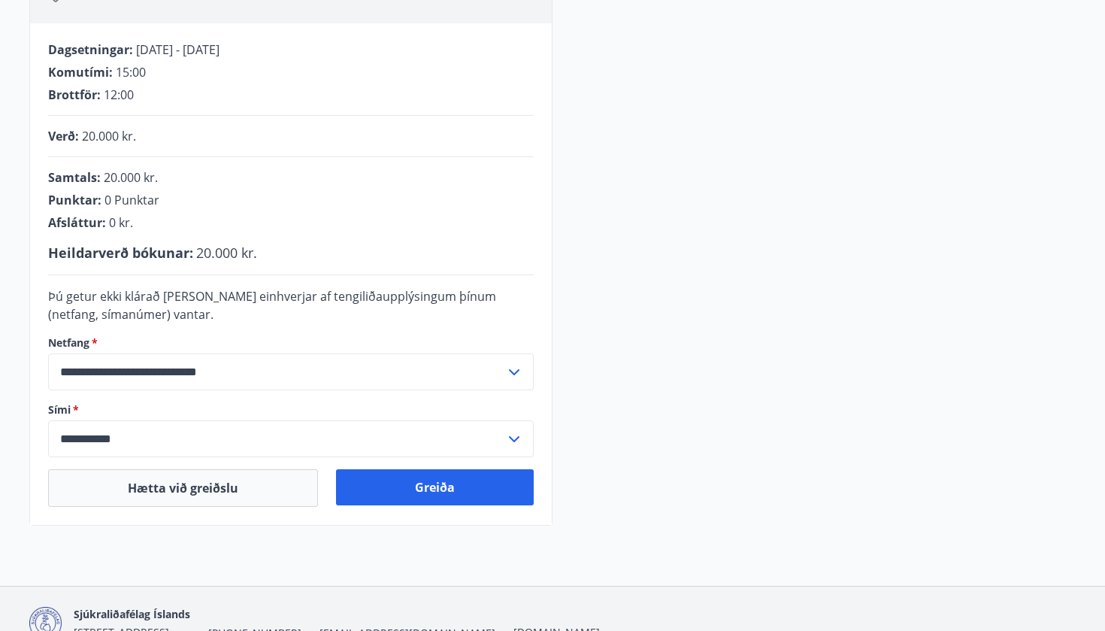
scroll to position [313, 0]
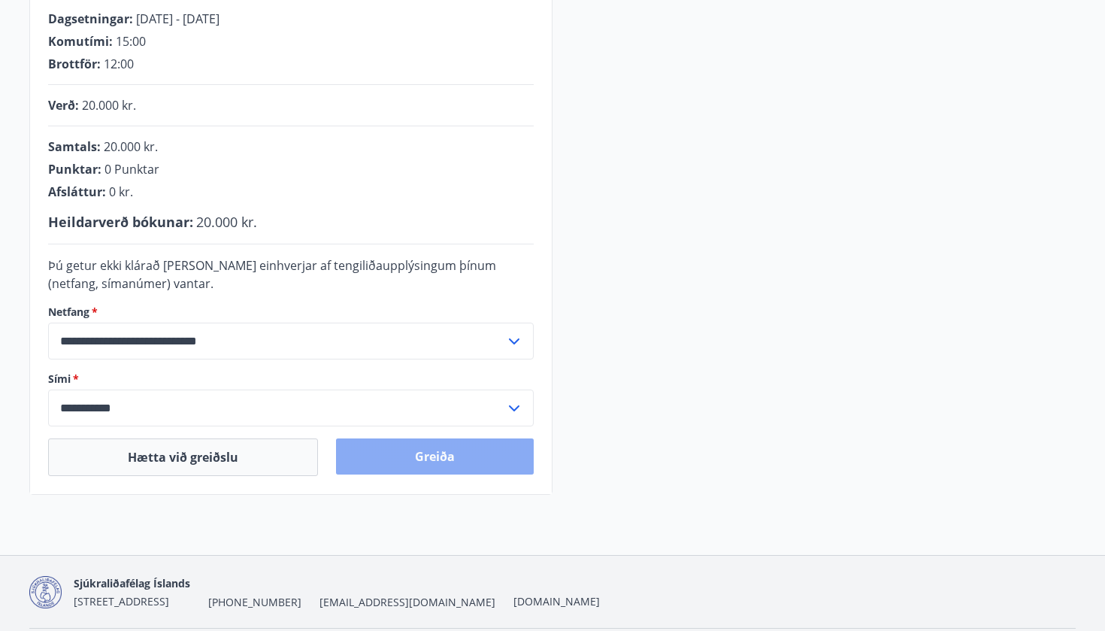
click at [433, 459] on button "Greiða" at bounding box center [435, 456] width 198 height 36
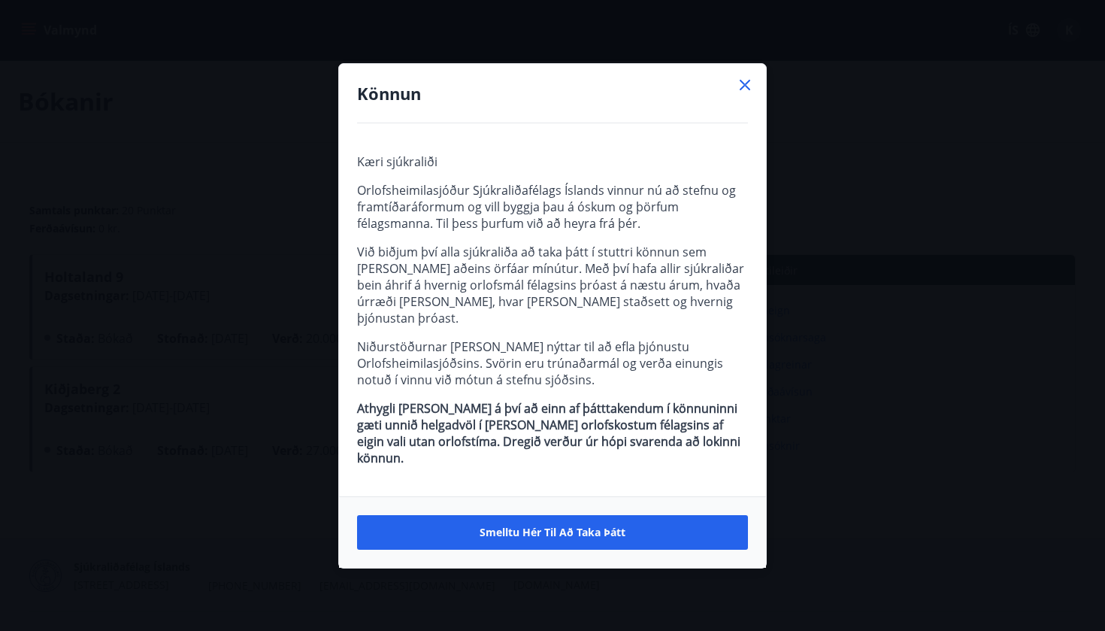
click at [749, 92] on icon at bounding box center [745, 85] width 18 height 18
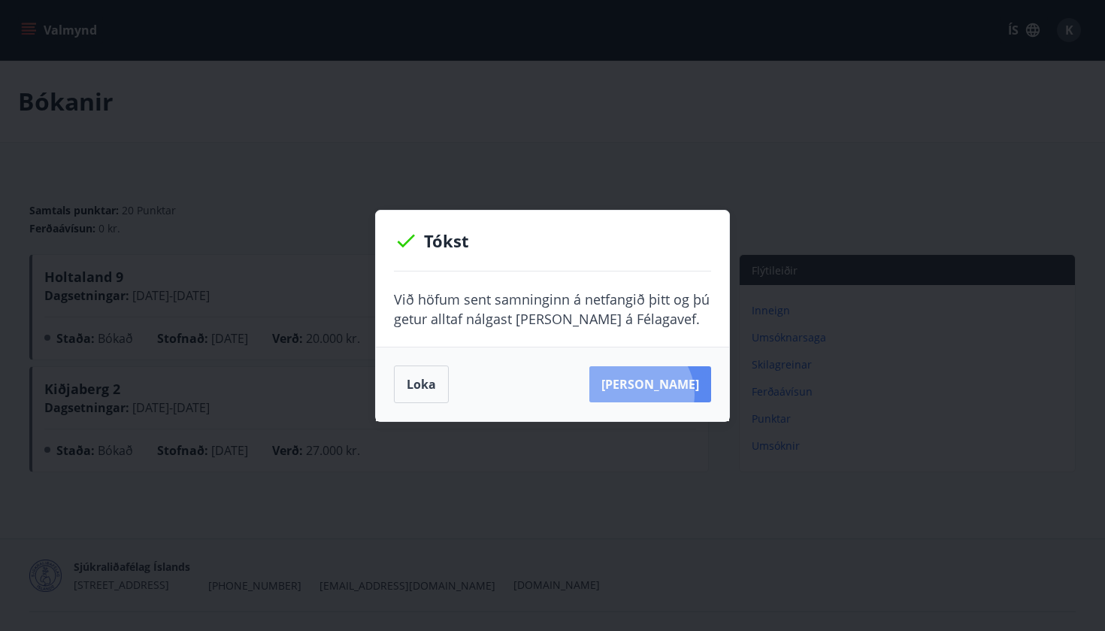
click at [659, 393] on button "[PERSON_NAME]" at bounding box center [650, 384] width 122 height 36
click at [659, 391] on button "[PERSON_NAME]" at bounding box center [650, 384] width 122 height 36
click at [420, 382] on button "Loka" at bounding box center [421, 384] width 55 height 38
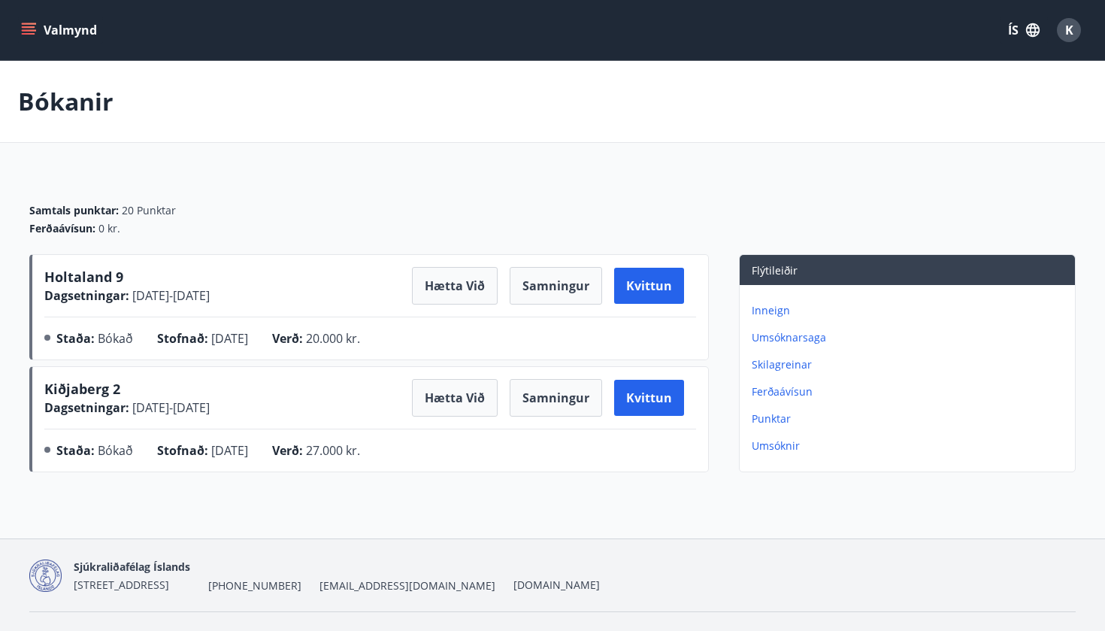
click at [776, 415] on p "Punktar" at bounding box center [910, 418] width 317 height 15
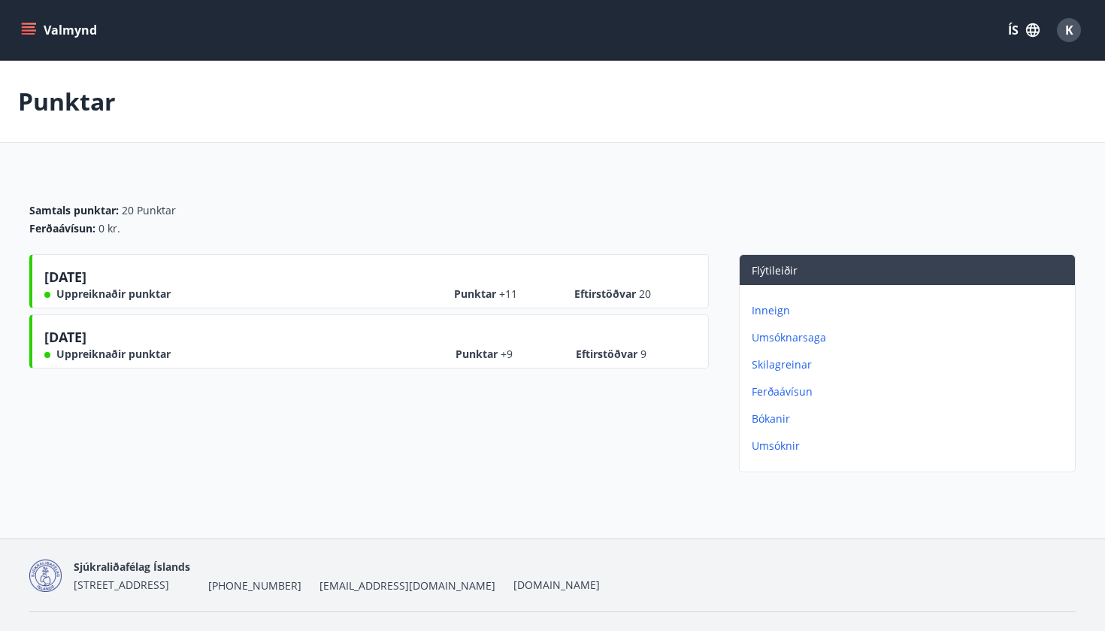
click at [30, 41] on button "Valmynd" at bounding box center [60, 30] width 85 height 27
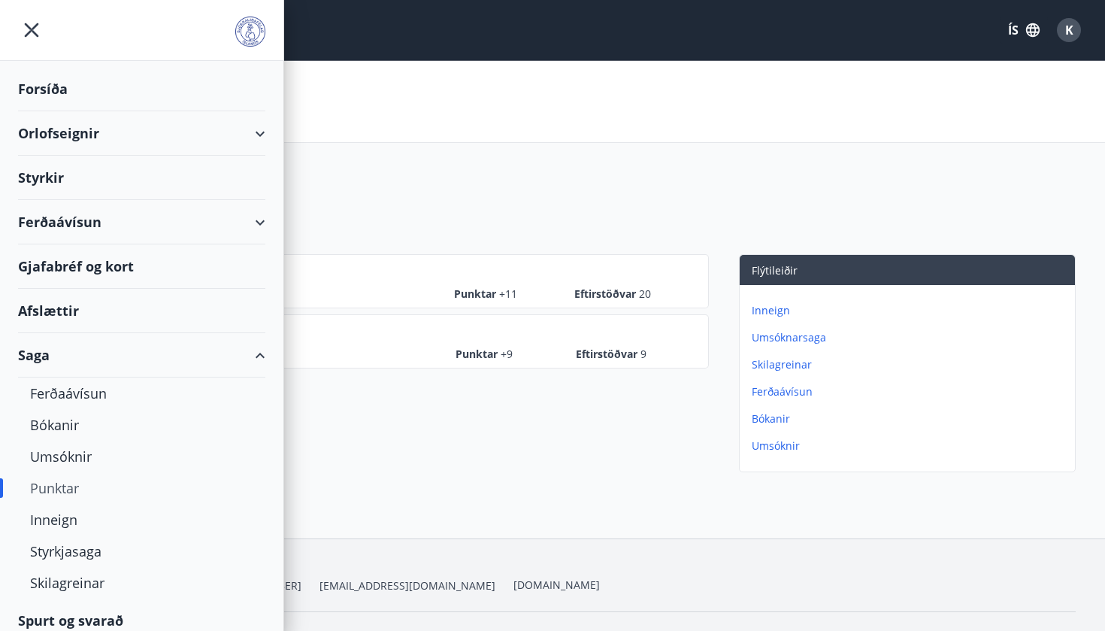
click at [81, 129] on div "Orlofseignir" at bounding box center [141, 133] width 247 height 44
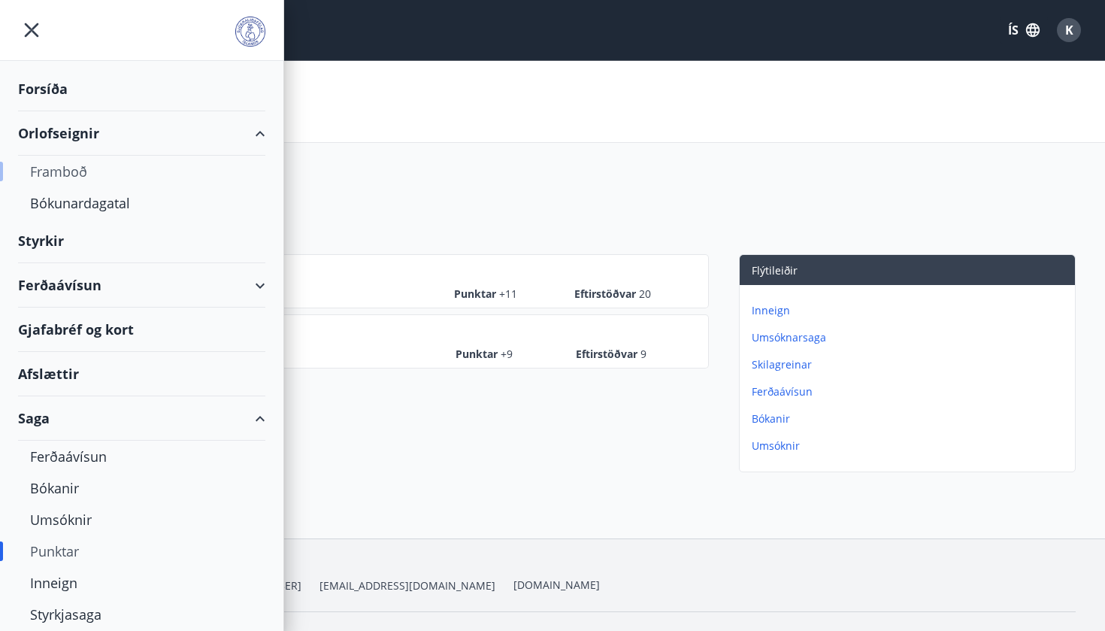
click at [71, 164] on div "Framboð" at bounding box center [141, 172] width 223 height 32
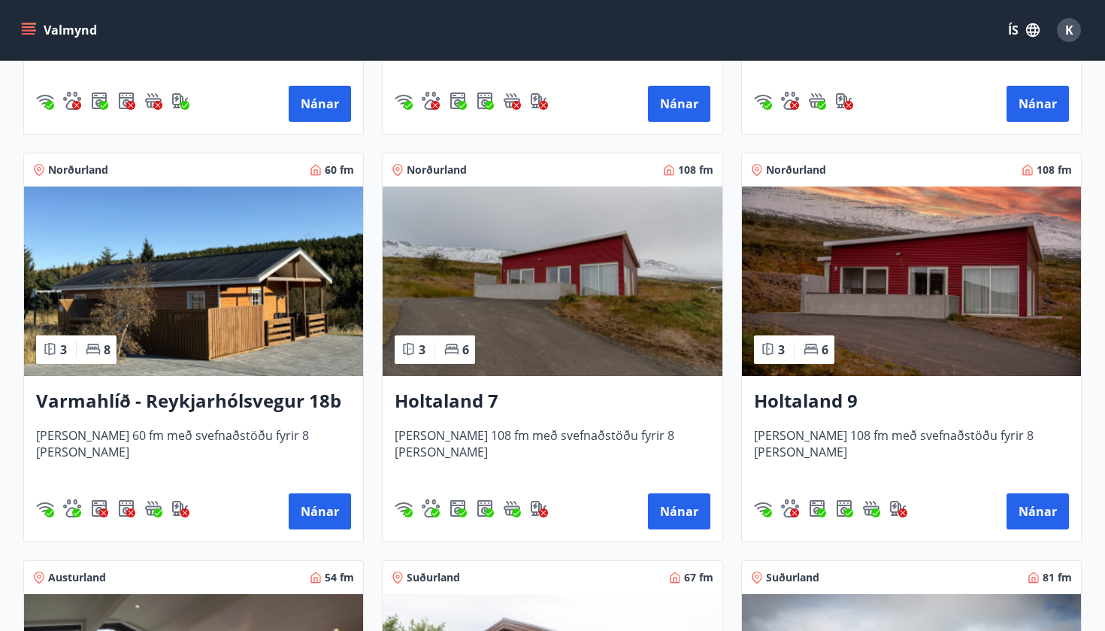
scroll to position [1412, 0]
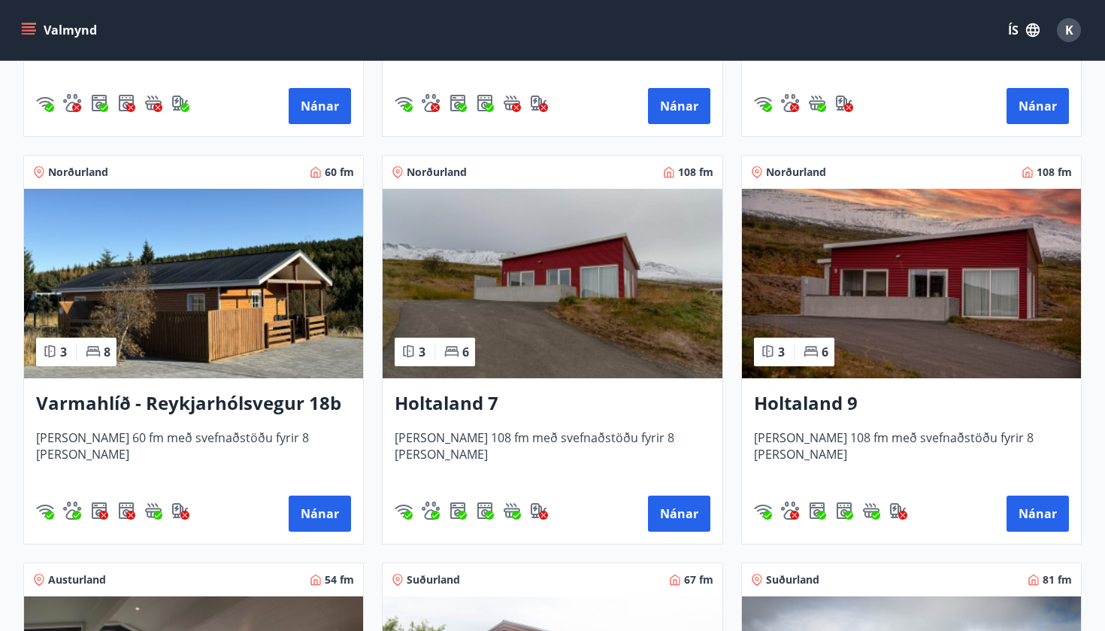
click at [826, 253] on img at bounding box center [911, 283] width 339 height 189
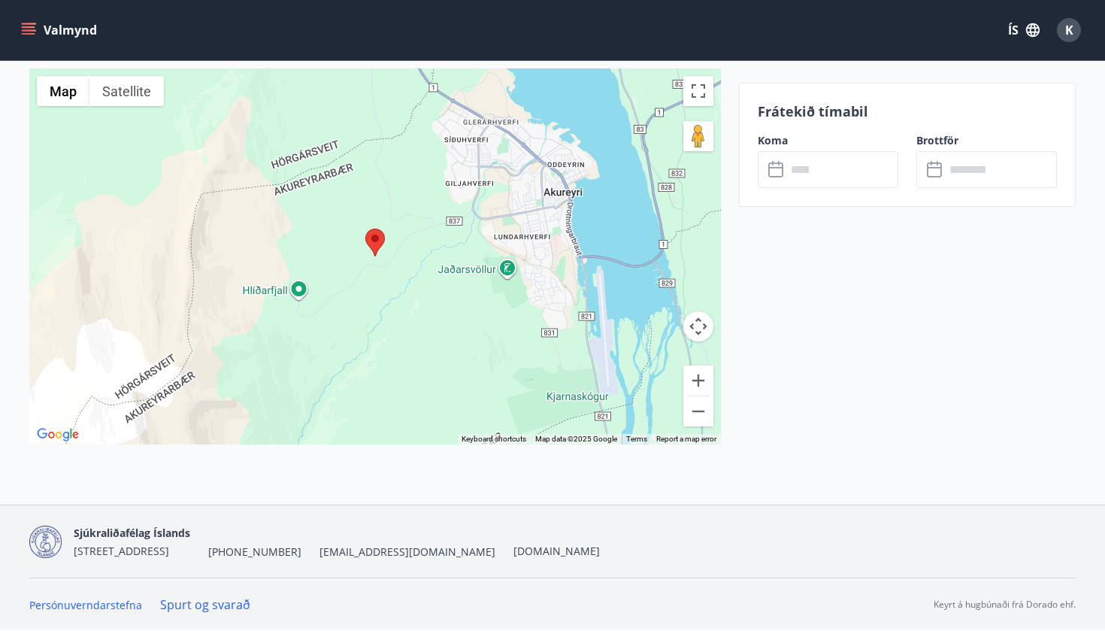
scroll to position [2539, 0]
